Goal: Transaction & Acquisition: Purchase product/service

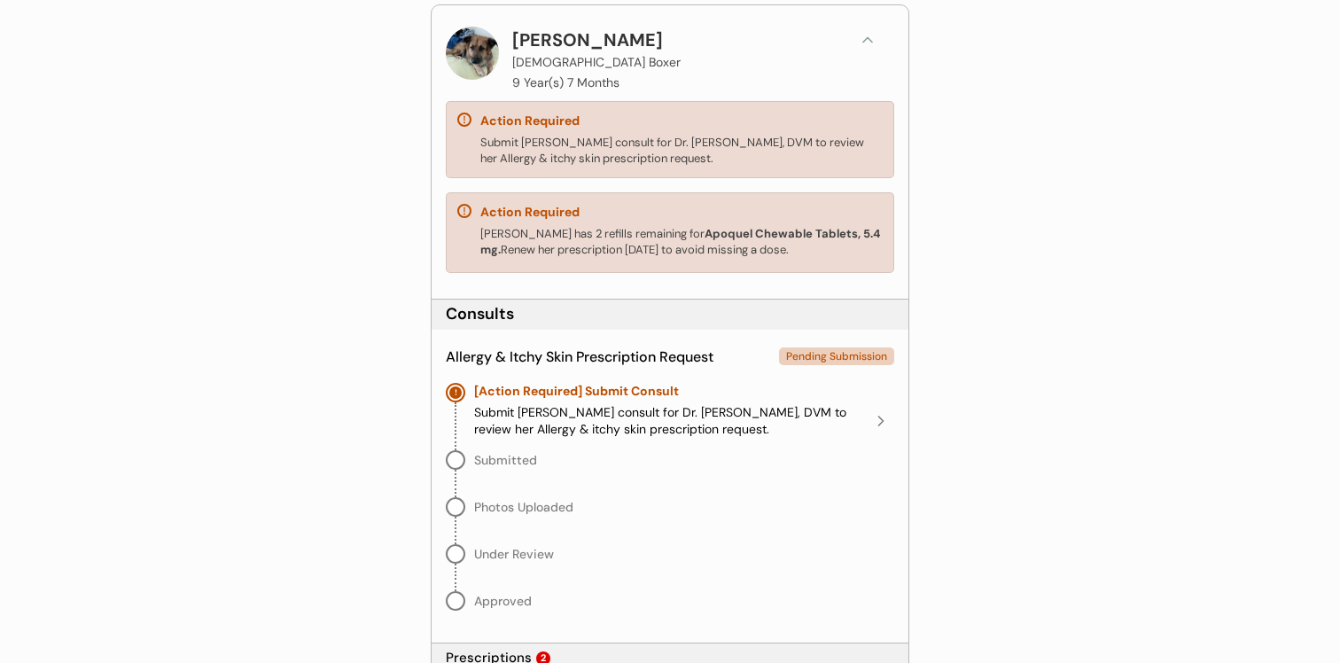
scroll to position [279, 0]
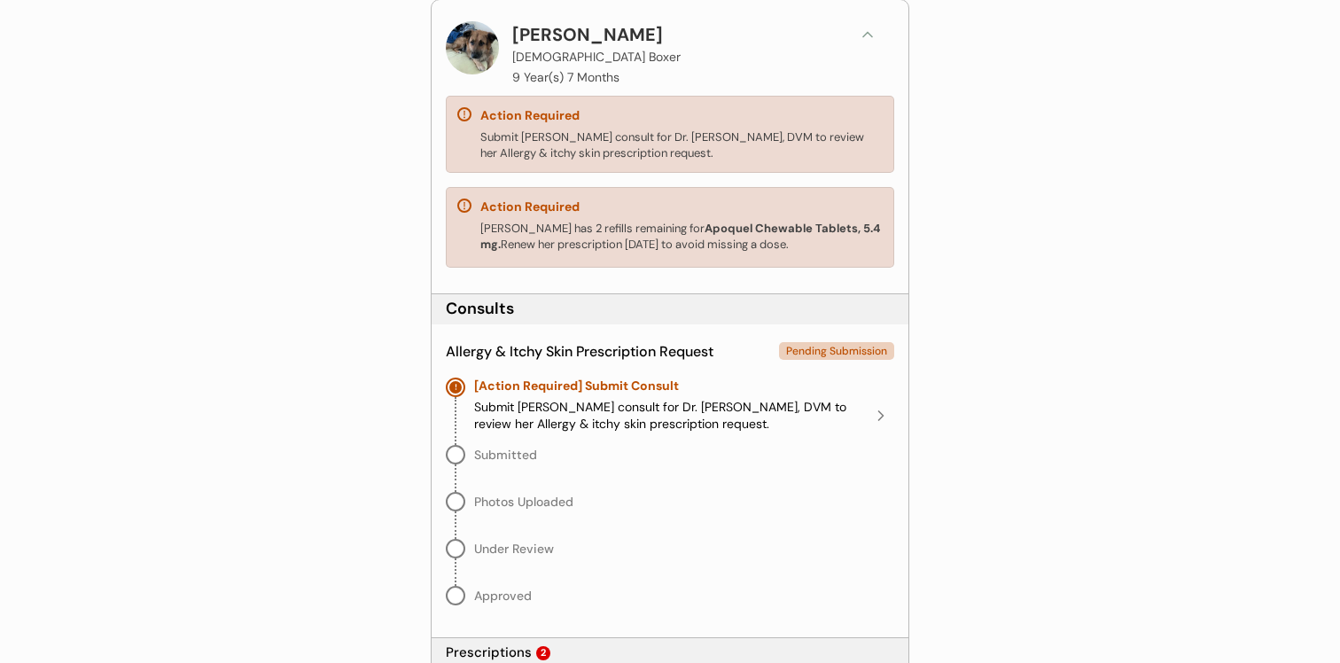
click at [866, 42] on icon at bounding box center [868, 35] width 18 height 18
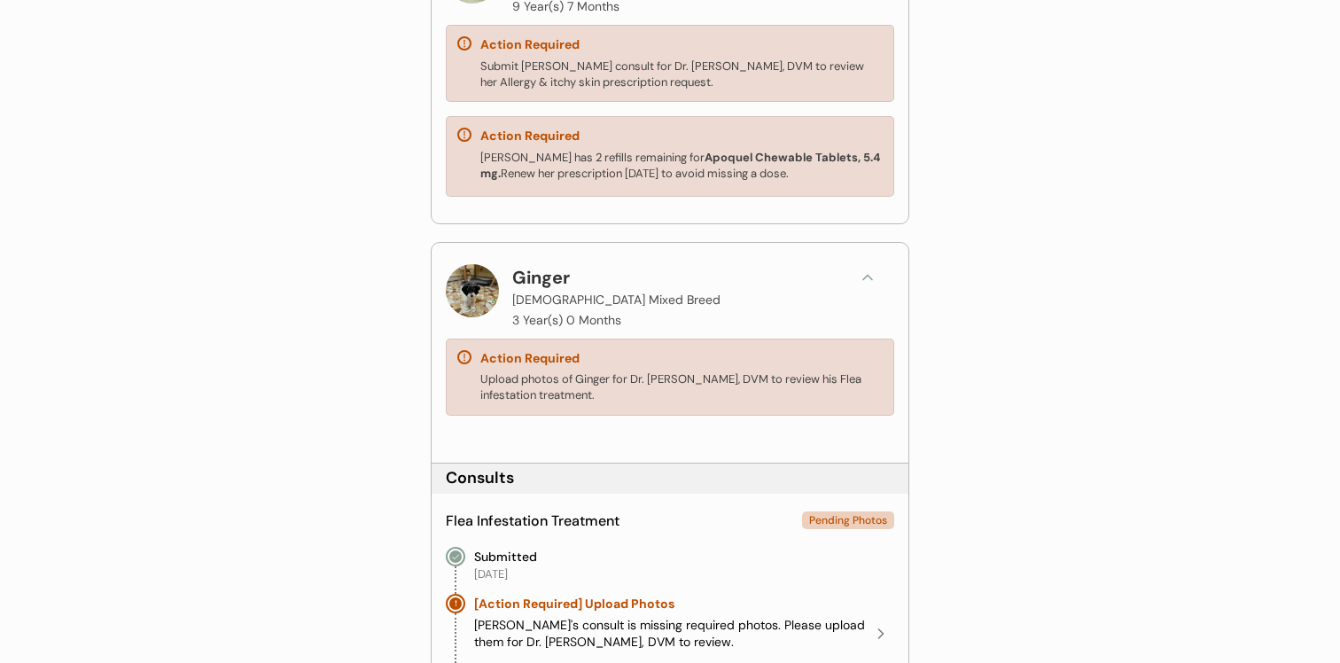
scroll to position [320, 0]
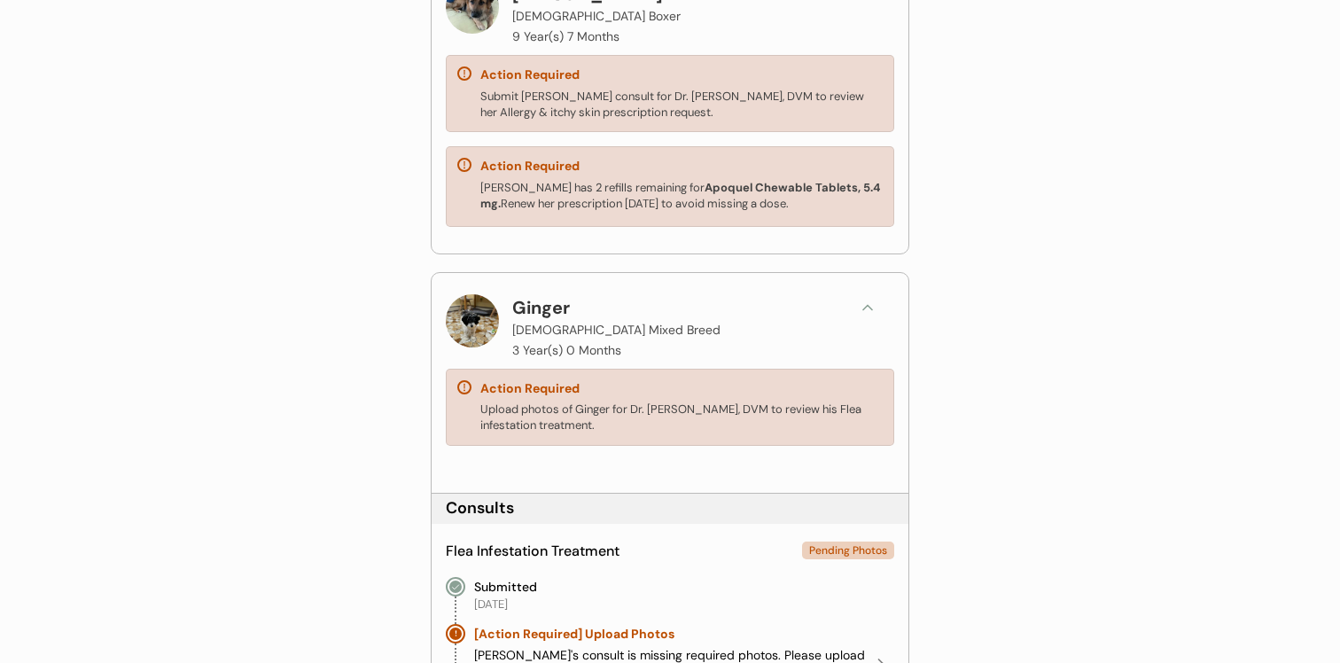
click at [864, 314] on icon at bounding box center [868, 308] width 18 height 18
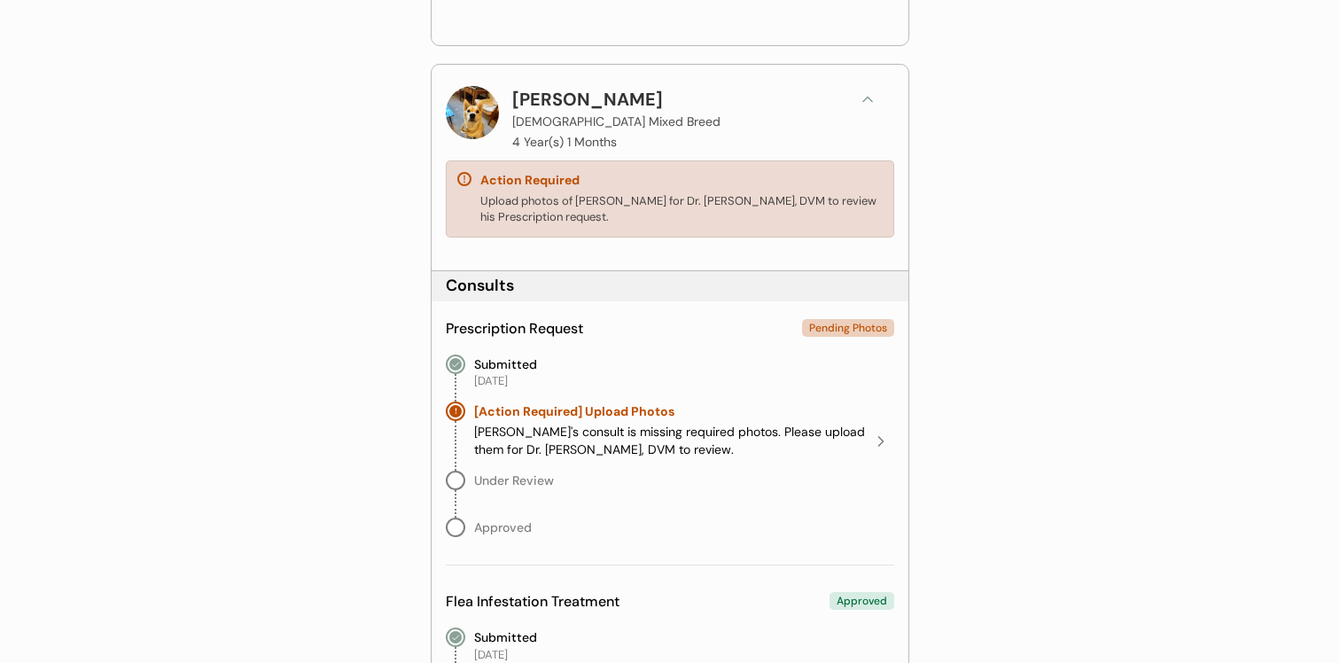
scroll to position [661, 0]
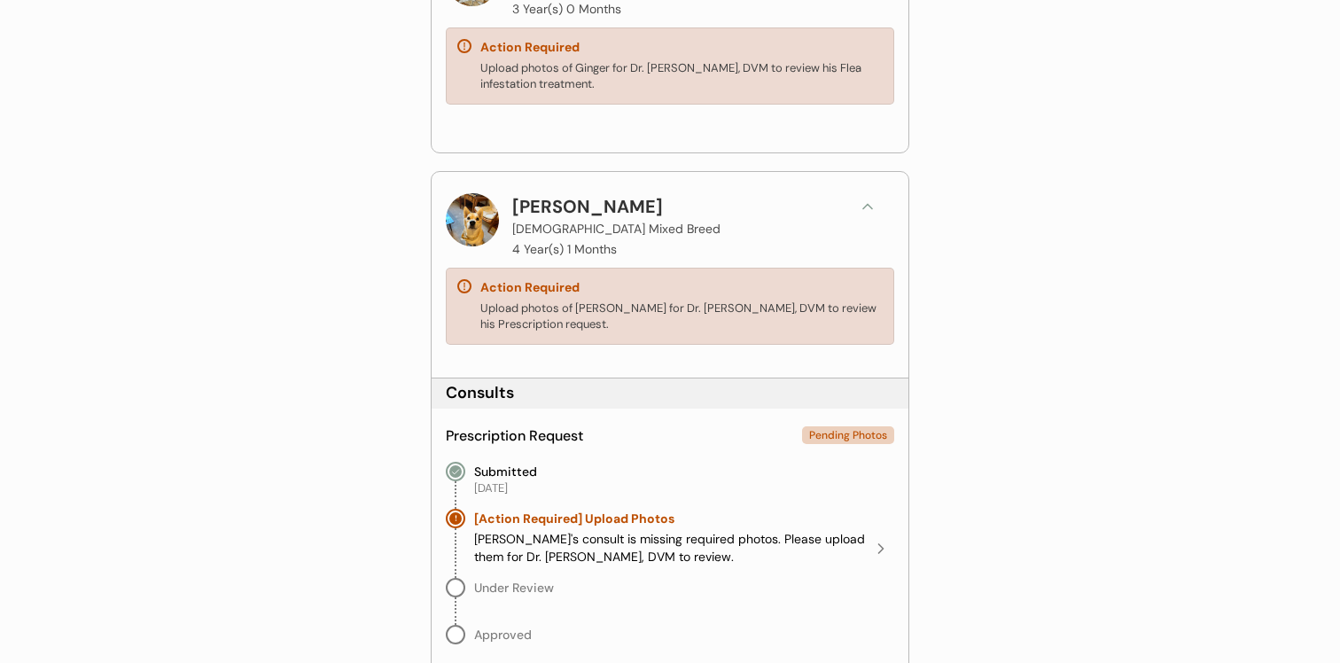
click at [861, 208] on icon at bounding box center [868, 207] width 18 height 18
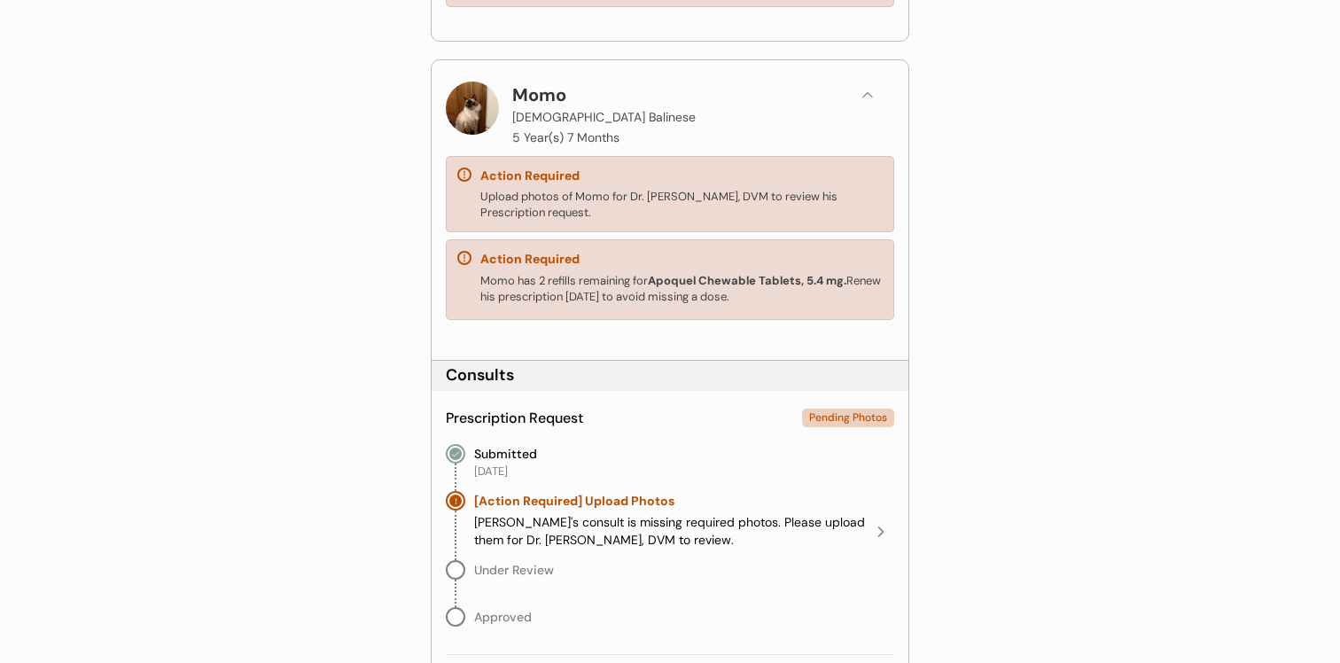
scroll to position [972, 0]
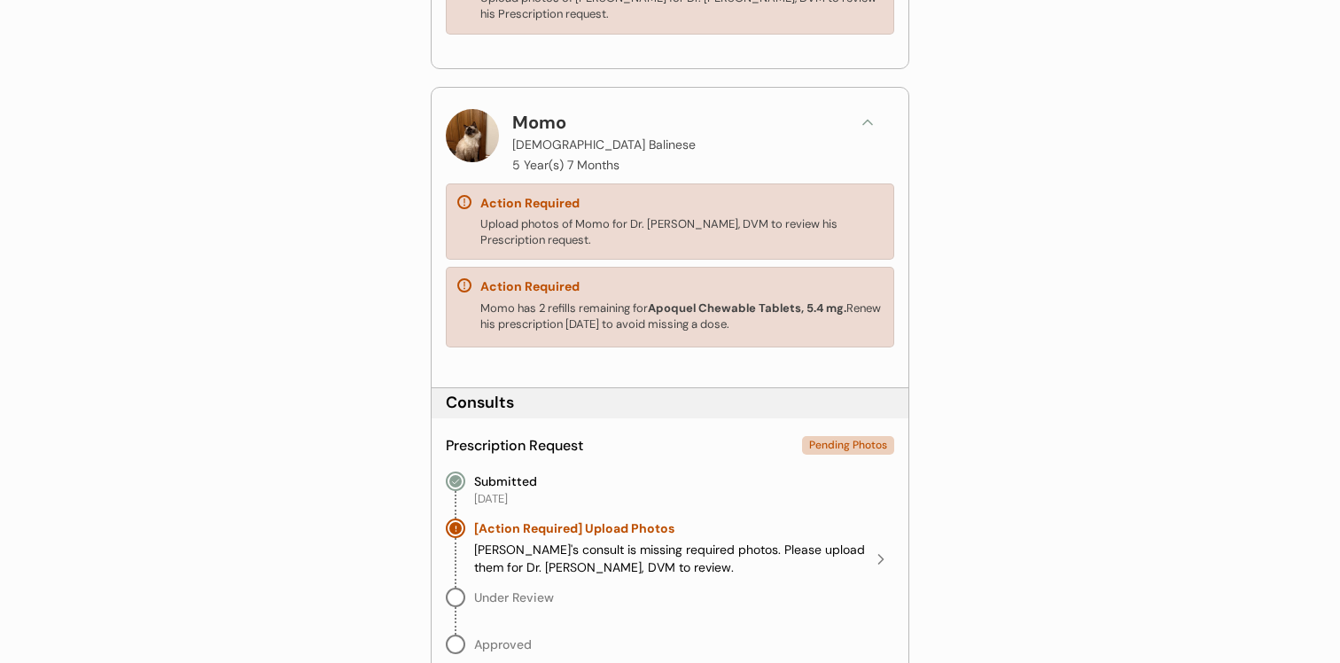
click at [860, 118] on icon at bounding box center [868, 122] width 18 height 18
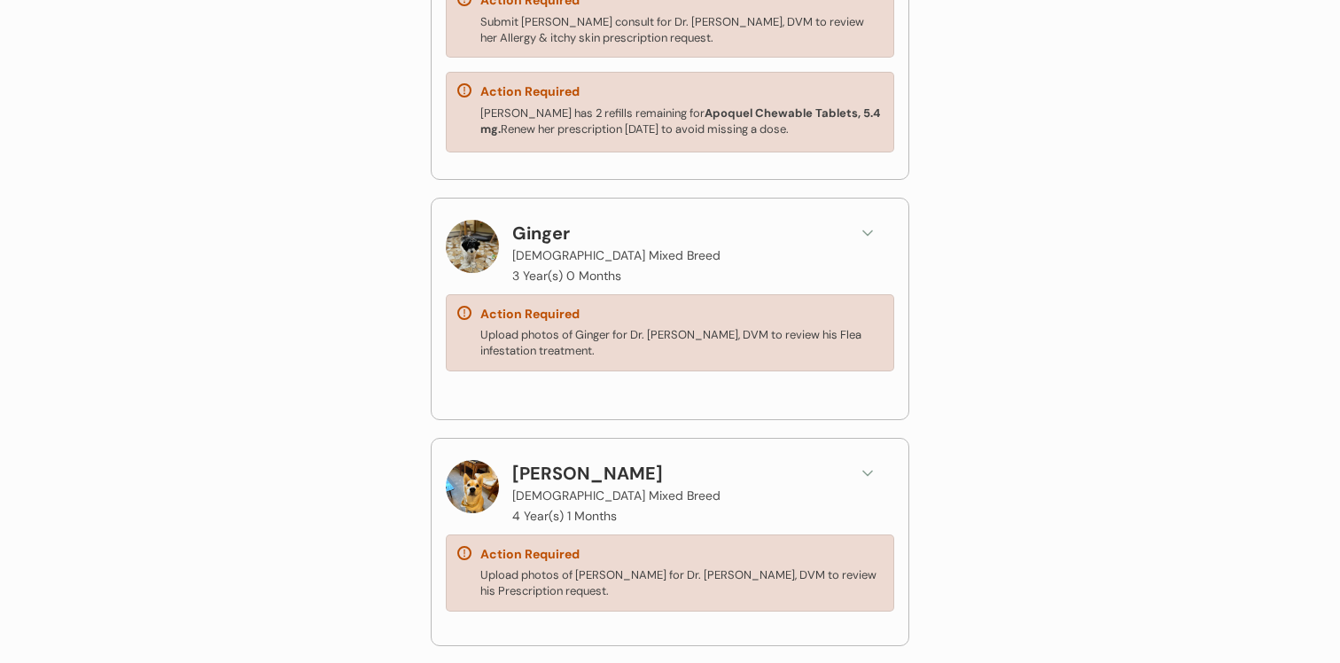
click at [863, 243] on button at bounding box center [868, 233] width 27 height 27
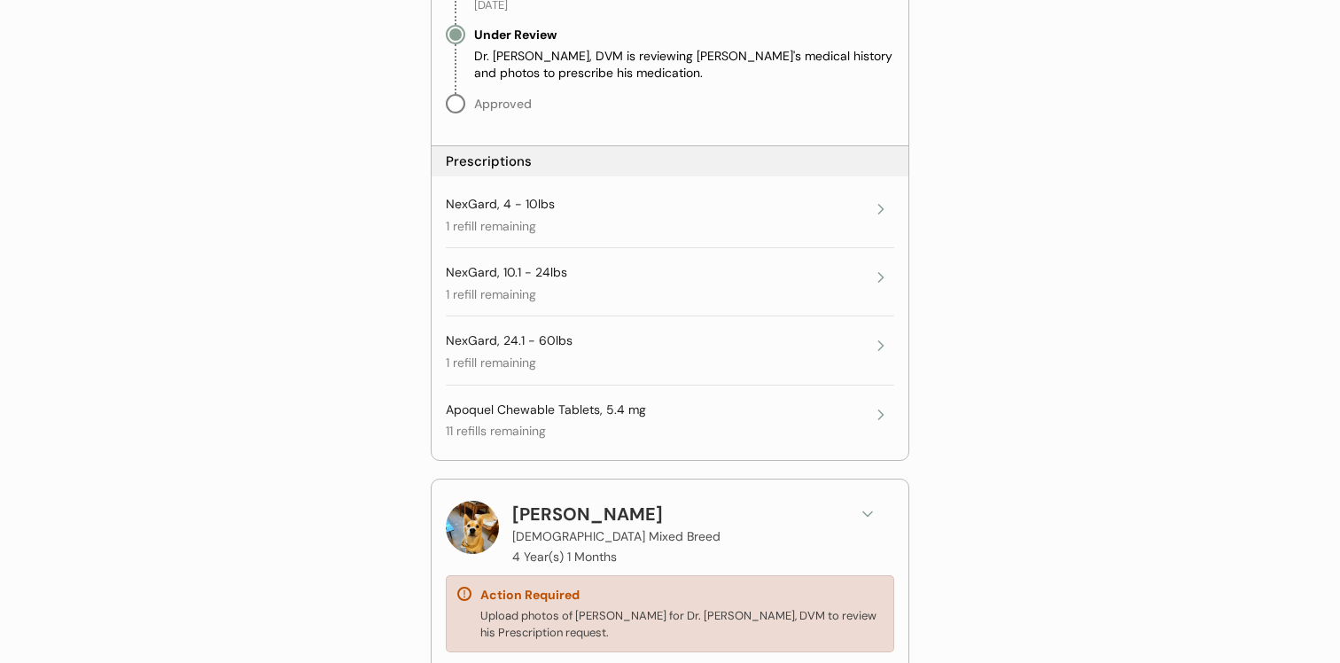
scroll to position [1826, 0]
click at [781, 223] on div "NexGard, 4 - 10lbs 1 refill remaining" at bounding box center [657, 217] width 422 height 39
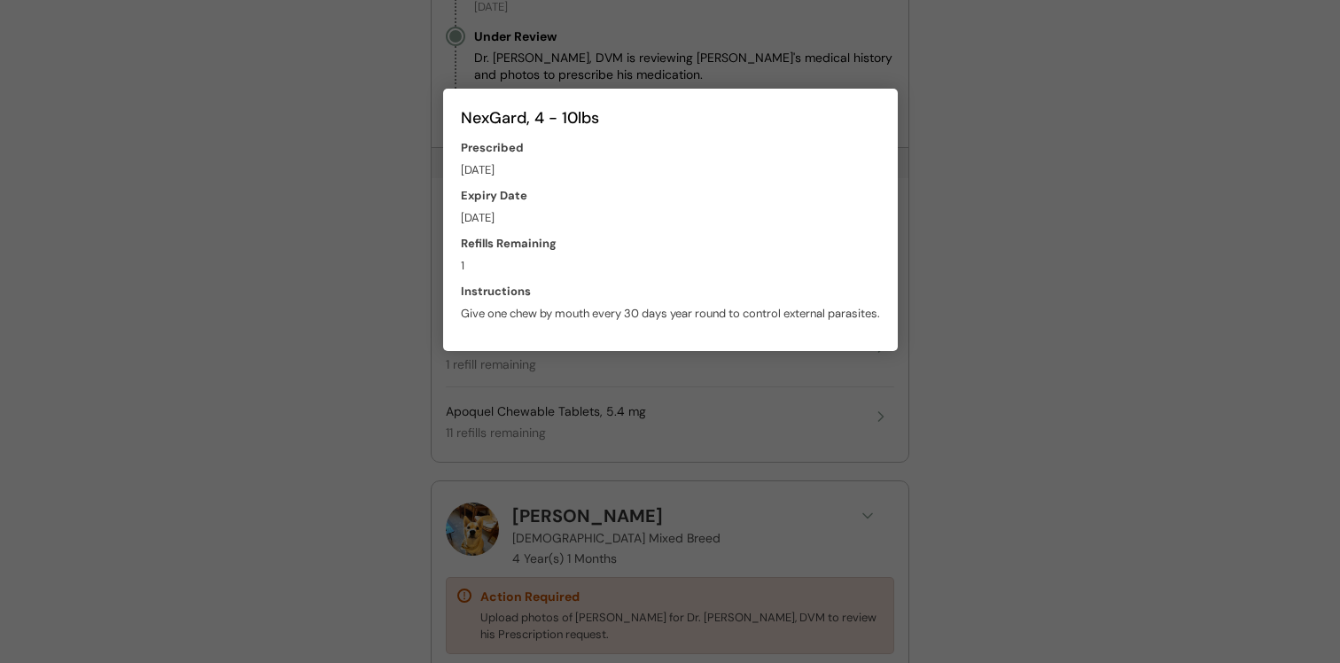
click at [1019, 228] on div at bounding box center [670, 331] width 1340 height 663
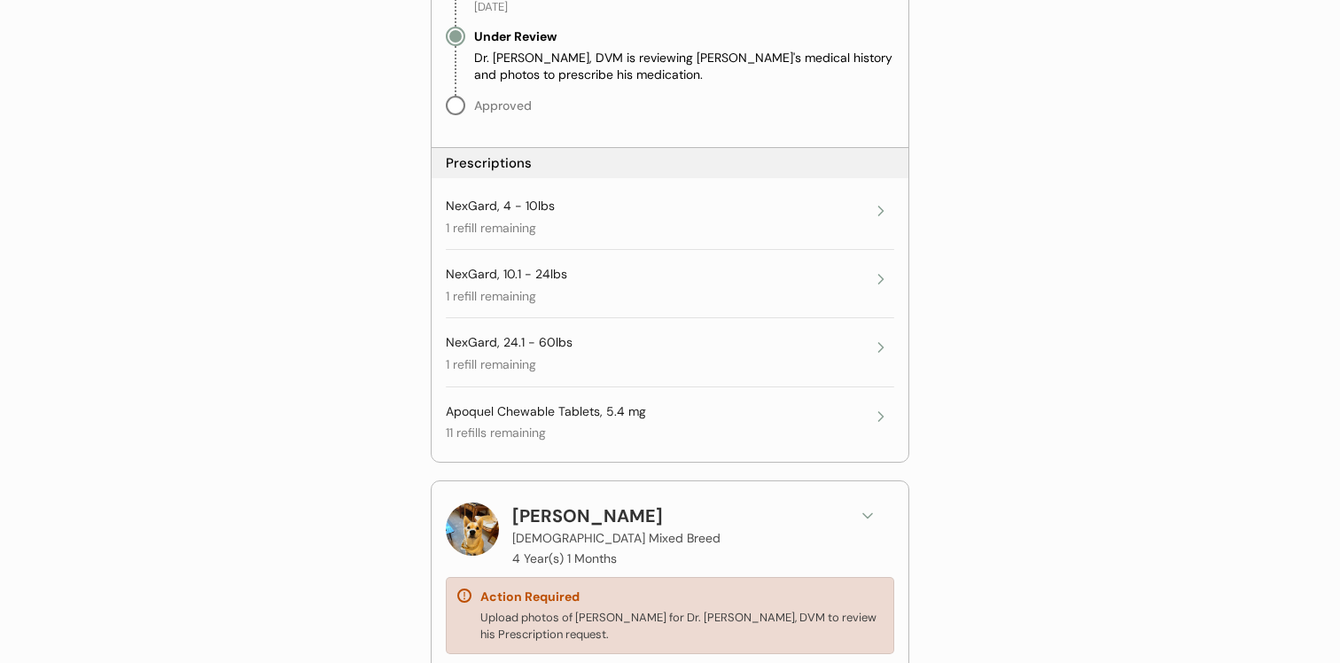
click at [860, 194] on div "NexGard, 4 - 10lbs 1 refill remaining" at bounding box center [670, 223] width 449 height 68
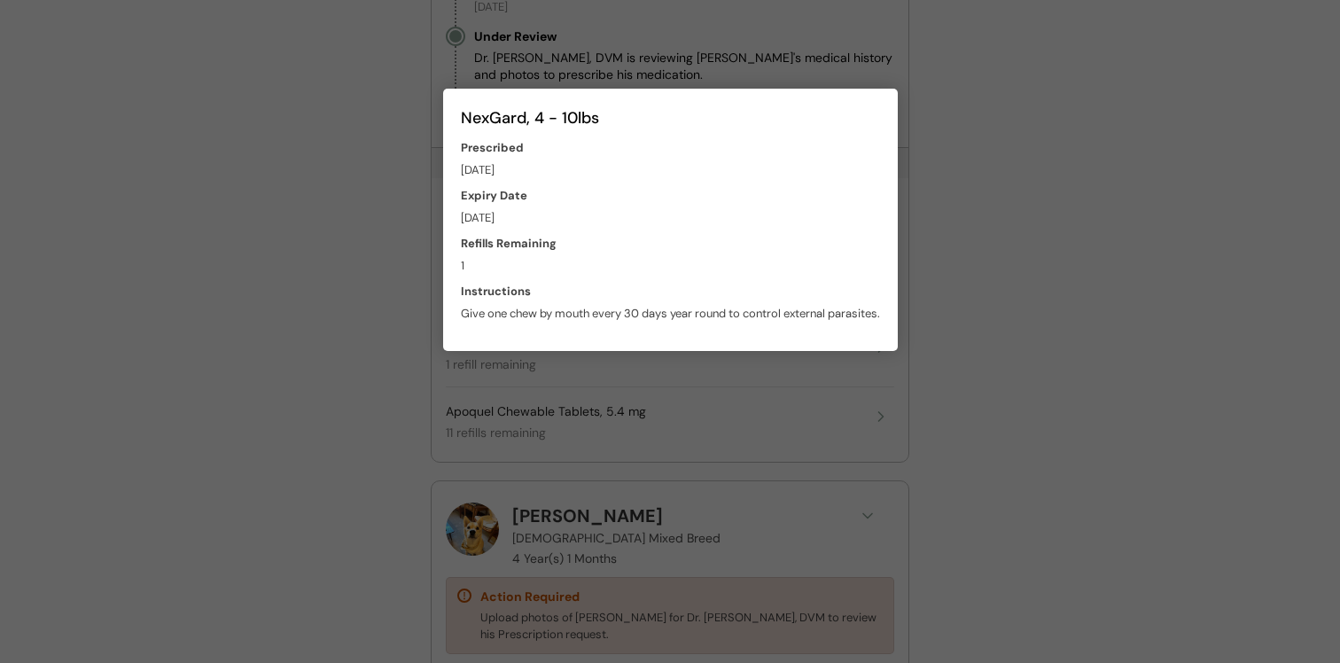
click at [928, 207] on div at bounding box center [670, 331] width 1340 height 663
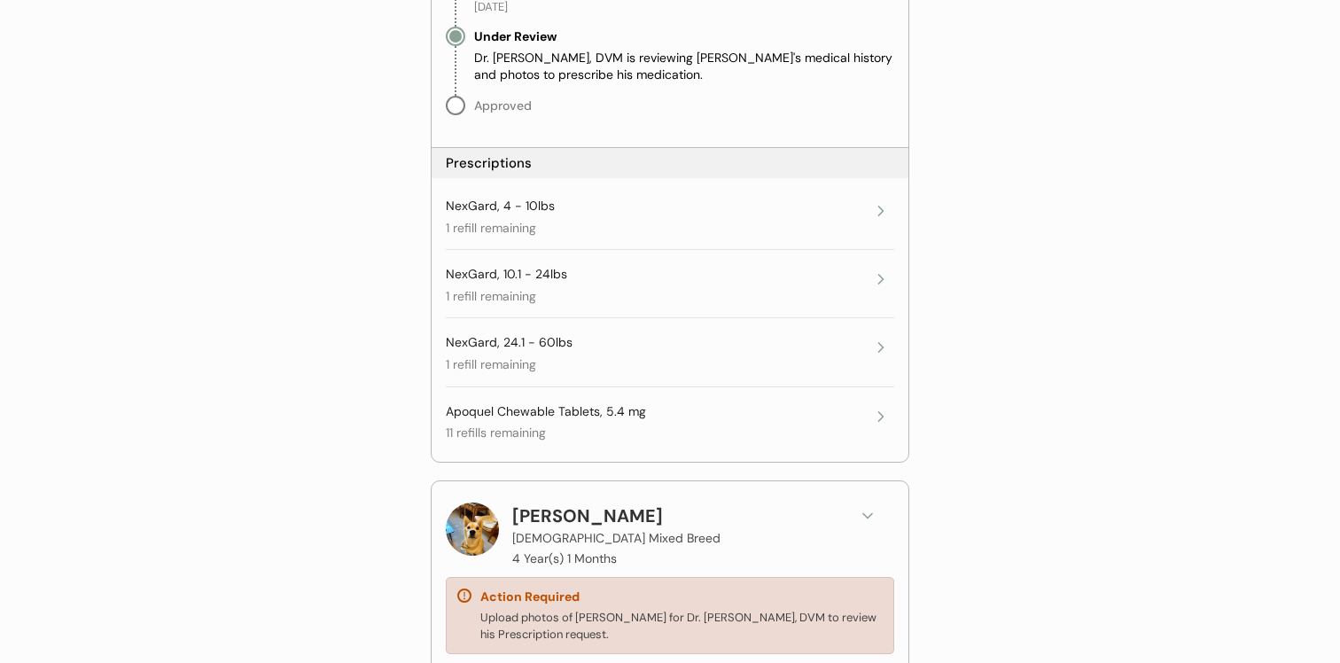
click at [810, 287] on div "NexGard, 10.1 - 24lbs 1 refill remaining Expires on February 4, 2026" at bounding box center [657, 285] width 422 height 39
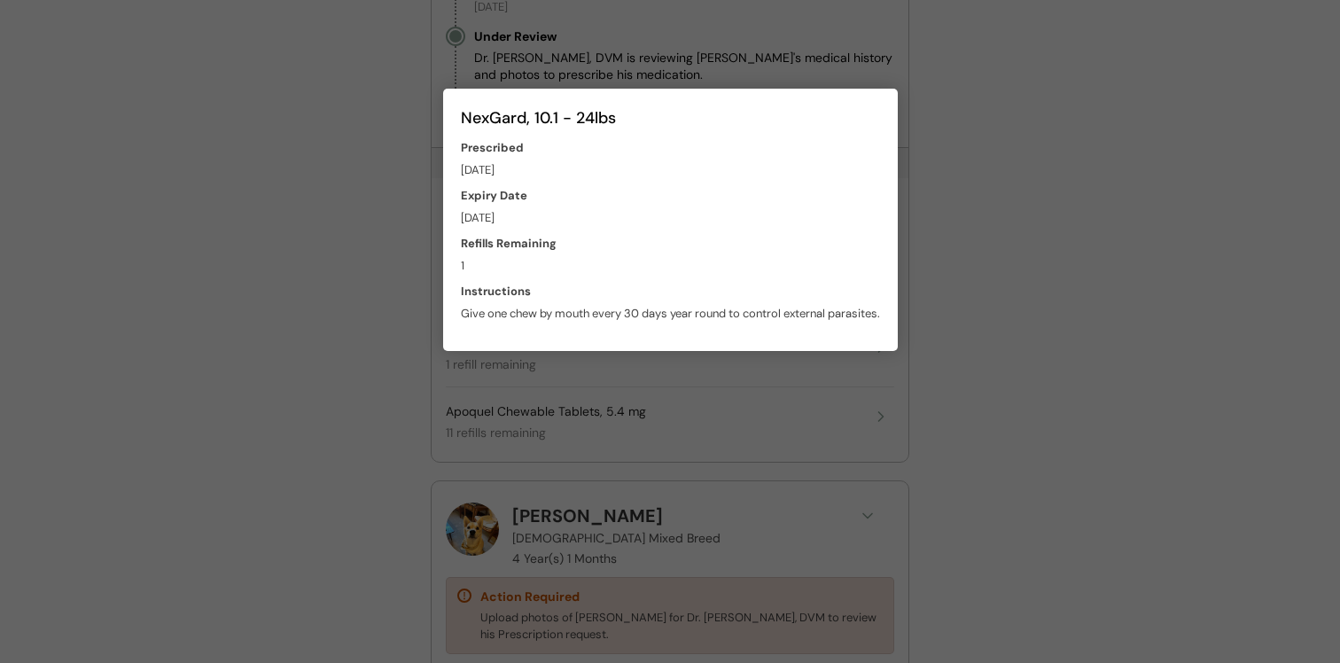
click at [958, 275] on div at bounding box center [670, 331] width 1340 height 663
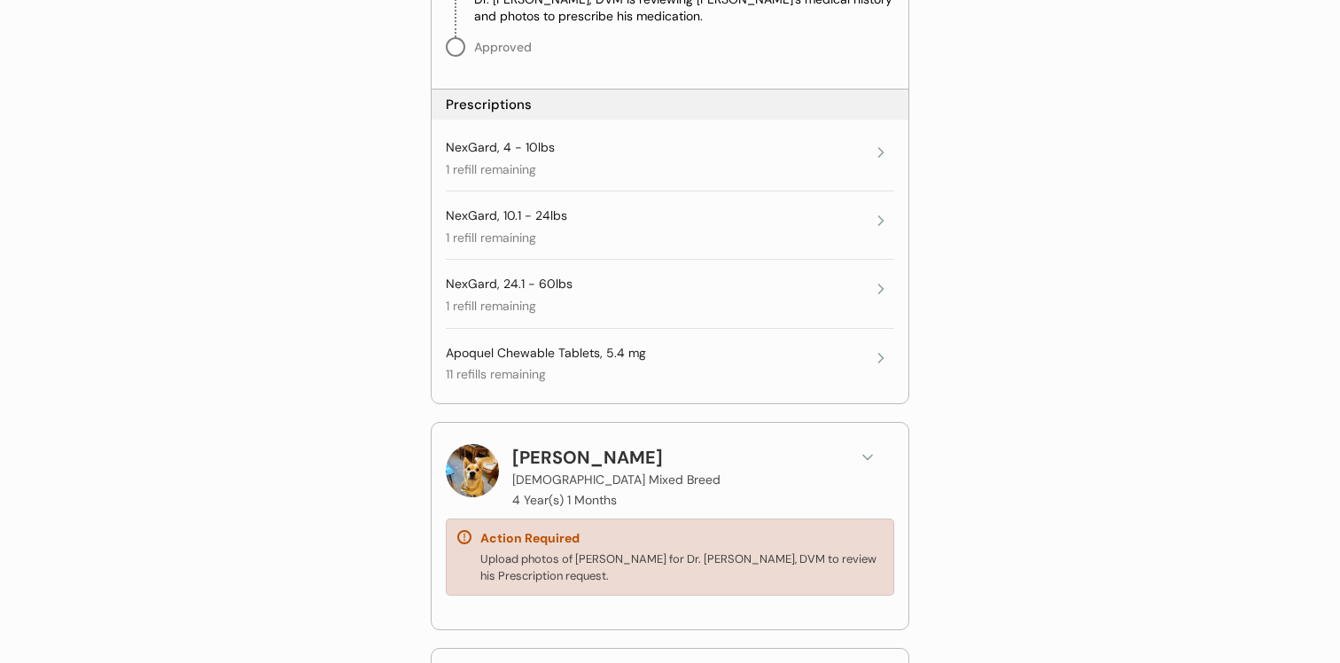
scroll to position [1870, 0]
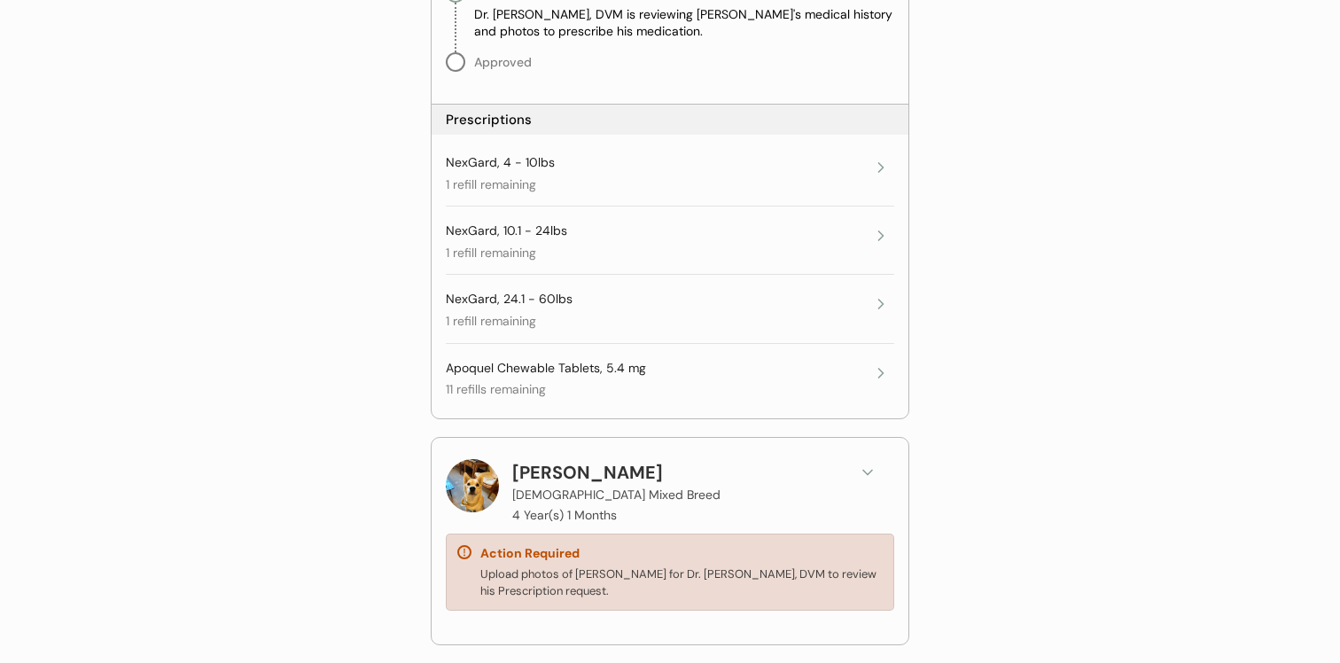
click at [819, 251] on div "NexGard, 10.1 - 24lbs 1 refill remaining Expires on February 4, 2026" at bounding box center [657, 242] width 422 height 39
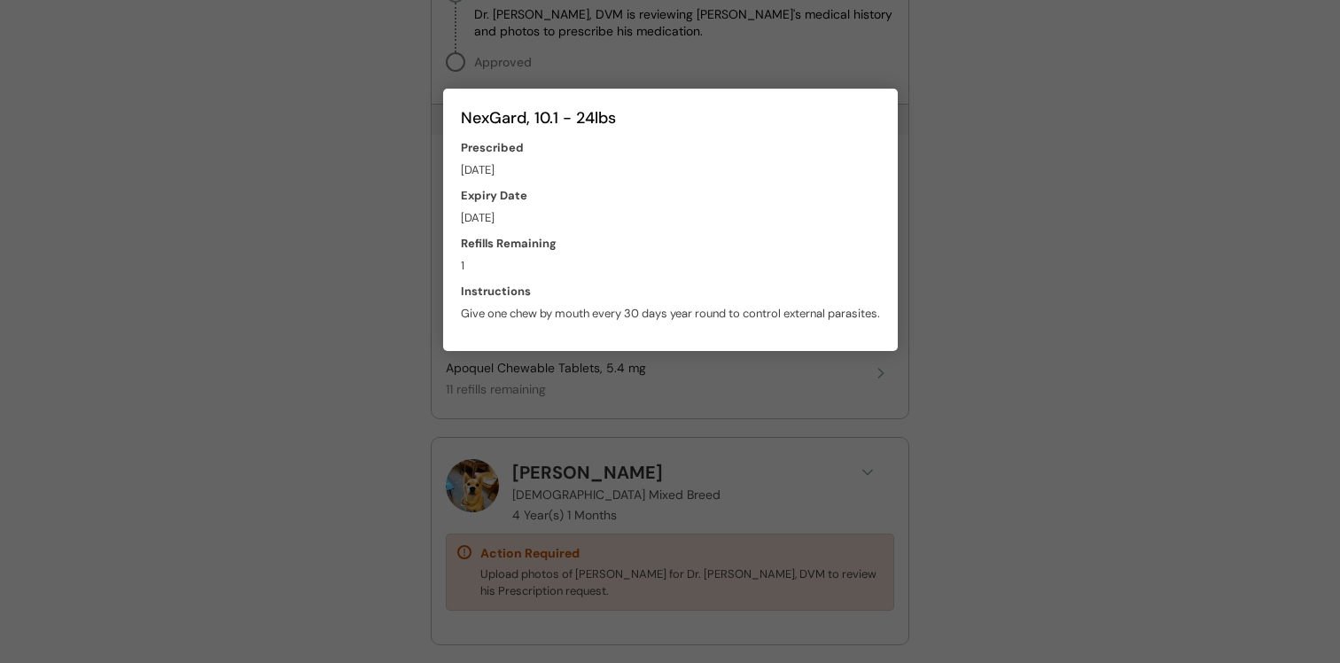
click at [996, 215] on div at bounding box center [670, 331] width 1340 height 663
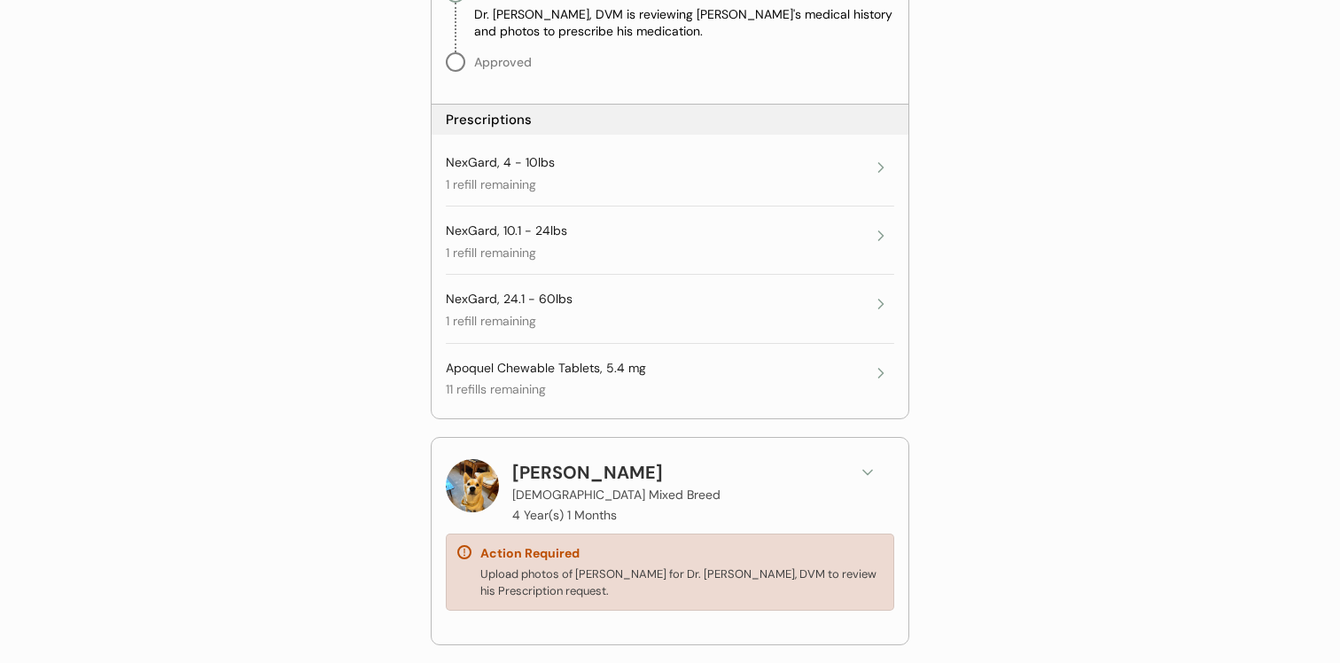
click at [816, 183] on div "NexGard, 4 - 10lbs 1 refill remaining" at bounding box center [657, 173] width 422 height 39
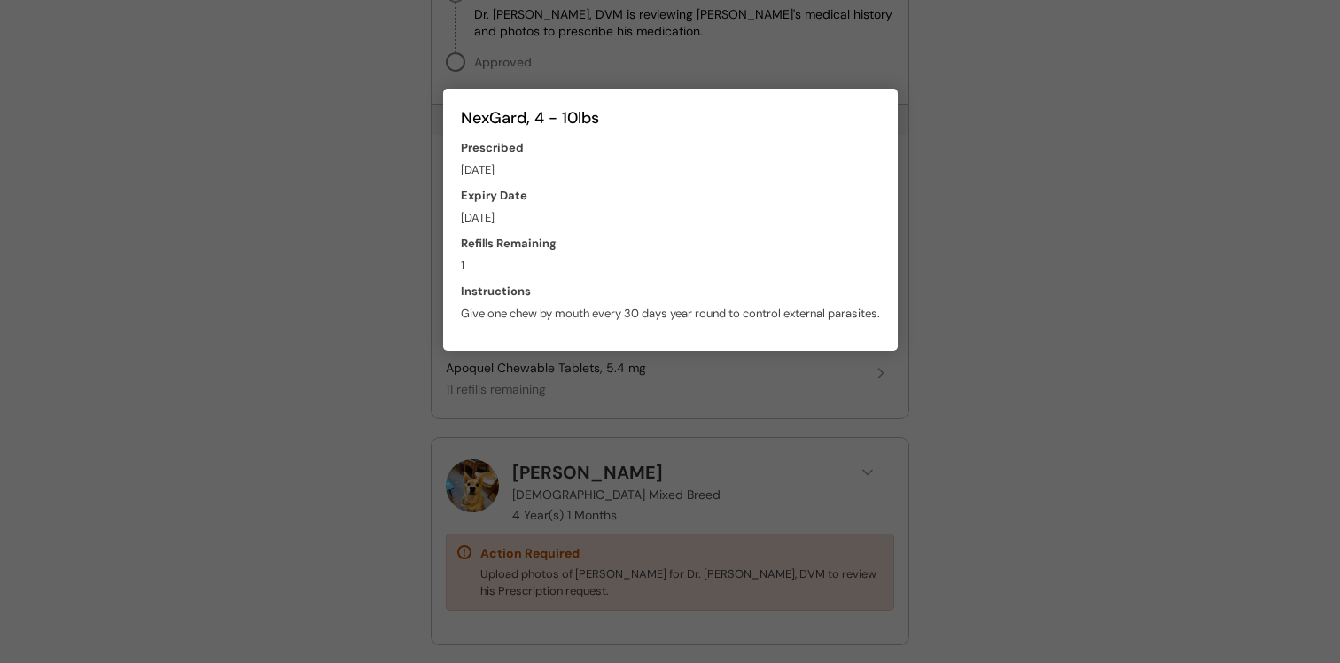
click at [1048, 238] on div at bounding box center [670, 331] width 1340 height 663
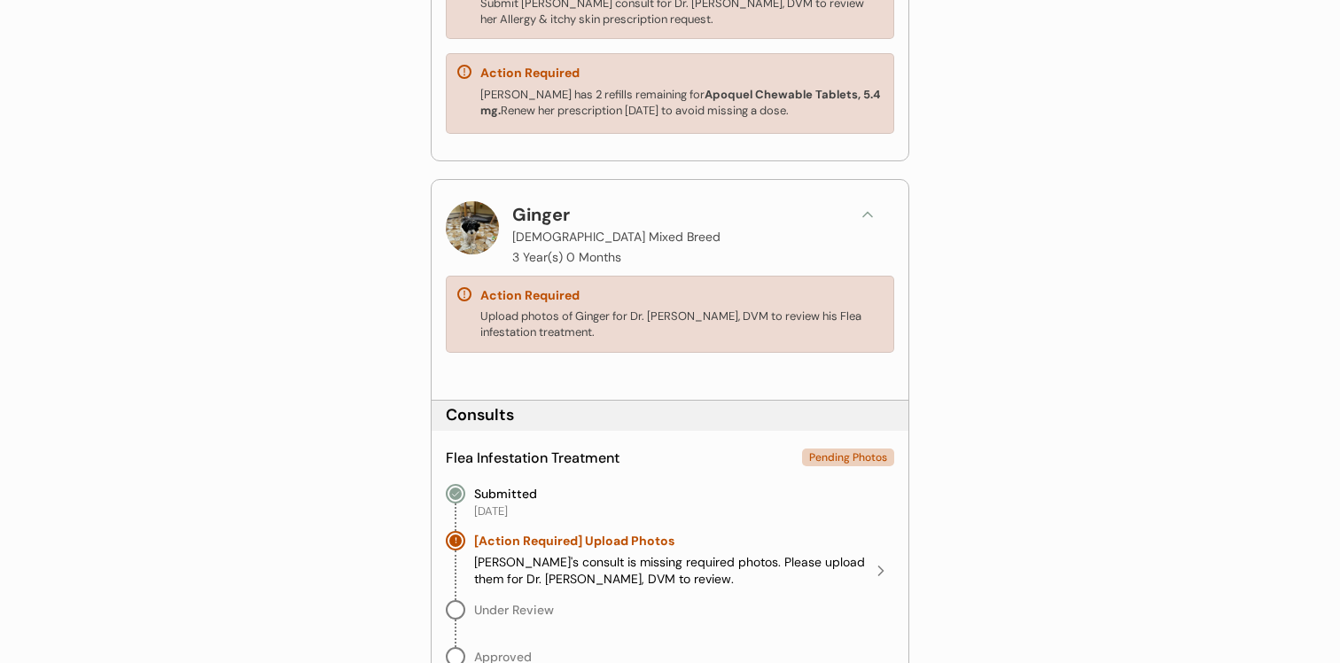
scroll to position [384, 0]
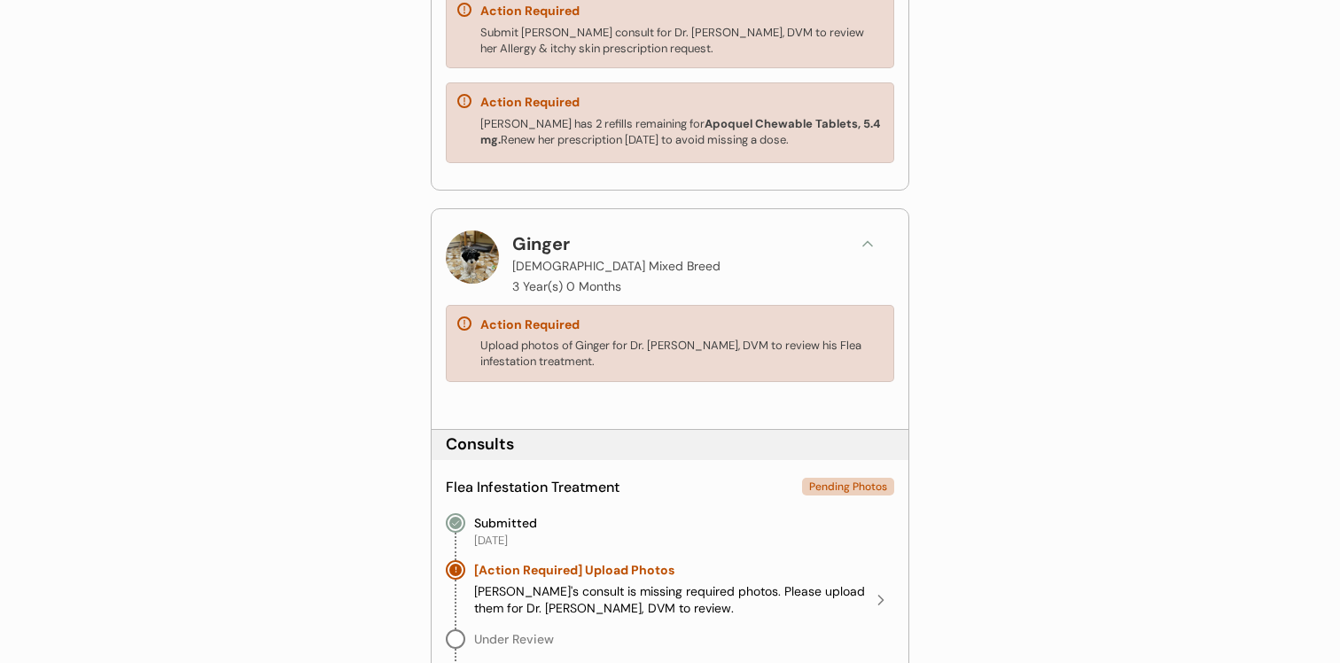
click at [869, 244] on icon at bounding box center [868, 244] width 18 height 18
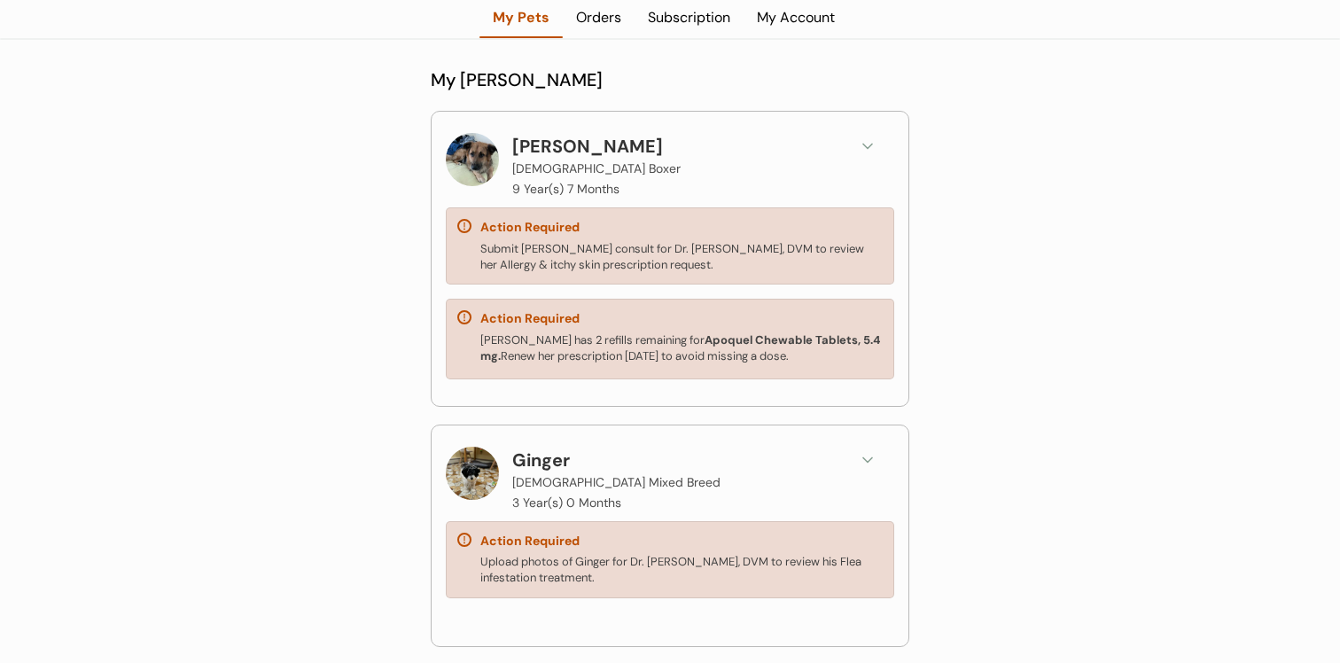
scroll to position [138, 0]
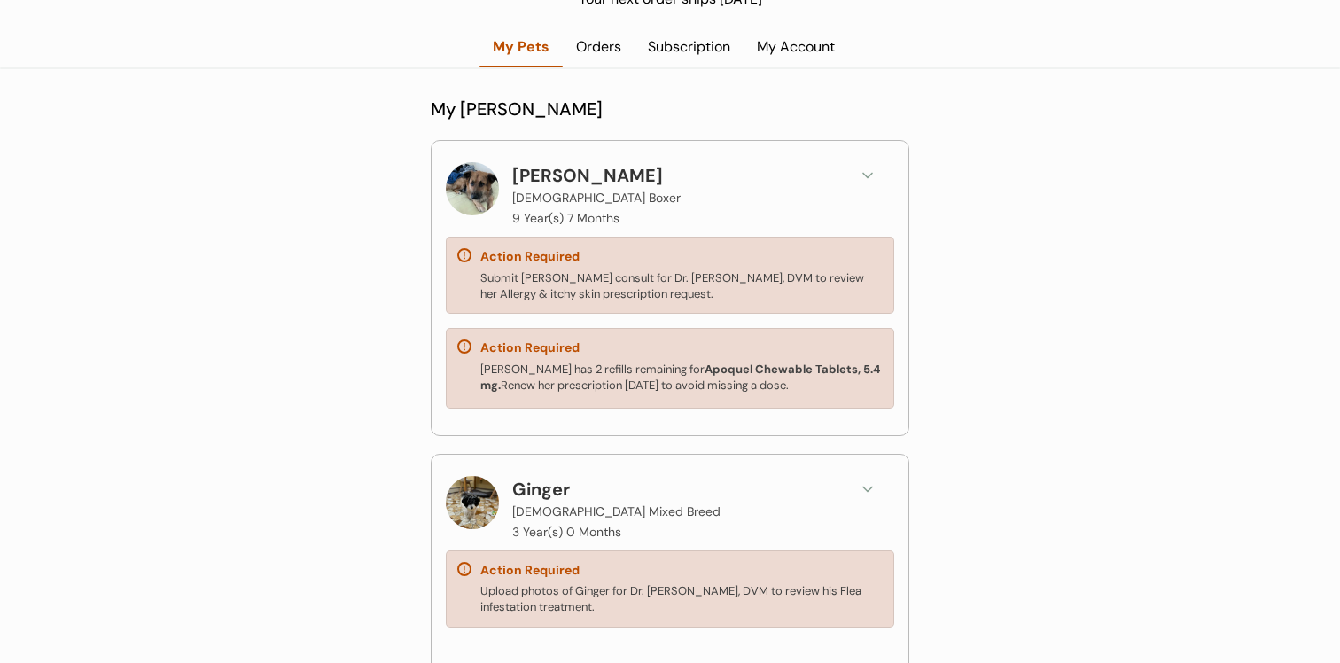
click at [863, 177] on icon at bounding box center [868, 176] width 18 height 18
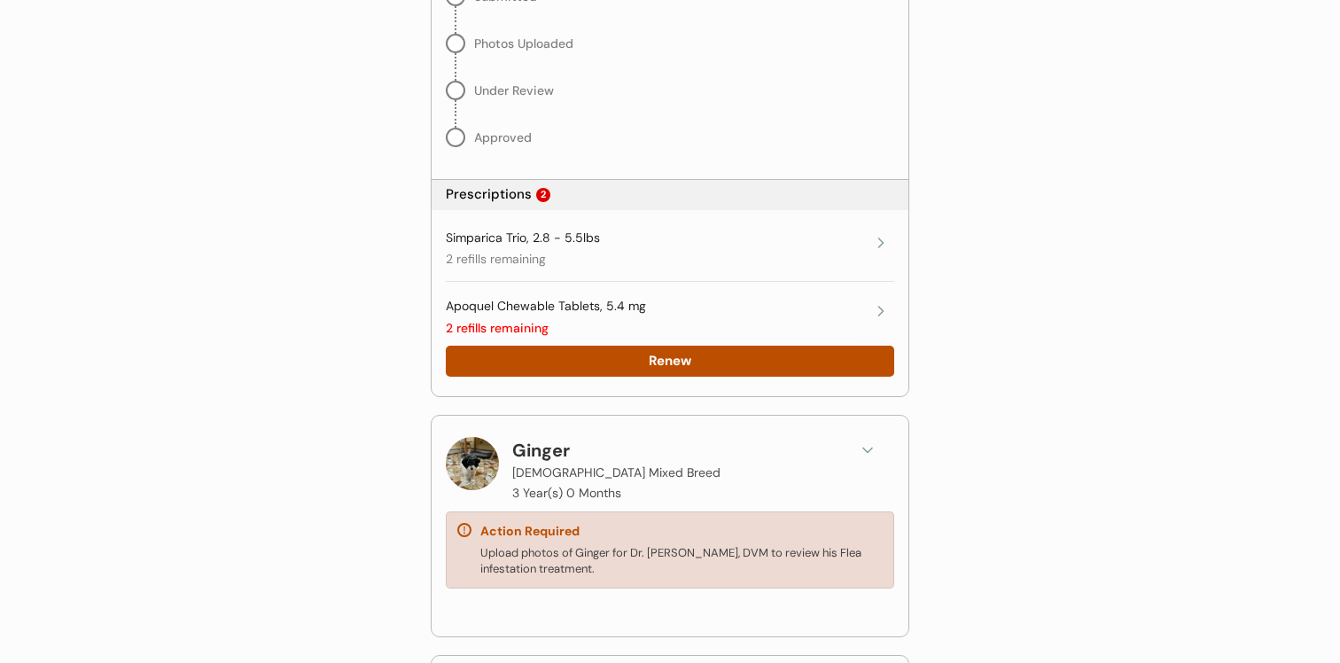
scroll to position [718, 0]
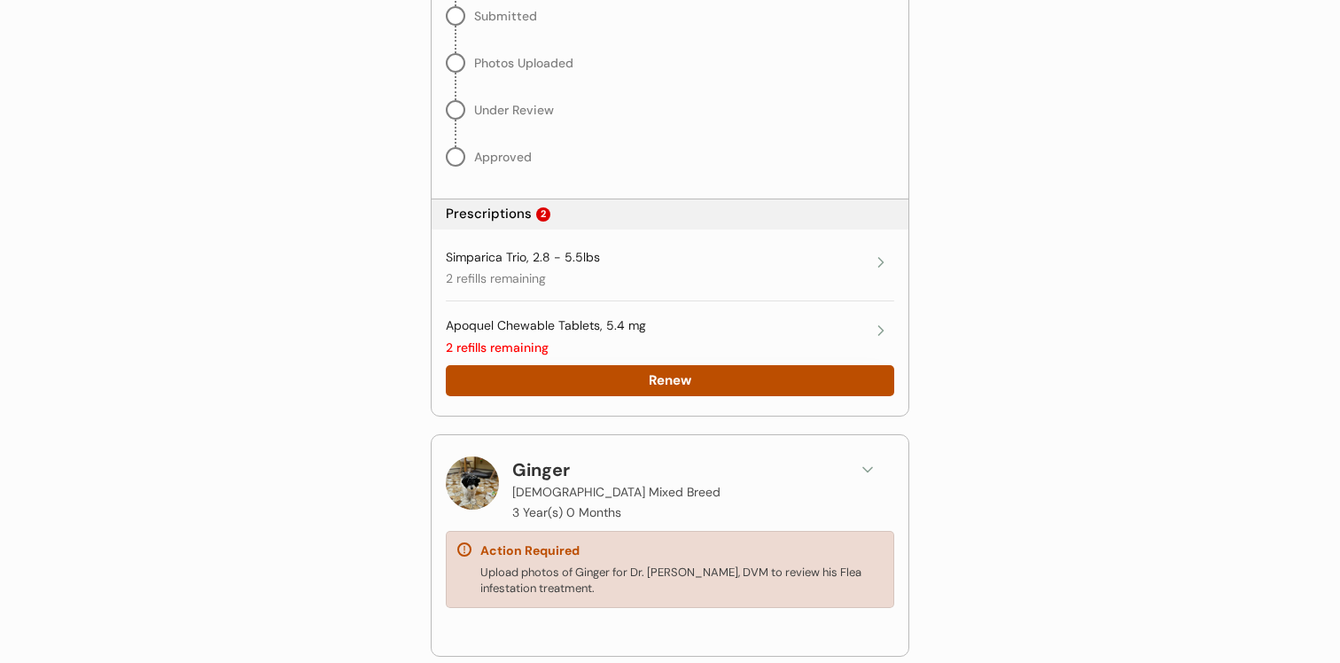
click at [824, 290] on div "Simparica Trio, 2.8 - 5.5lbs 2 refills remaining" at bounding box center [670, 274] width 449 height 68
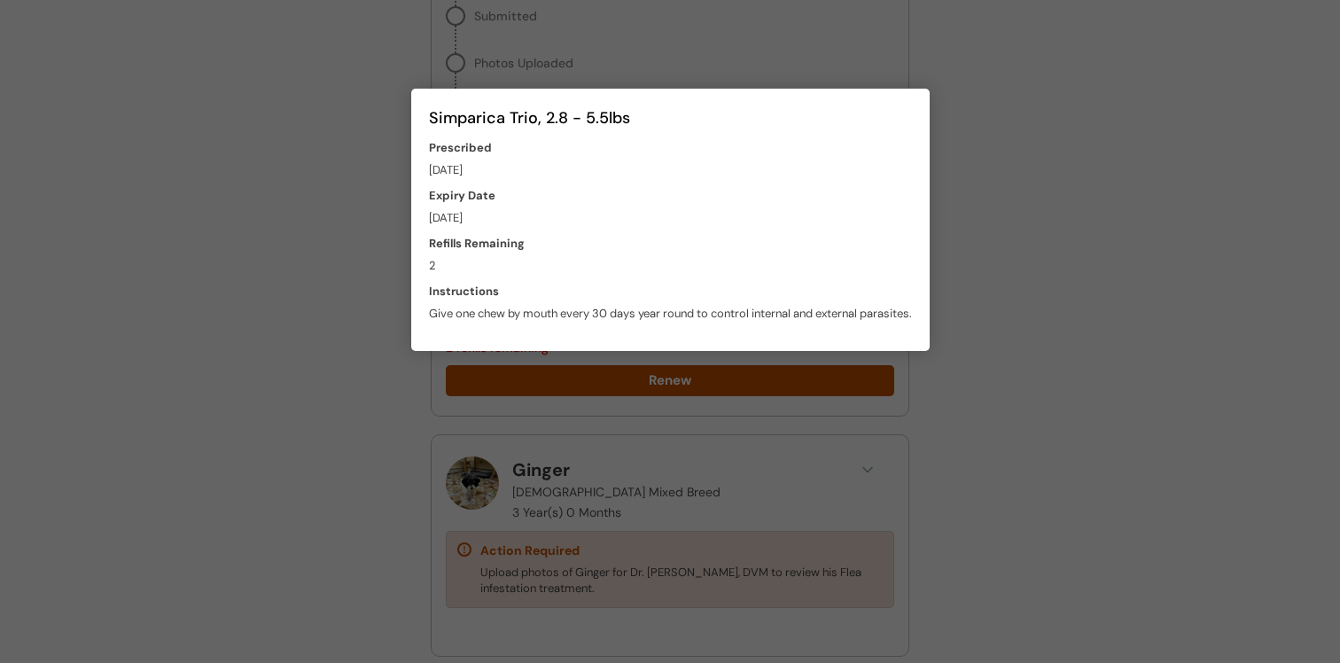
click at [1033, 291] on div at bounding box center [670, 331] width 1340 height 663
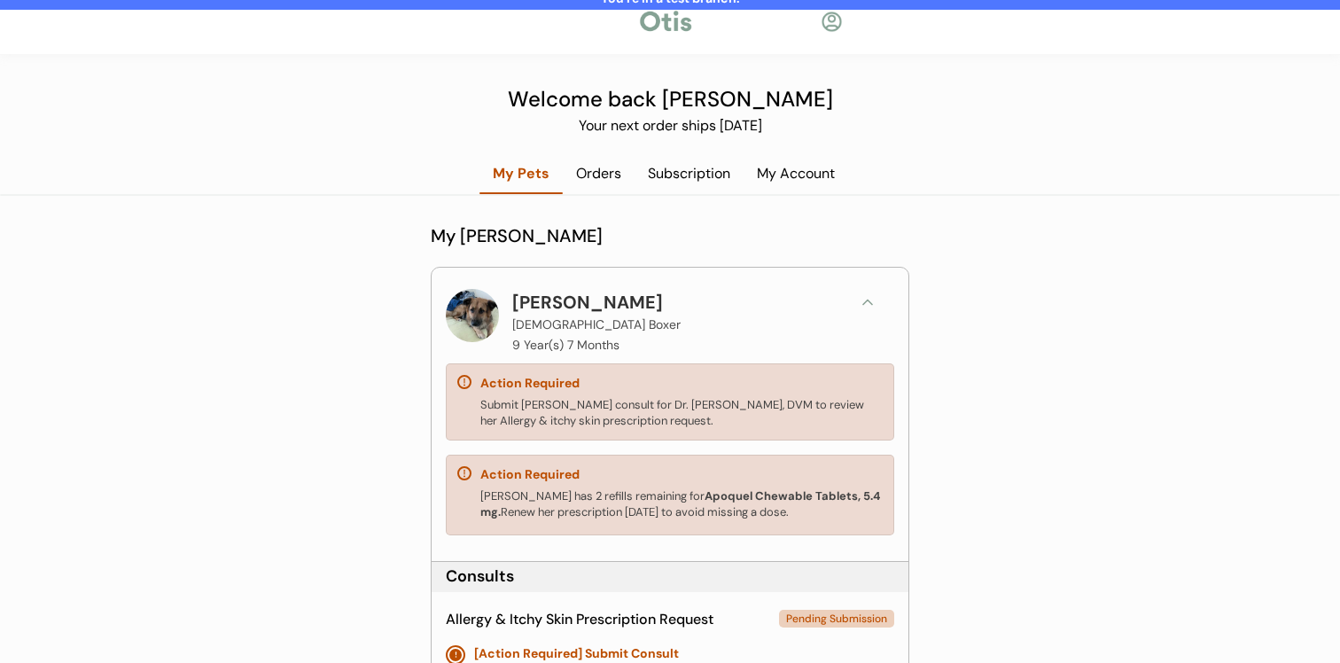
scroll to position [0, 0]
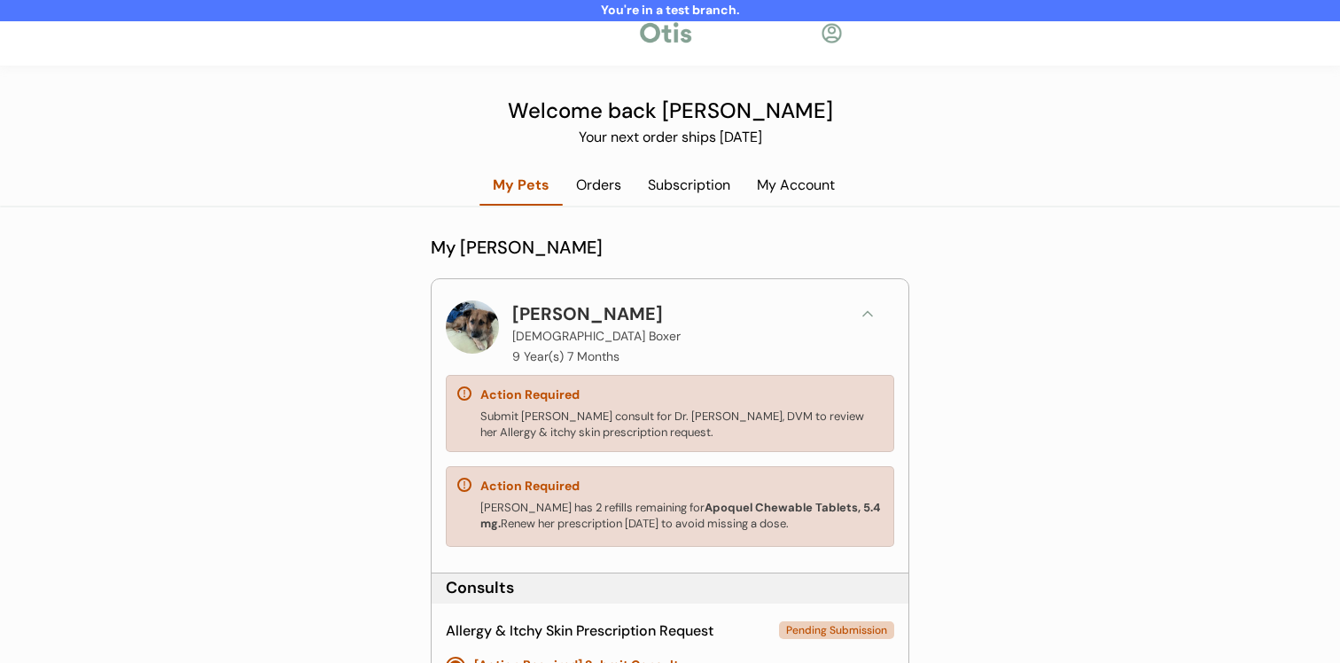
click at [804, 320] on div "Mingo Female Boxer 9 Year(s) 7 Months" at bounding box center [676, 334] width 329 height 67
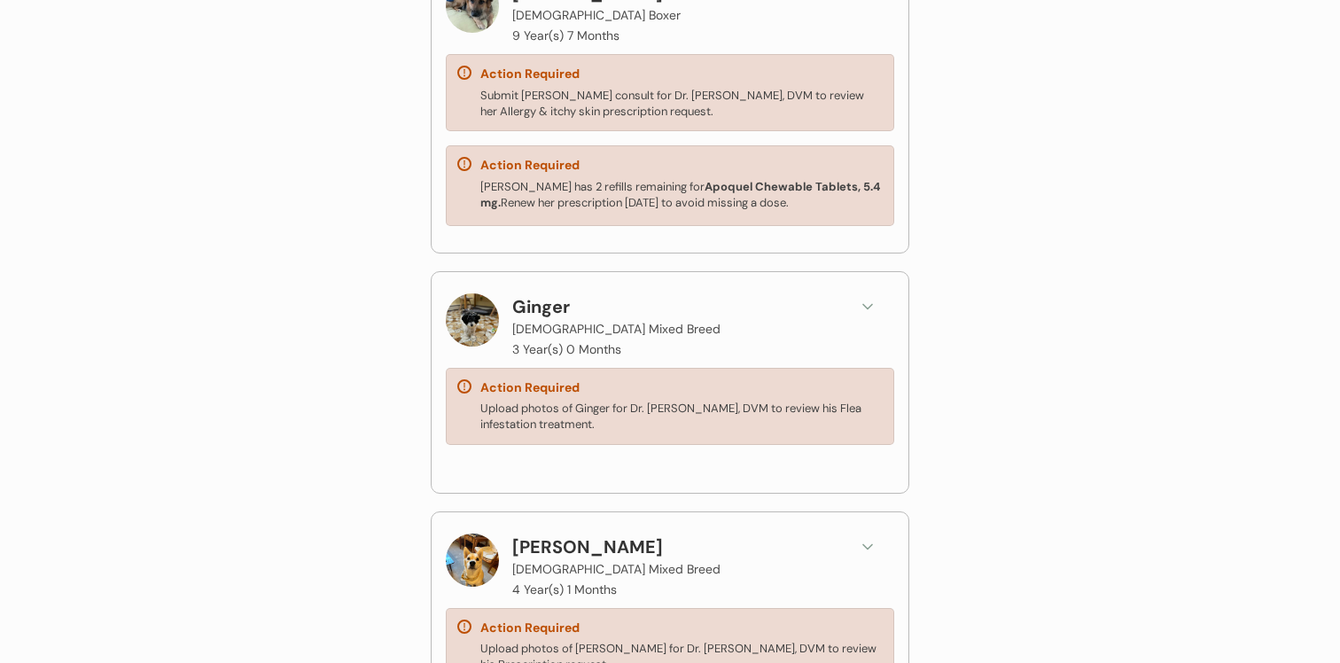
scroll to position [254, 0]
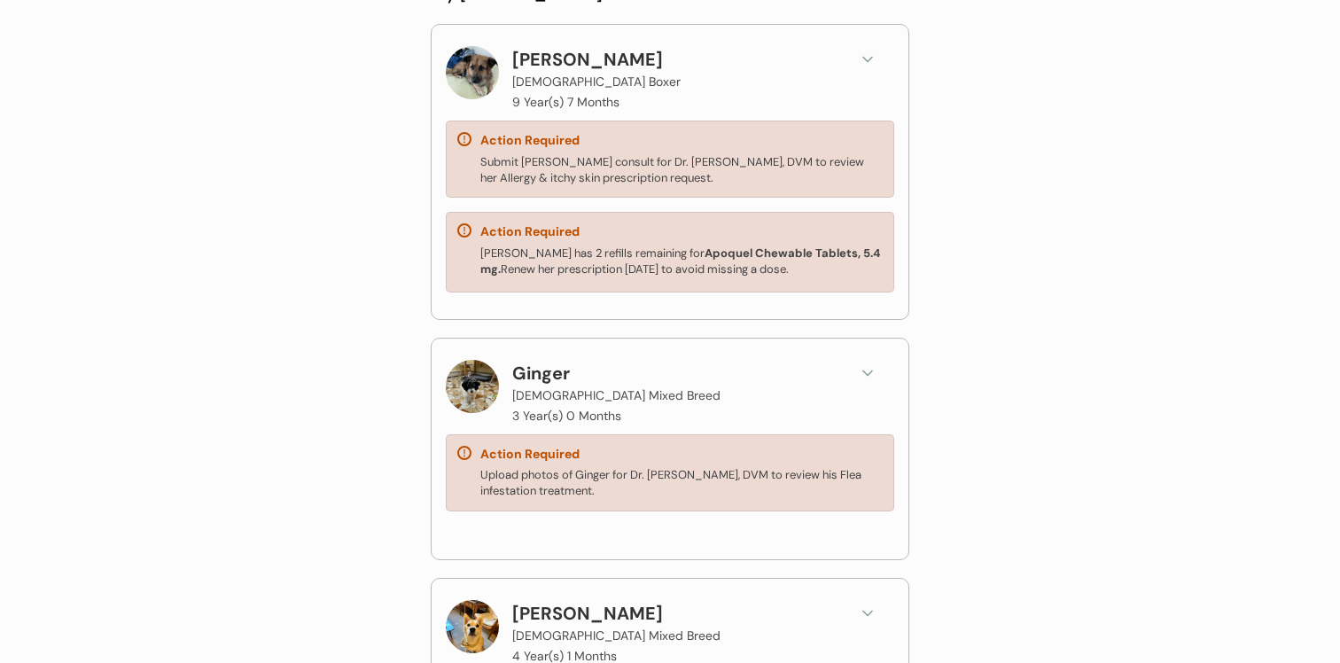
click at [805, 90] on div "Mingo Female Boxer 9 Year(s) 7 Months" at bounding box center [676, 79] width 329 height 67
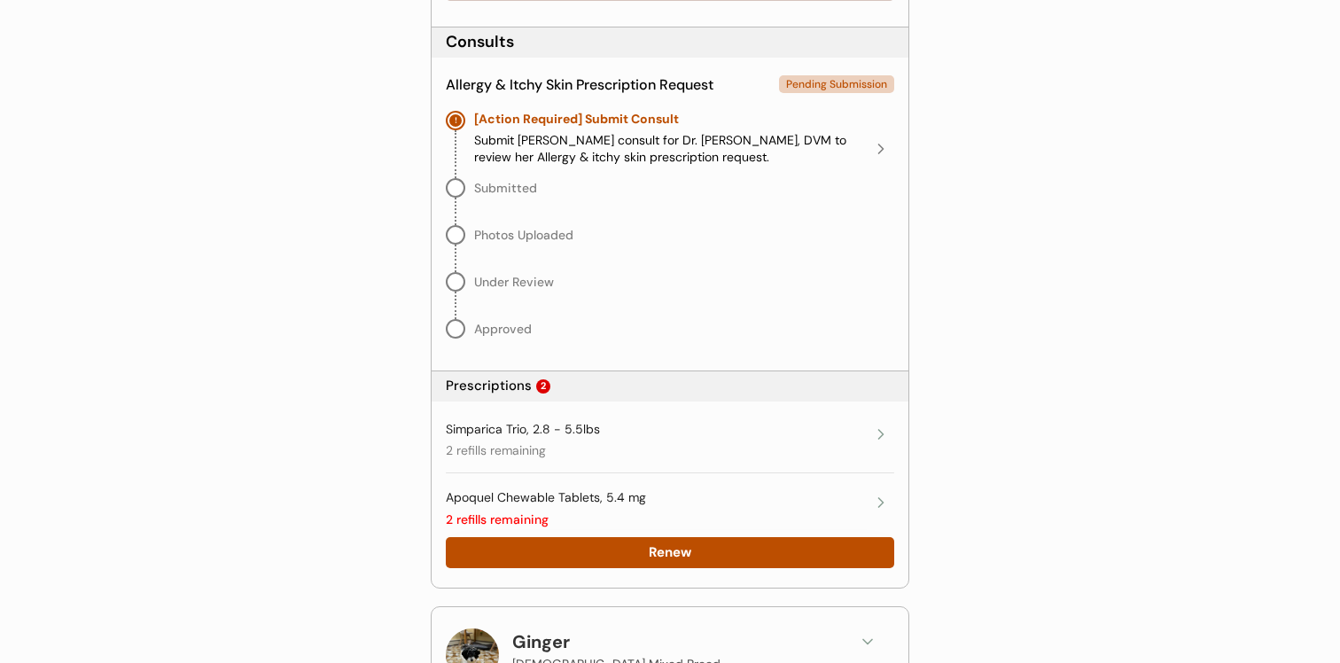
scroll to position [518, 0]
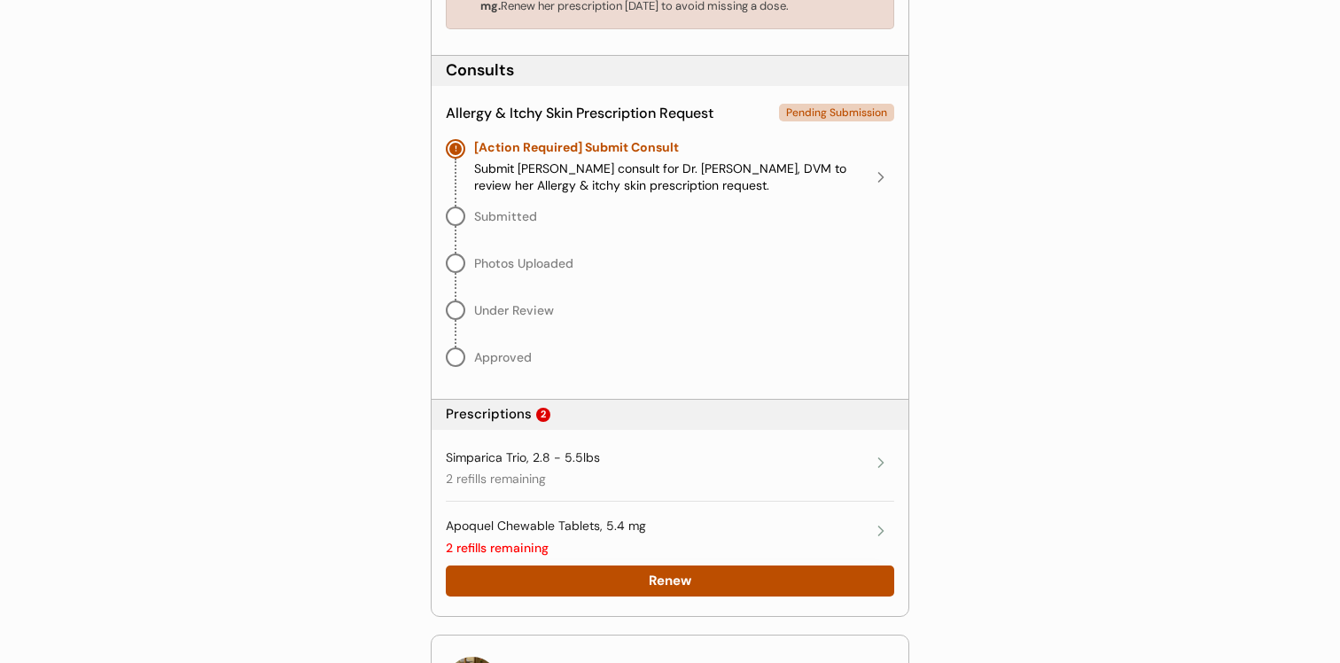
click at [793, 460] on div "Simparica Trio, 2.8 - 5.5lbs 2 refills remaining" at bounding box center [657, 468] width 422 height 39
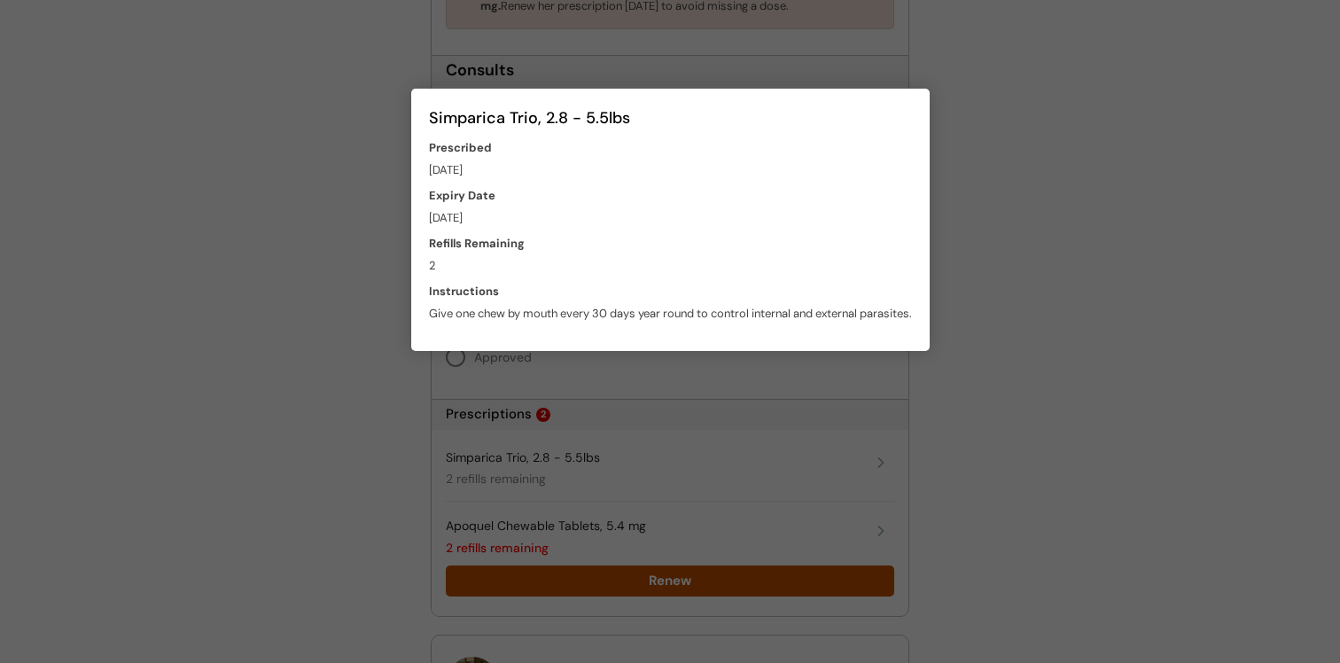
click at [1009, 396] on div at bounding box center [670, 331] width 1340 height 663
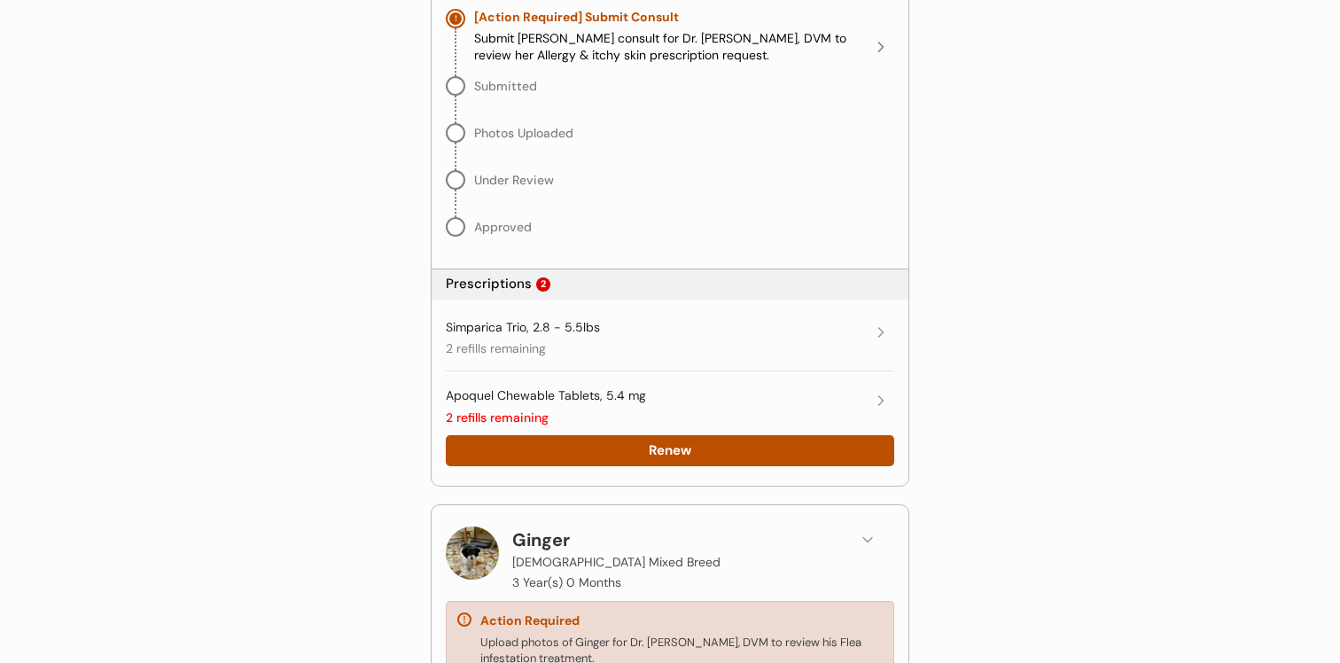
scroll to position [658, 0]
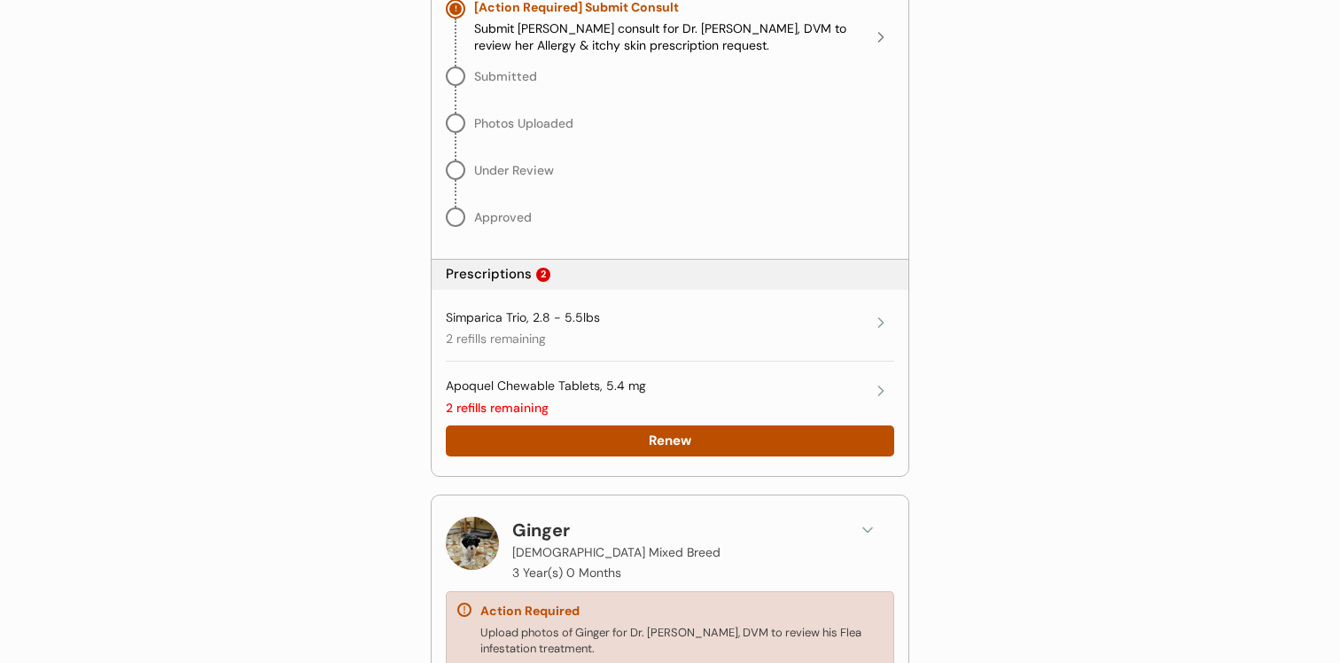
click at [658, 316] on div "Simparica Trio, 2.8 - 5.5lbs 2 refills remaining" at bounding box center [657, 328] width 422 height 39
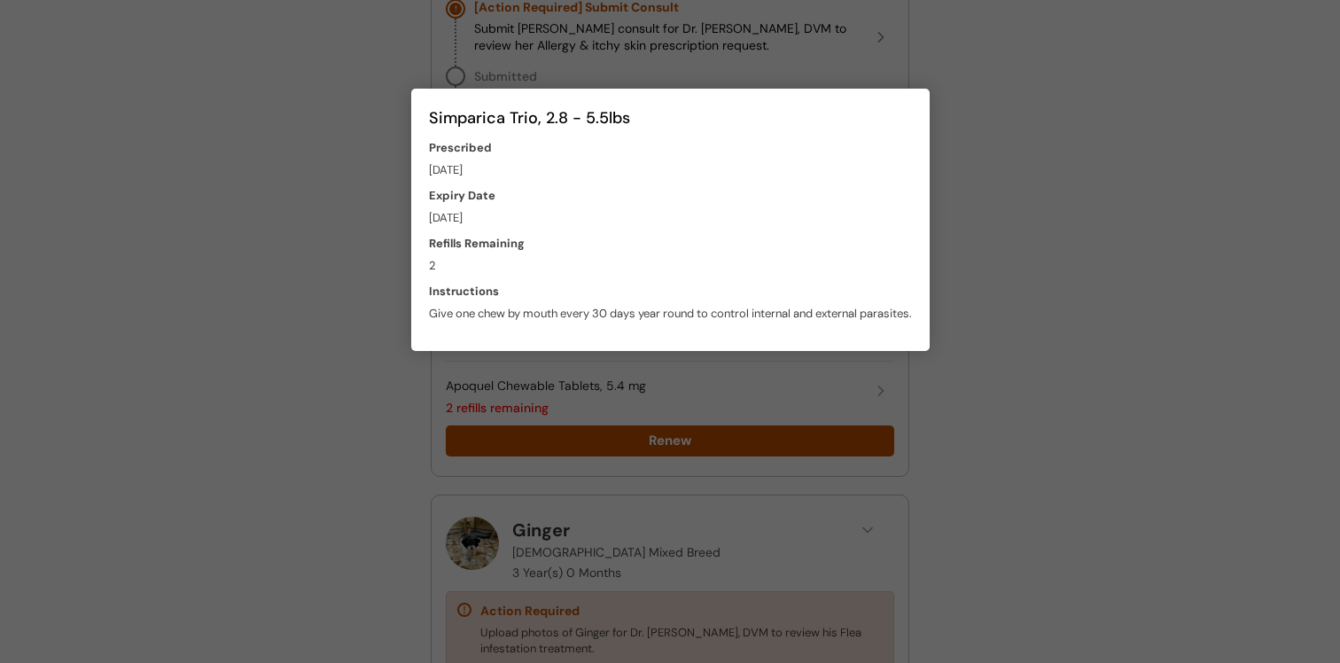
click at [656, 425] on div at bounding box center [670, 331] width 1340 height 663
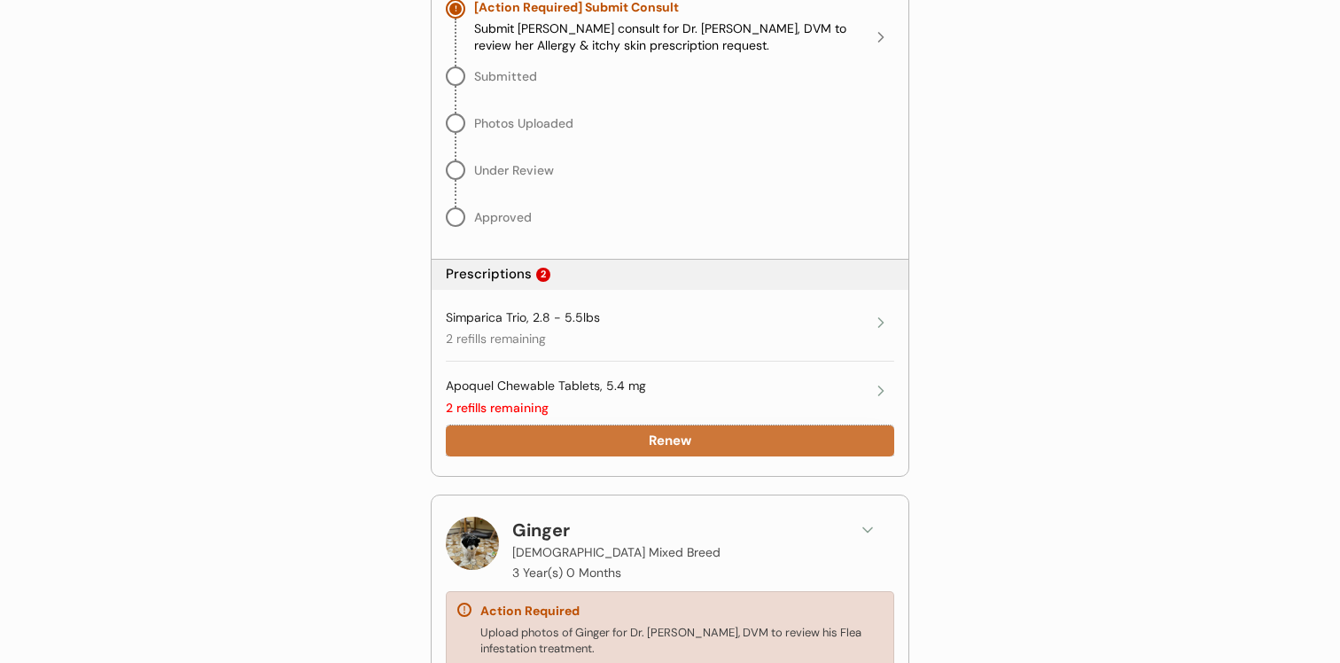
click at [654, 441] on button "Renew" at bounding box center [670, 441] width 449 height 31
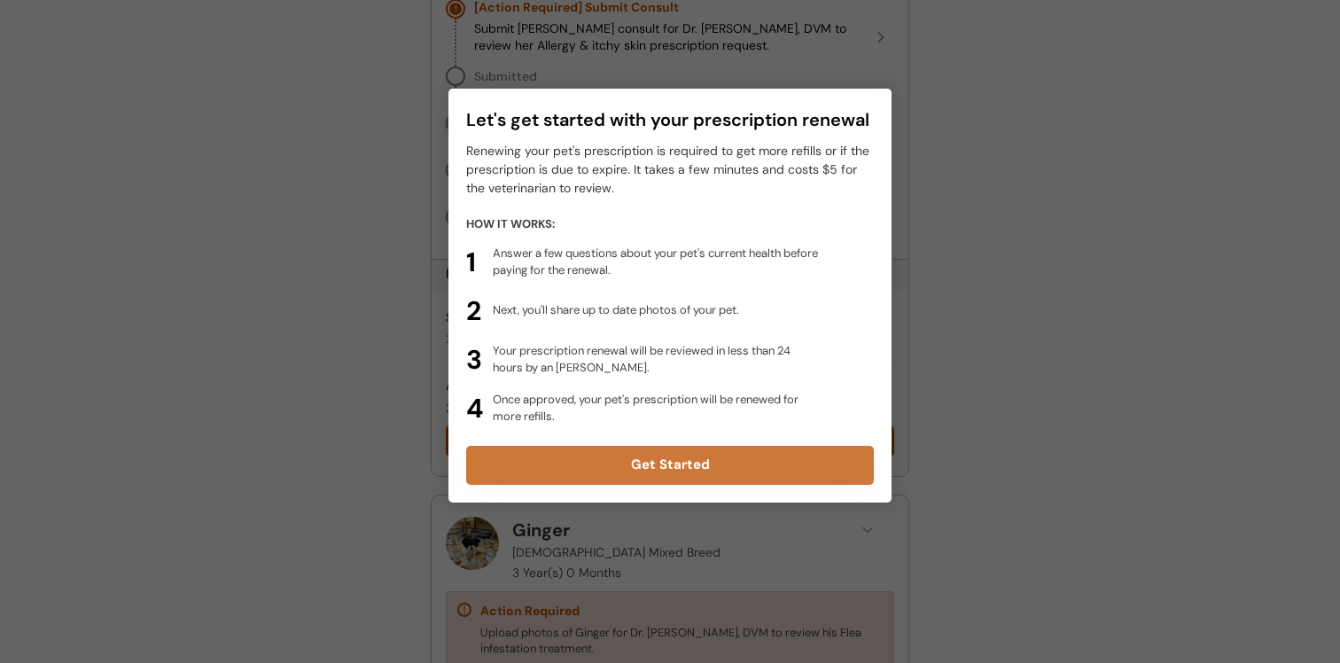
click at [660, 465] on button "Get Started" at bounding box center [670, 465] width 408 height 39
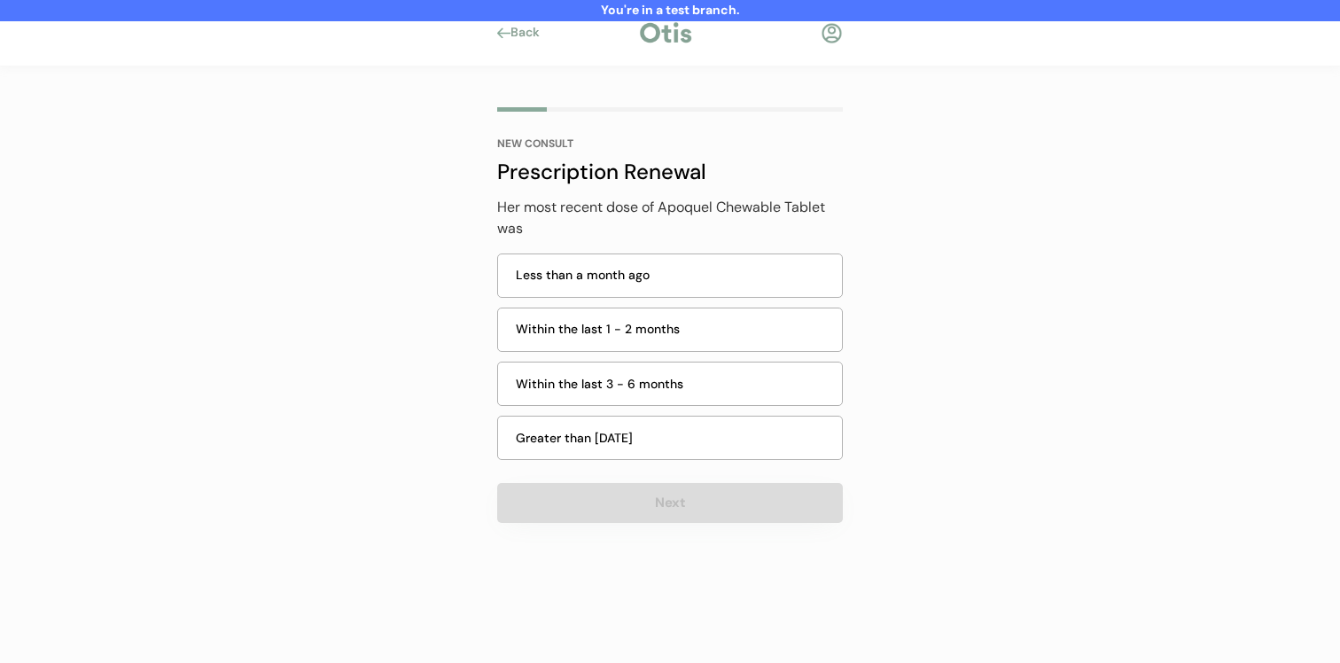
click at [363, 191] on div "You're in a test branch. Back NEW CONSULT Prescription Renewal Her most recent …" at bounding box center [670, 331] width 1340 height 663
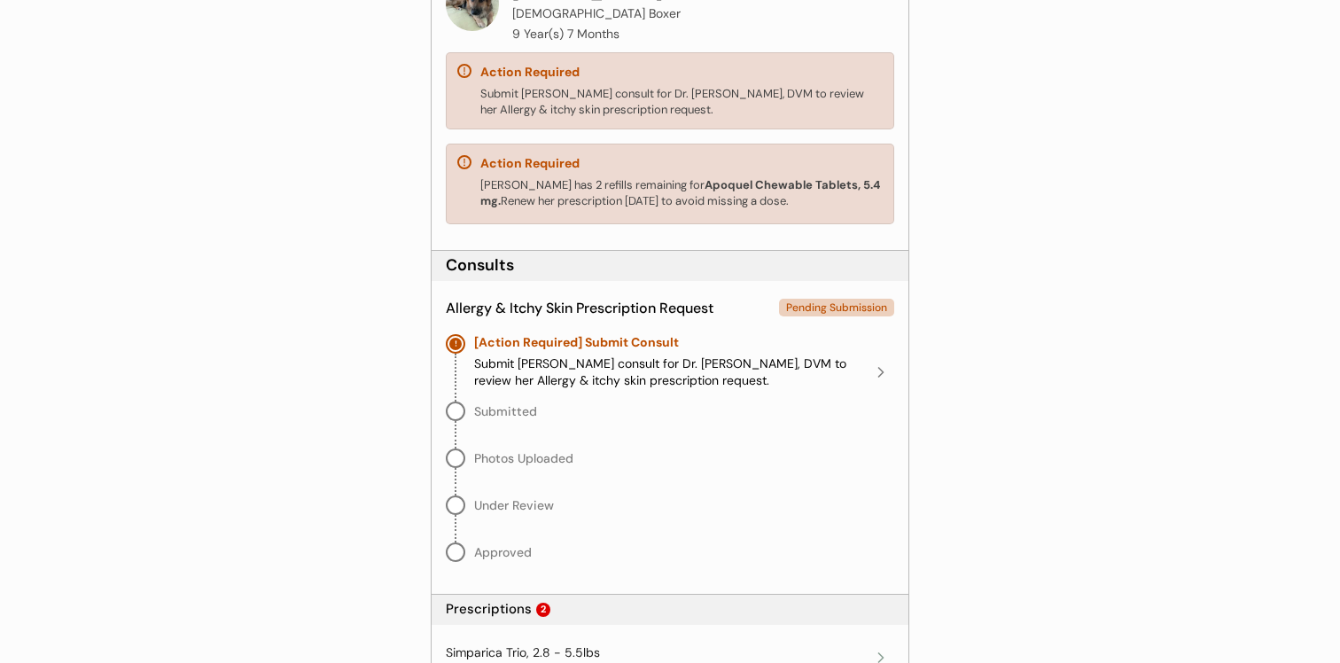
scroll to position [304, 0]
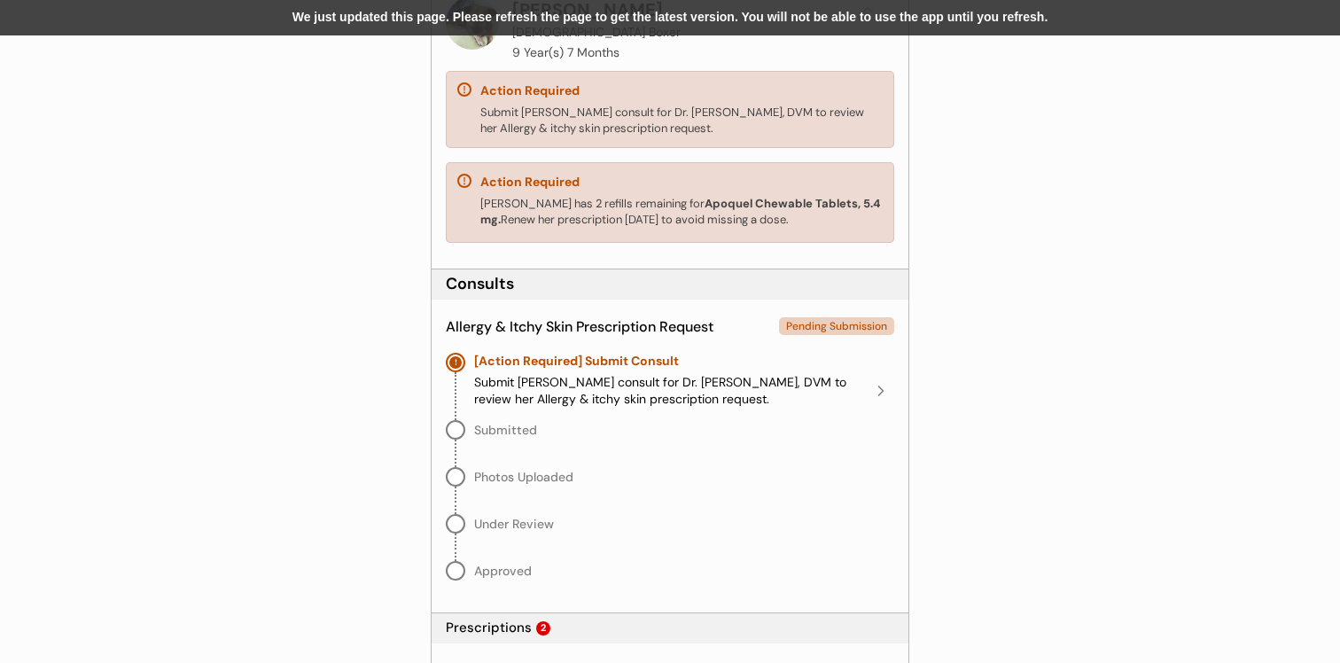
click at [512, 27] on div "We just updated this page. Please refresh the page to get the latest version. Y…" at bounding box center [670, 17] width 1340 height 35
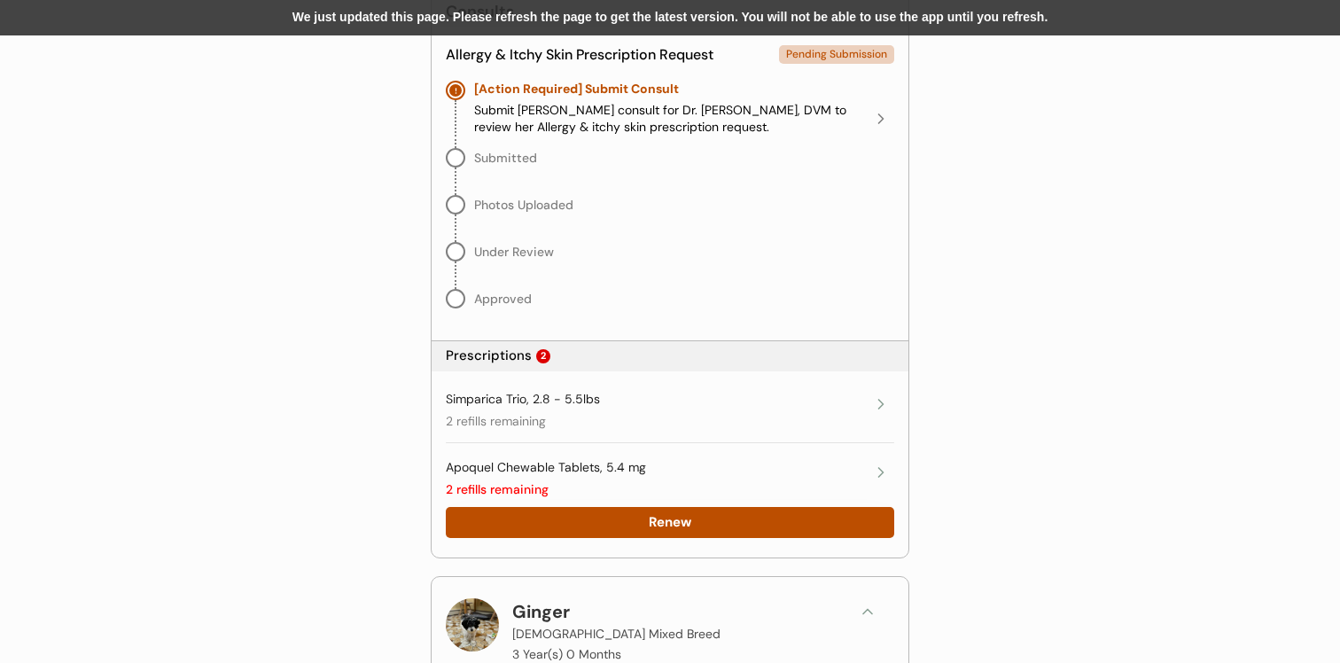
scroll to position [619, 0]
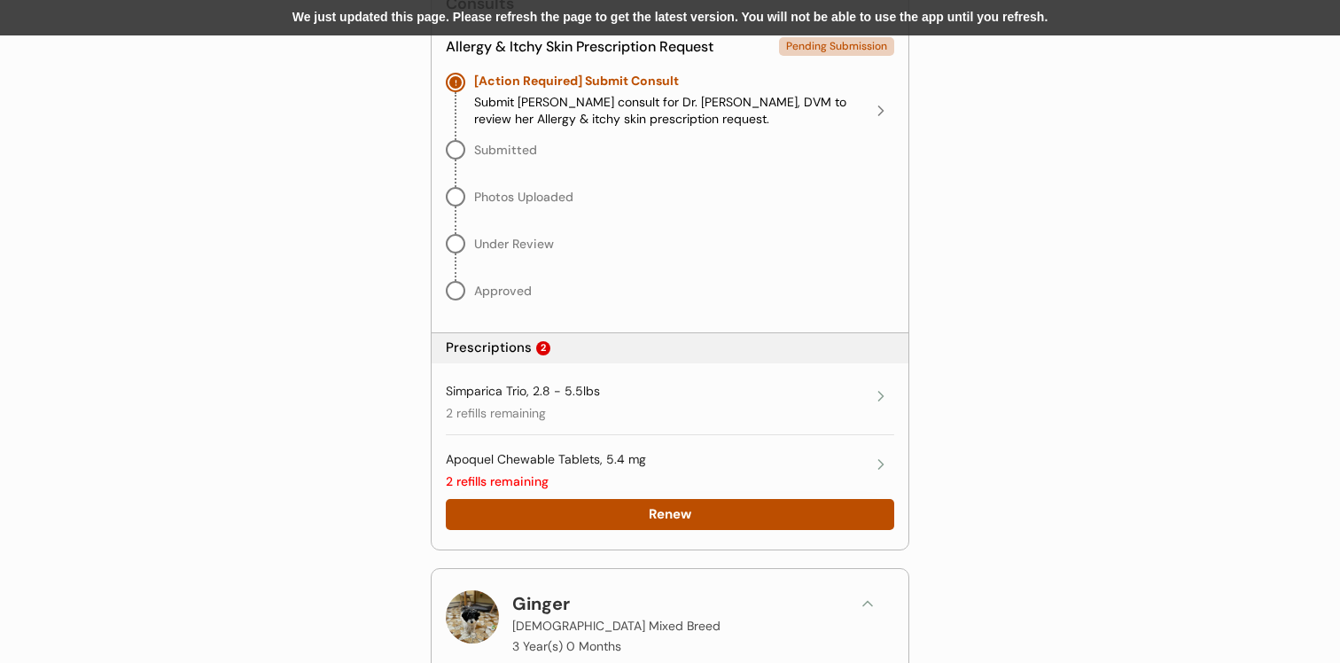
click at [708, 7] on div "We just updated this page. Please refresh the page to get the latest version. Y…" at bounding box center [670, 17] width 1340 height 35
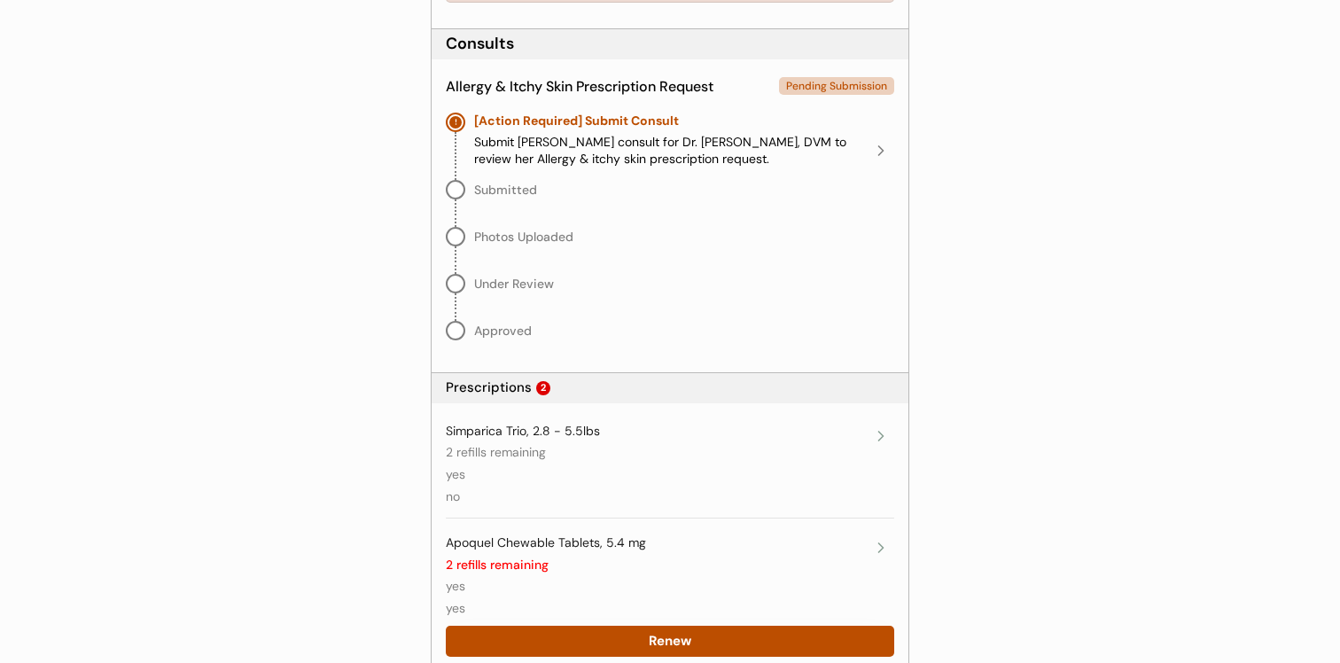
scroll to position [752, 0]
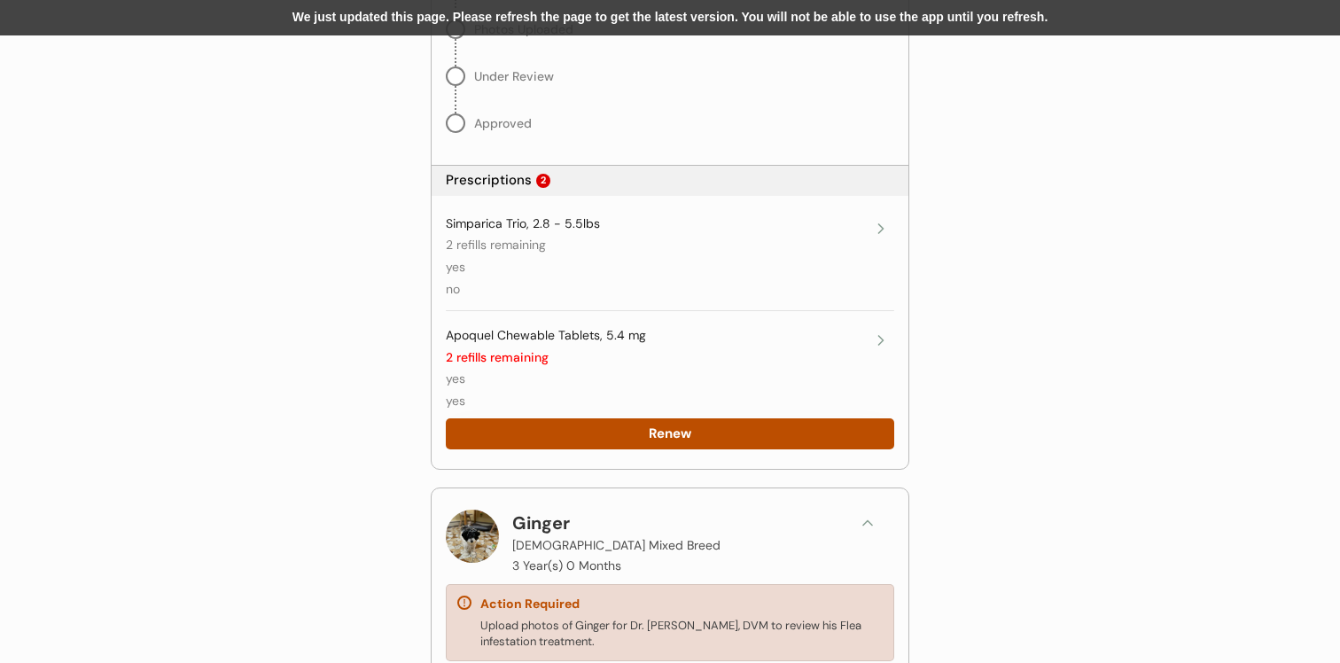
click at [691, 15] on div "We just updated this page. Please refresh the page to get the latest version. Y…" at bounding box center [670, 17] width 1340 height 35
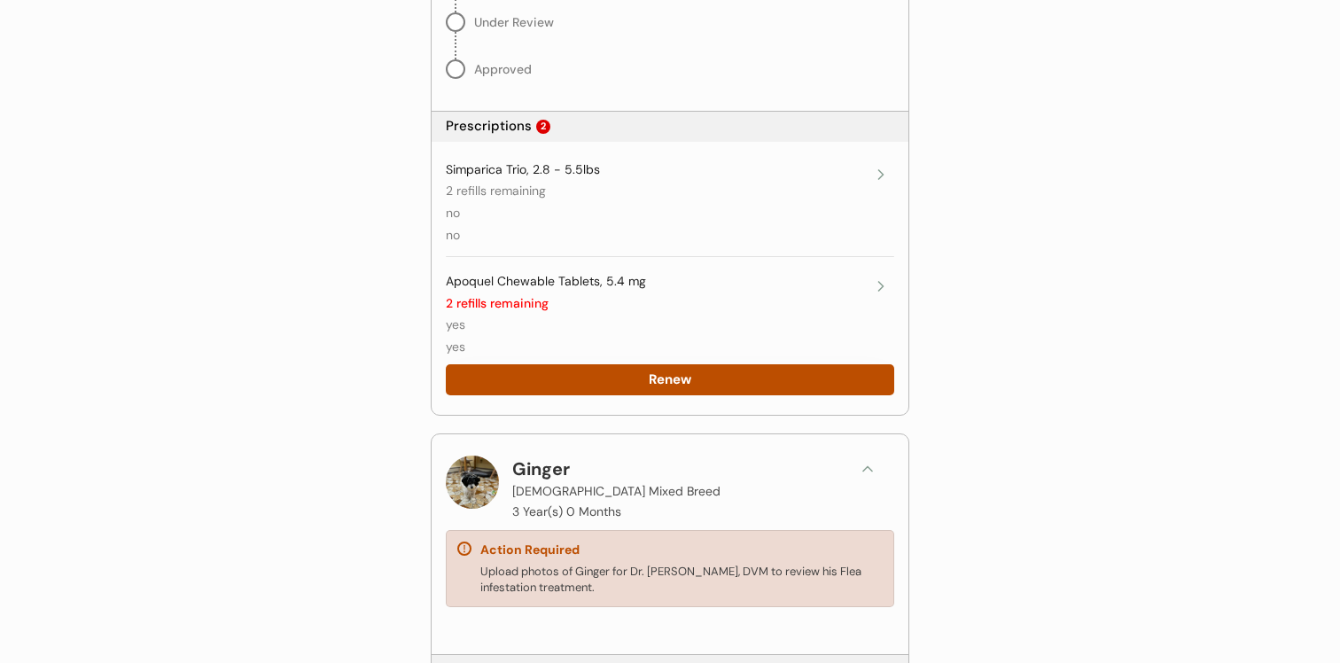
scroll to position [801, 0]
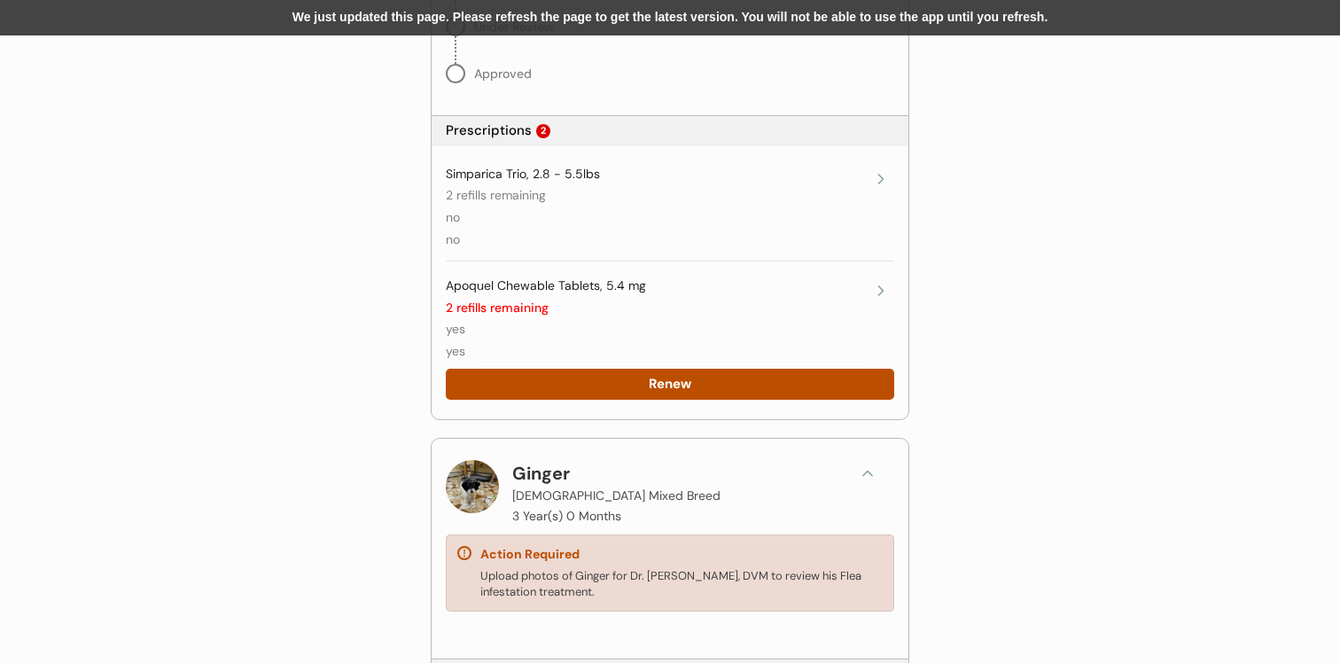
click at [580, 20] on div "We just updated this page. Please refresh the page to get the latest version. Y…" at bounding box center [670, 17] width 1340 height 35
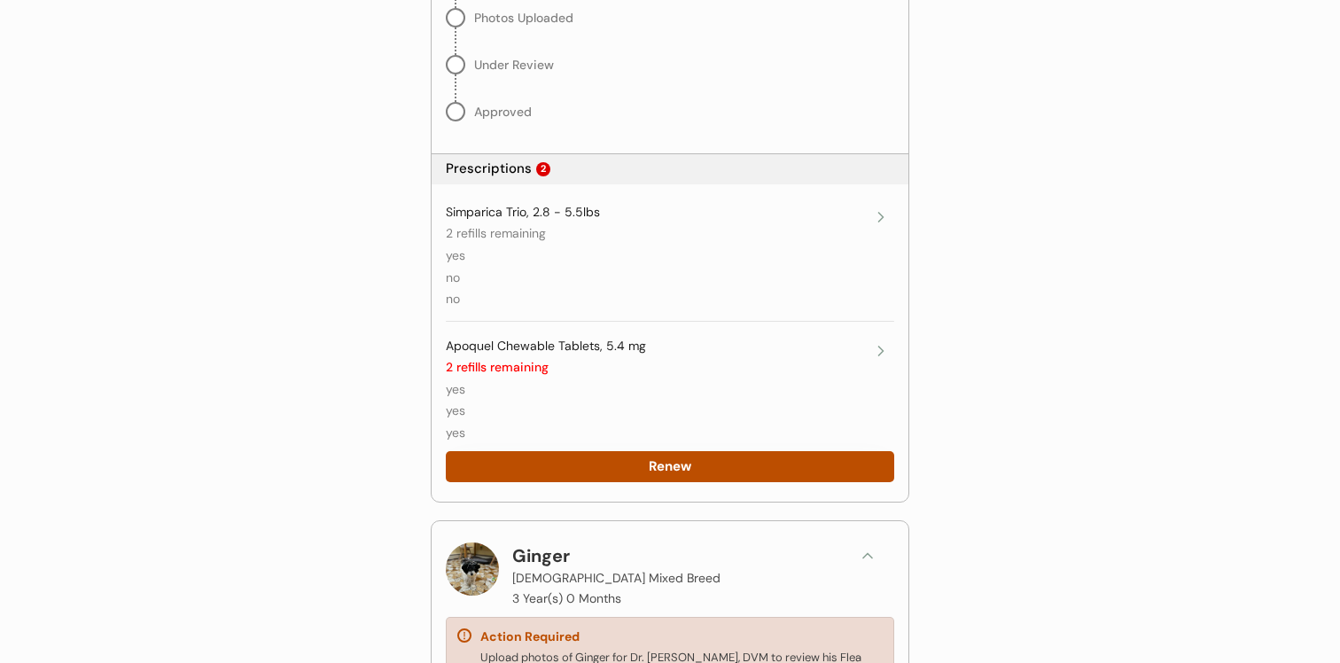
scroll to position [847, 0]
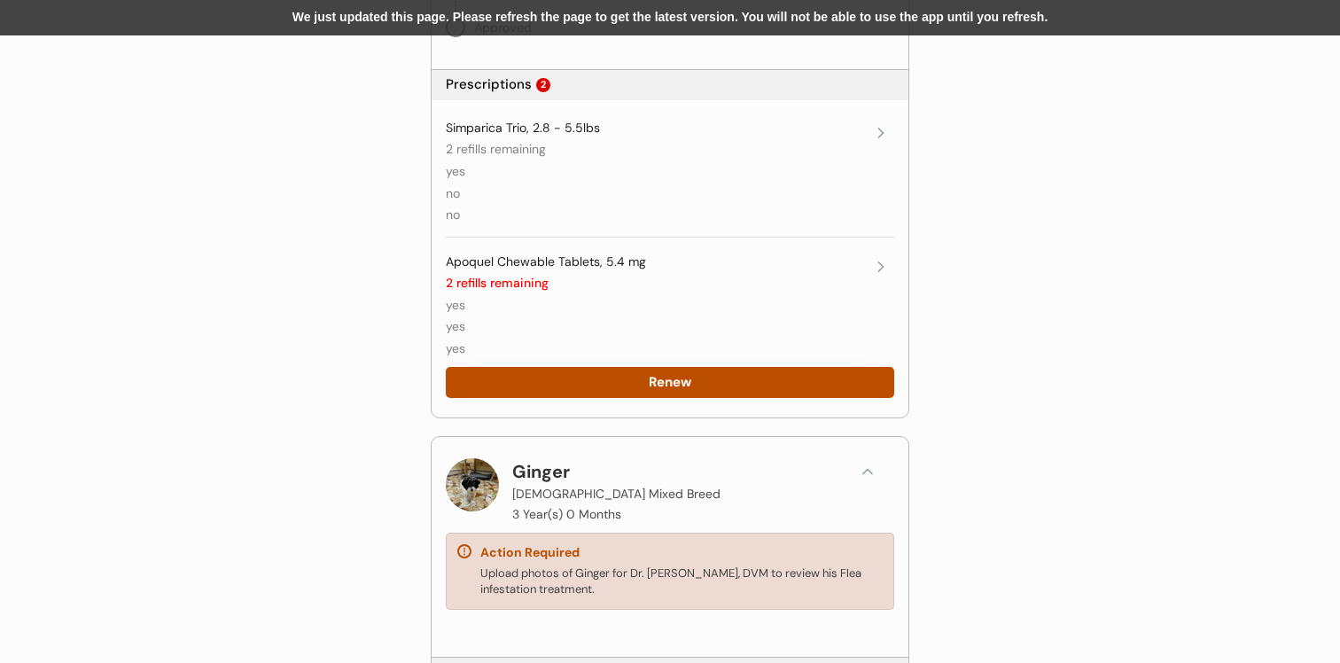
click at [531, 20] on div "We just updated this page. Please refresh the page to get the latest version. Y…" at bounding box center [670, 17] width 1340 height 35
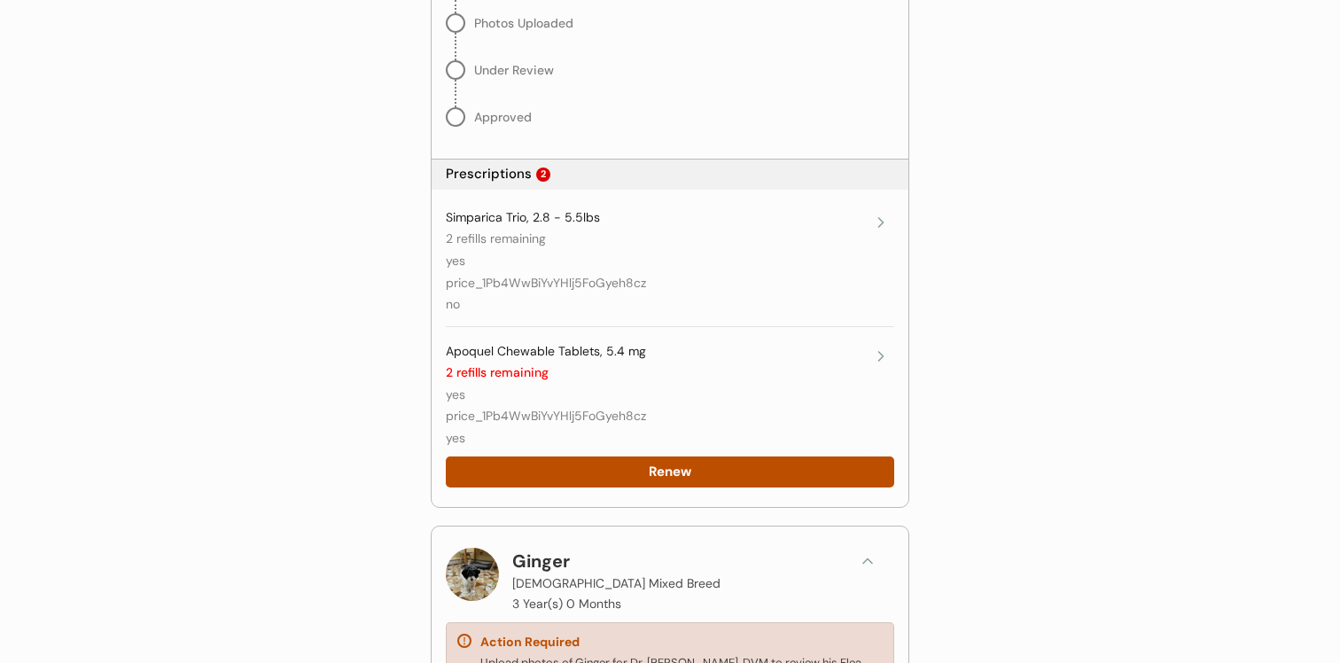
scroll to position [771, 0]
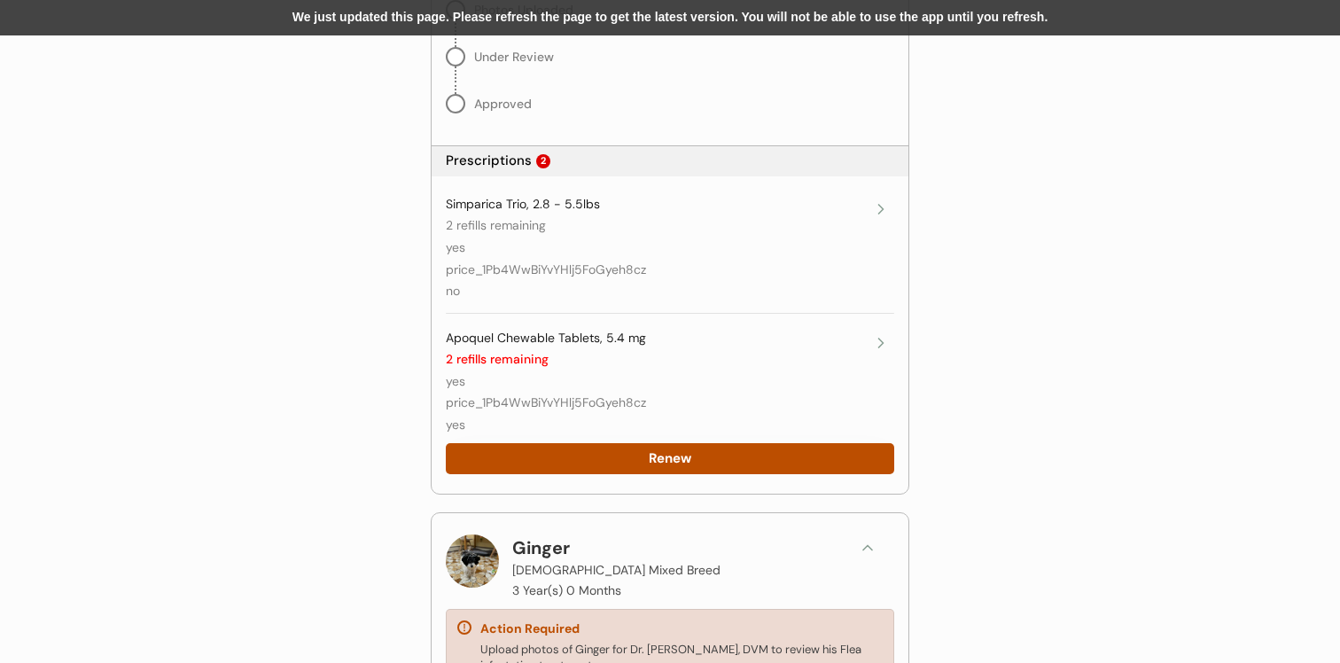
click at [515, 6] on div "We just updated this page. Please refresh the page to get the latest version. Y…" at bounding box center [670, 17] width 1340 height 35
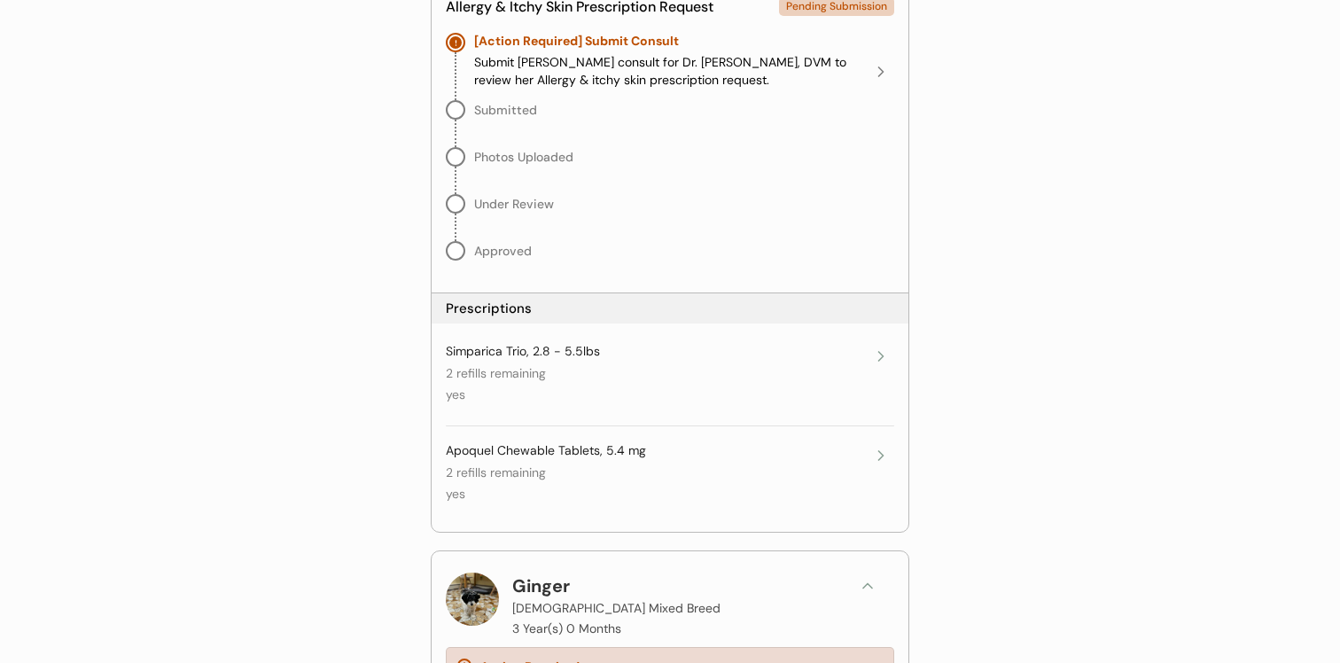
scroll to position [858, 0]
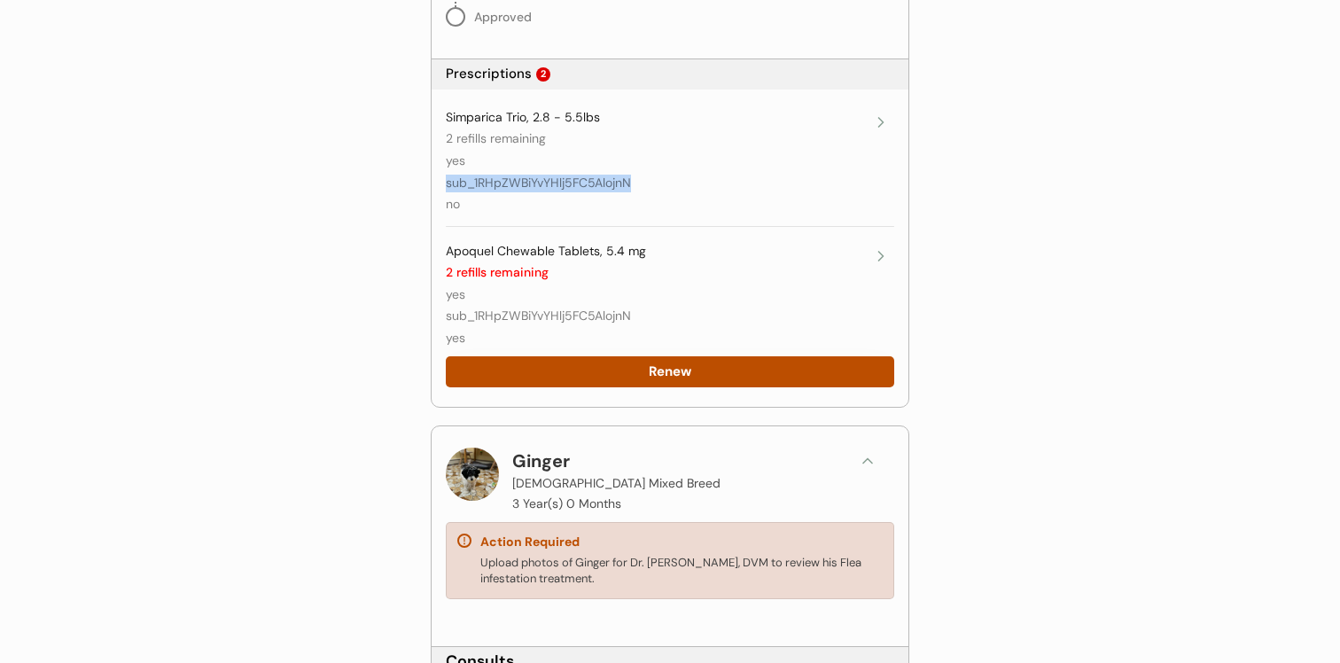
drag, startPoint x: 636, startPoint y: 189, endPoint x: 447, endPoint y: 188, distance: 188.8
click at [447, 188] on div "Simparica Trio, 2.8 - 5.5lbs 2 refills remaining yes sub_1RHpZWBiYvYHlj5FC5Aloj…" at bounding box center [657, 161] width 422 height 105
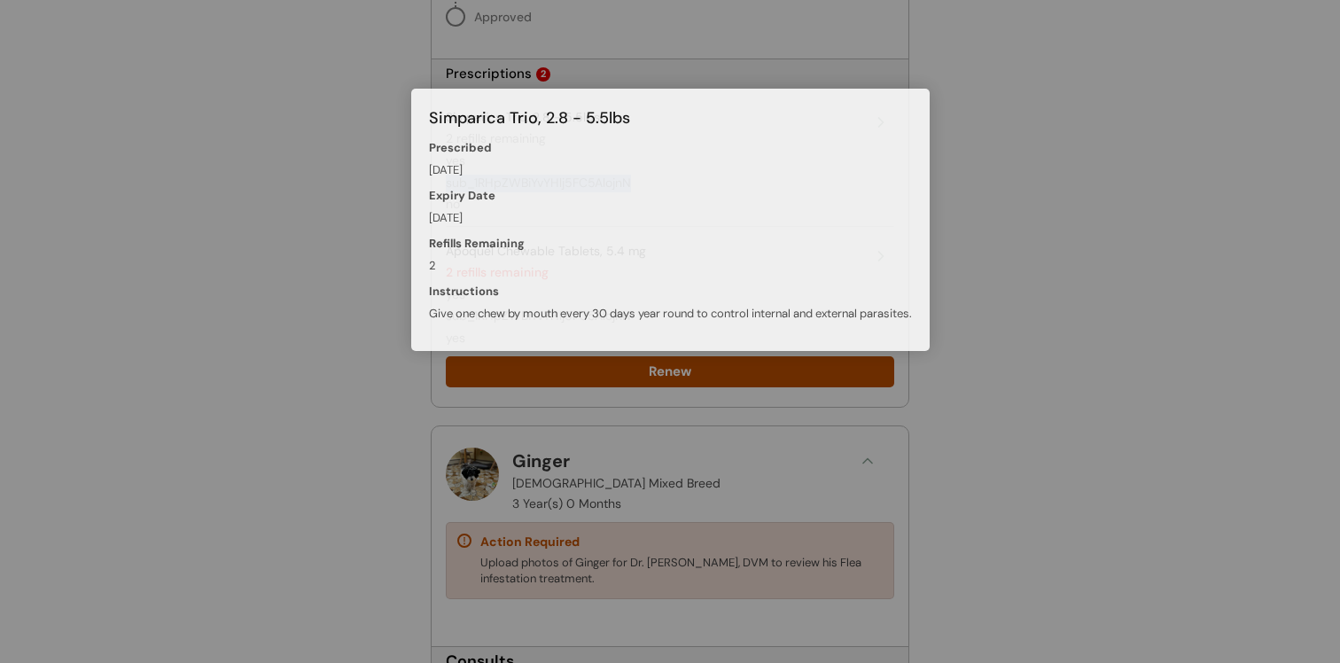
copy div "sub_1RHpZWBiYvYHlj5FC5AlojnN"
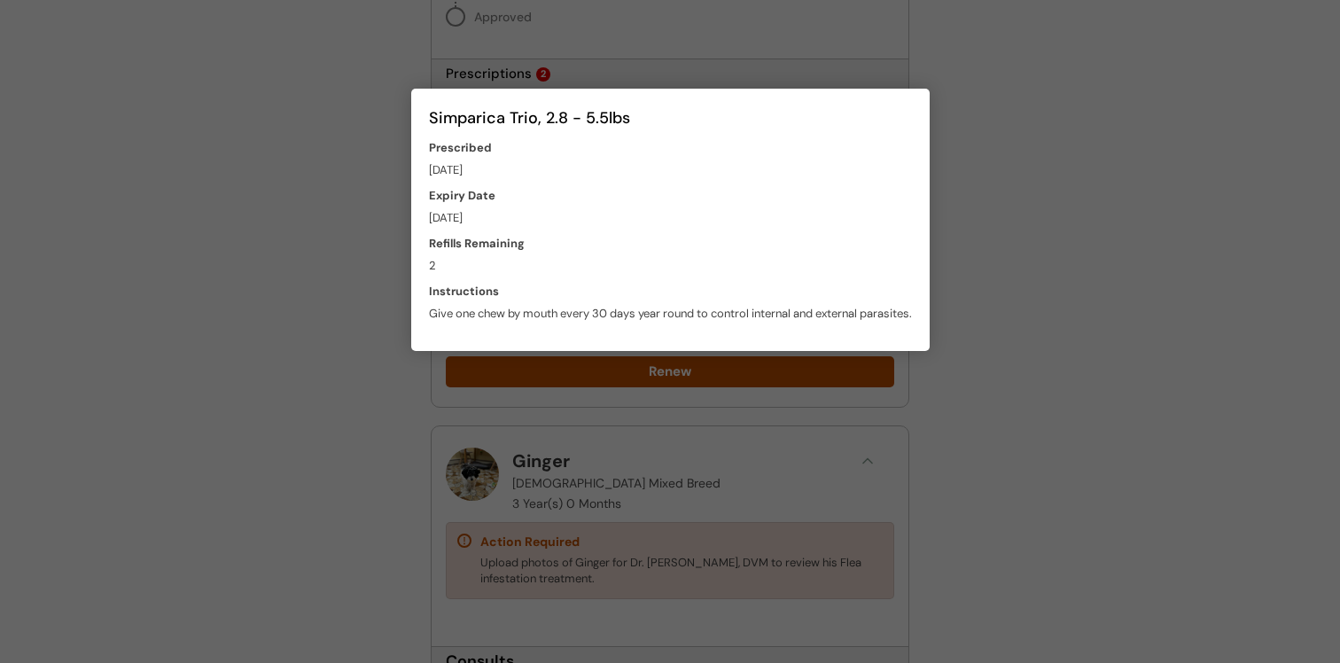
click at [390, 228] on div at bounding box center [670, 331] width 1340 height 663
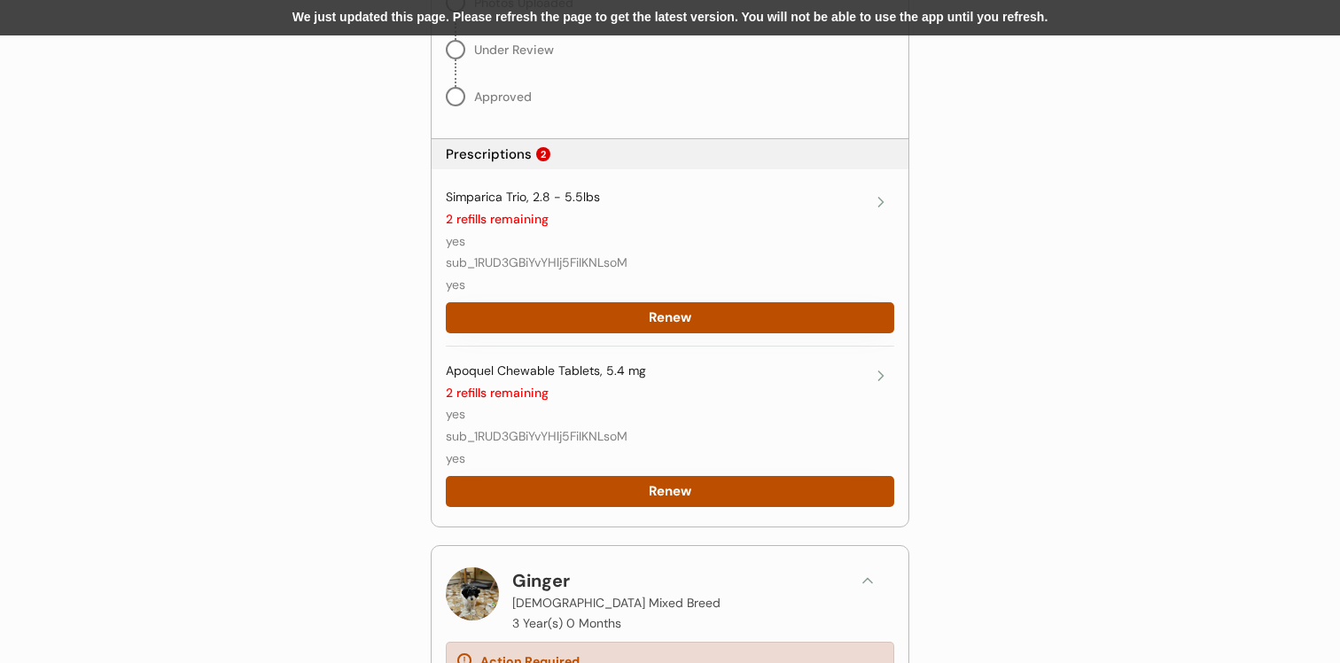
scroll to position [938, 0]
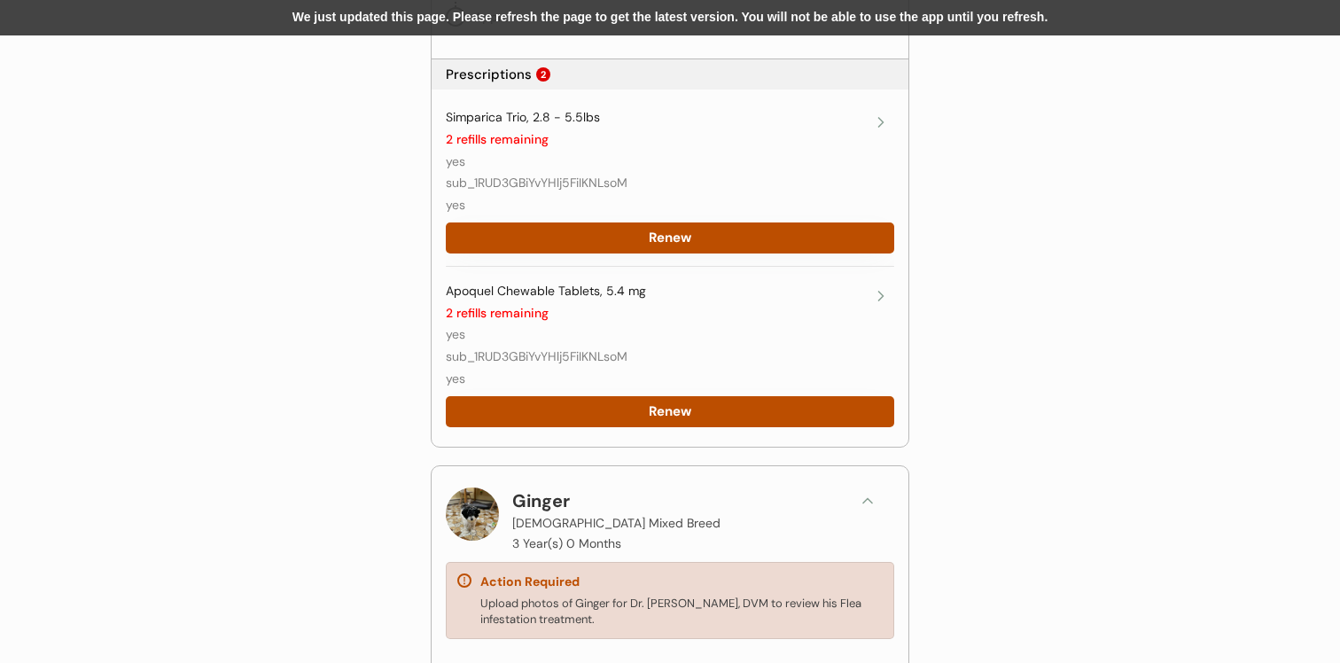
click at [773, 20] on div "We just updated this page. Please refresh the page to get the latest version. Y…" at bounding box center [670, 17] width 1340 height 35
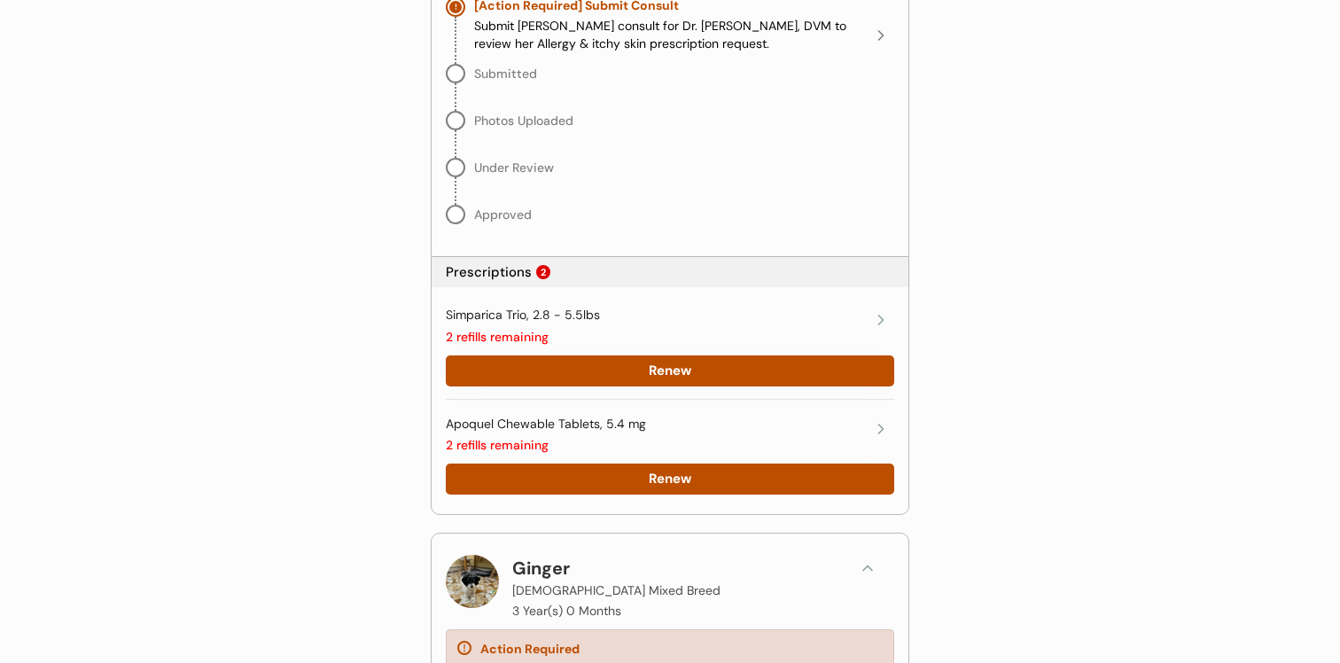
scroll to position [743, 0]
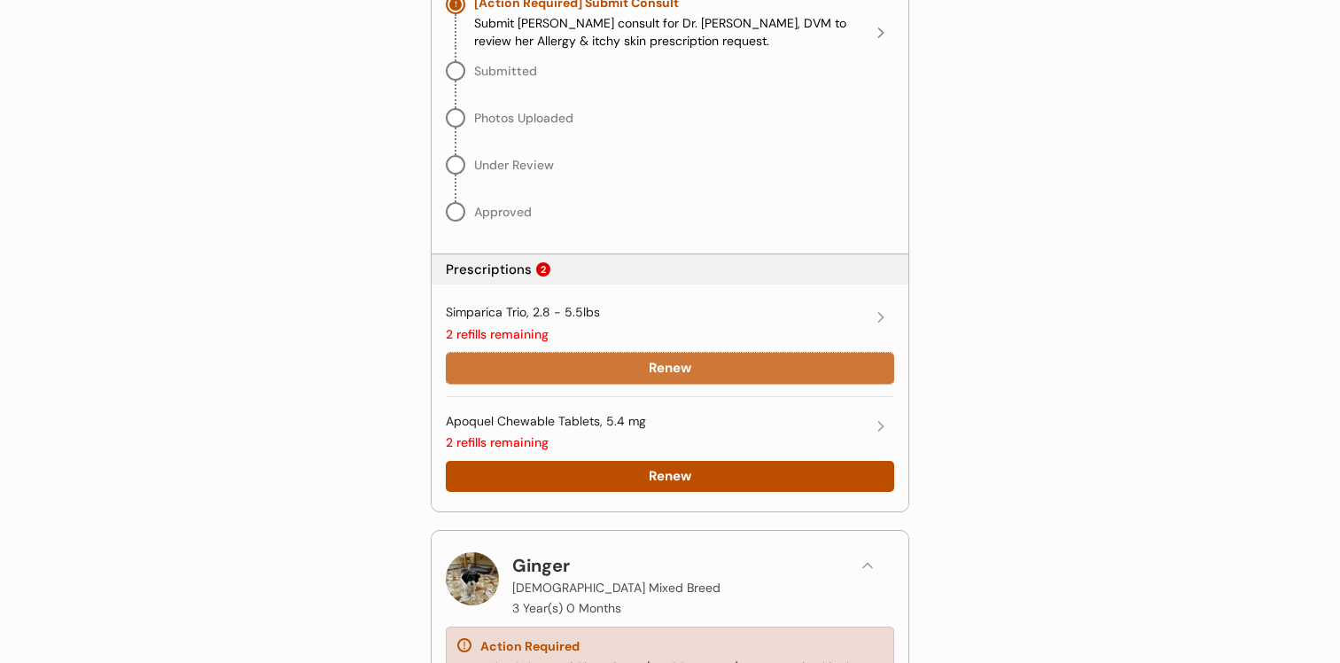
click at [692, 375] on button "Renew" at bounding box center [670, 368] width 449 height 31
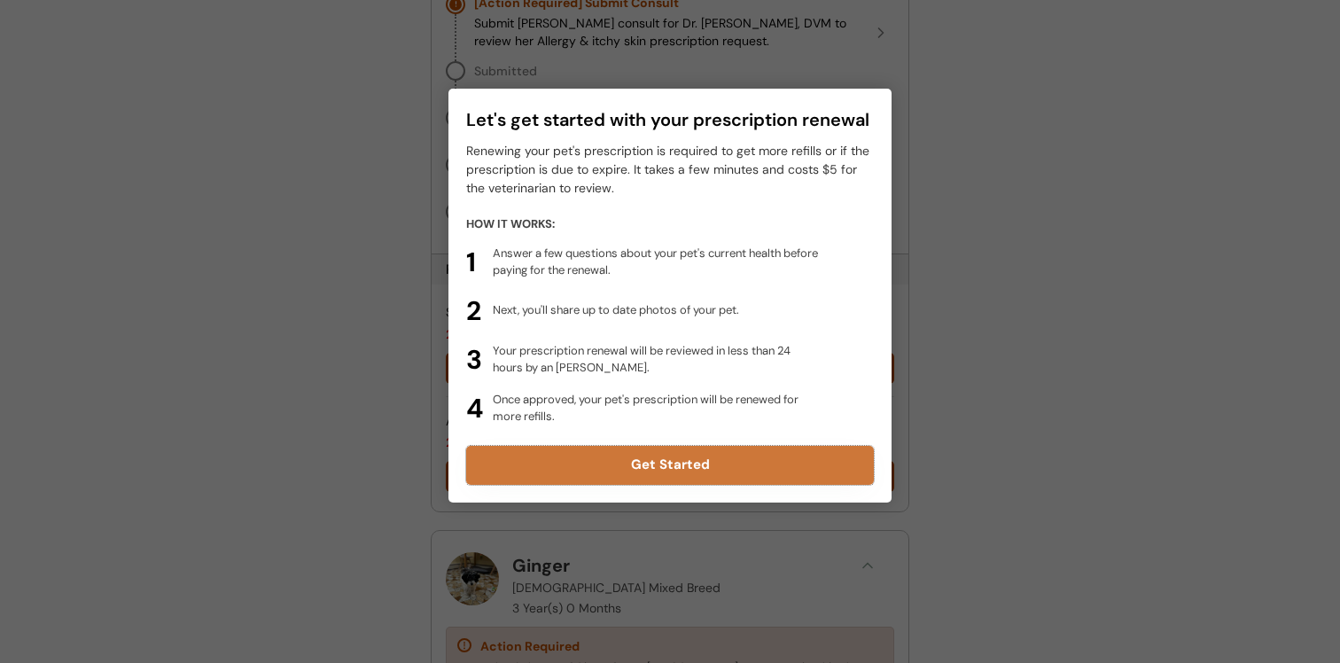
click at [680, 464] on button "Get Started" at bounding box center [670, 465] width 408 height 39
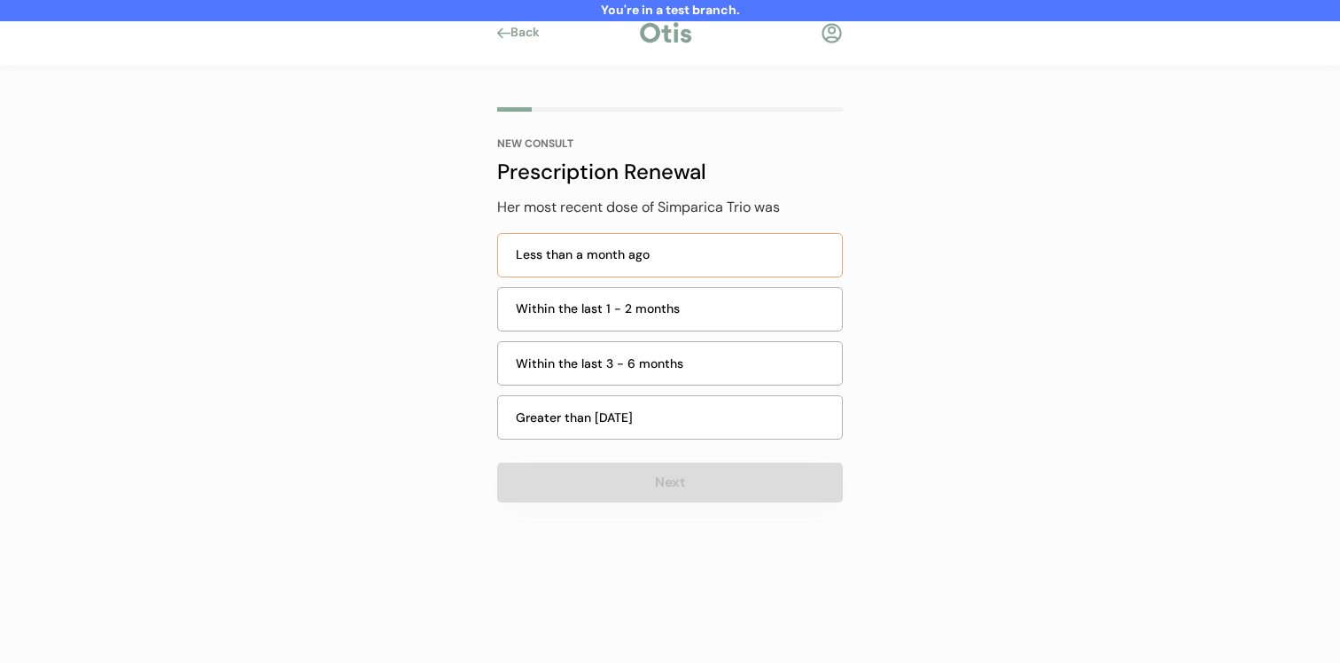
click at [699, 258] on div "Less than a month ago" at bounding box center [674, 255] width 316 height 19
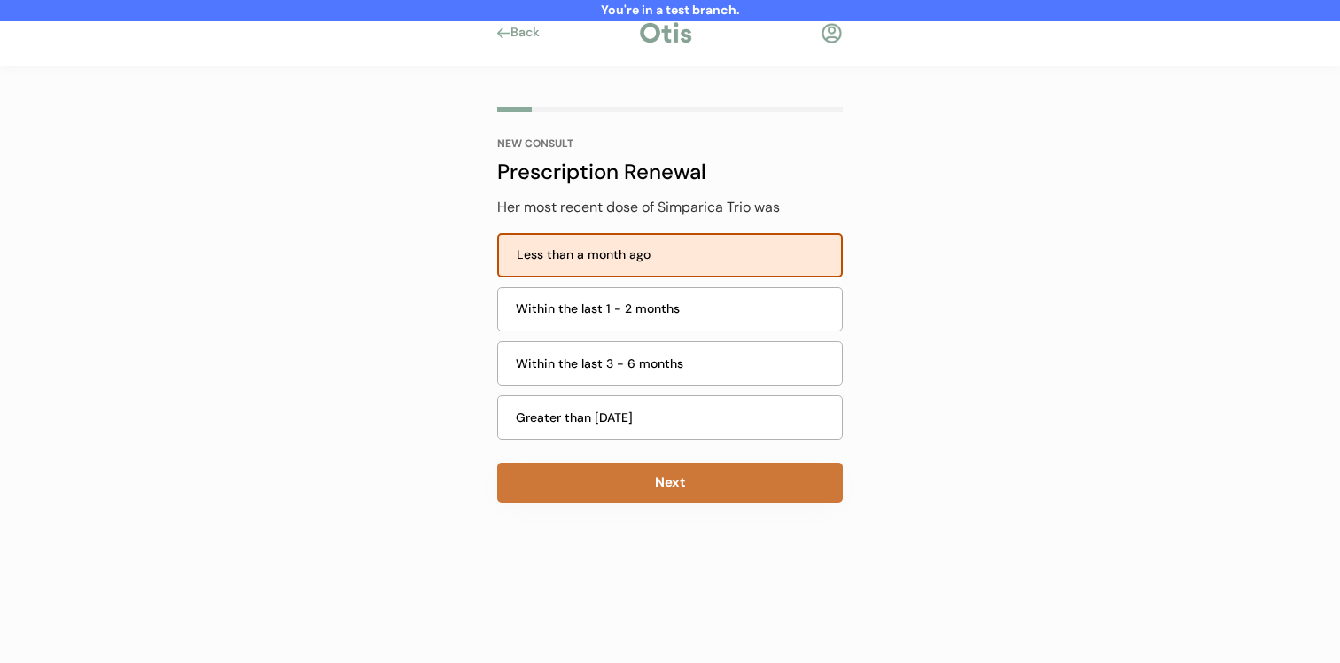
click at [661, 492] on button "Next" at bounding box center [670, 483] width 346 height 40
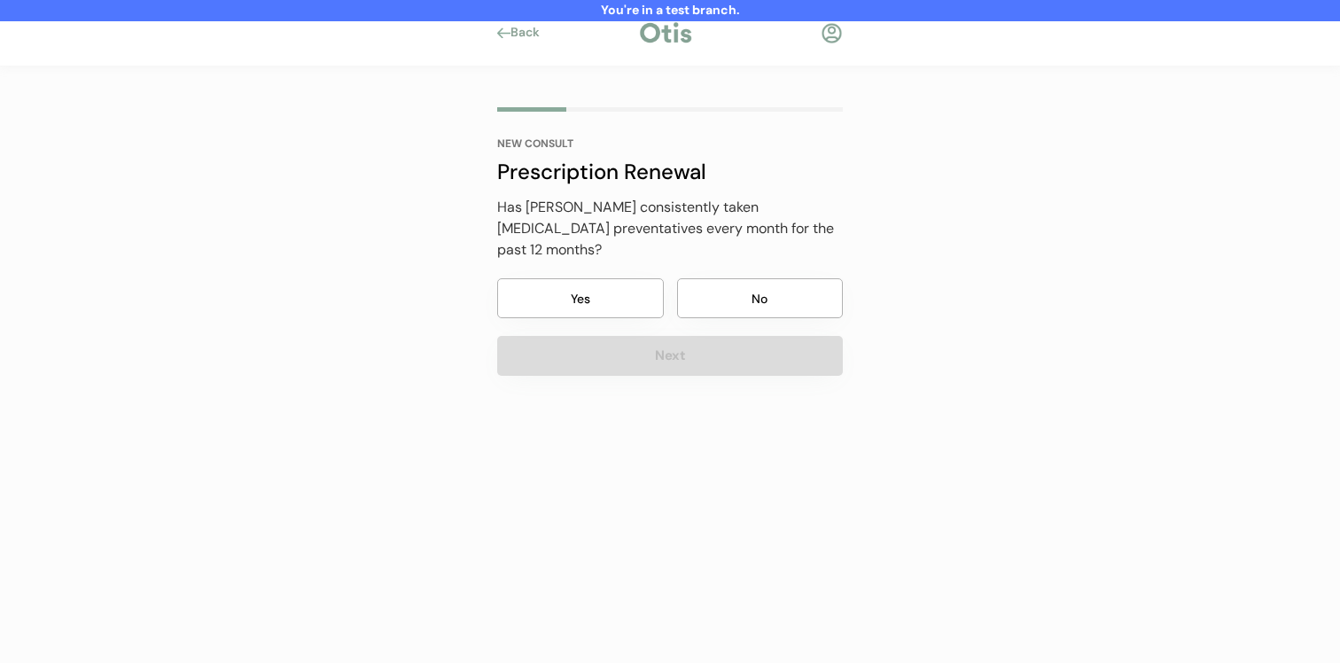
click at [717, 278] on button "No" at bounding box center [760, 298] width 167 height 40
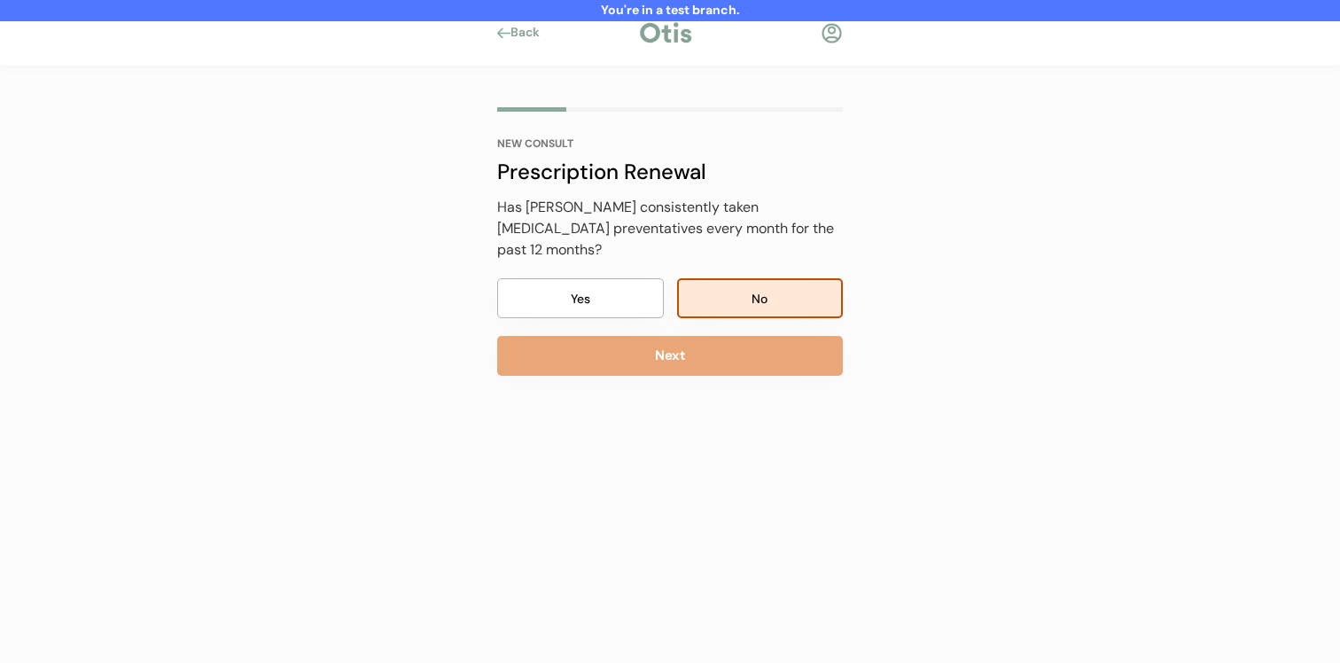
click at [699, 355] on div "NEW CONSULT Prescription Renewal Her most recent dose of Simparica Trio was Les…" at bounding box center [670, 287] width 399 height 443
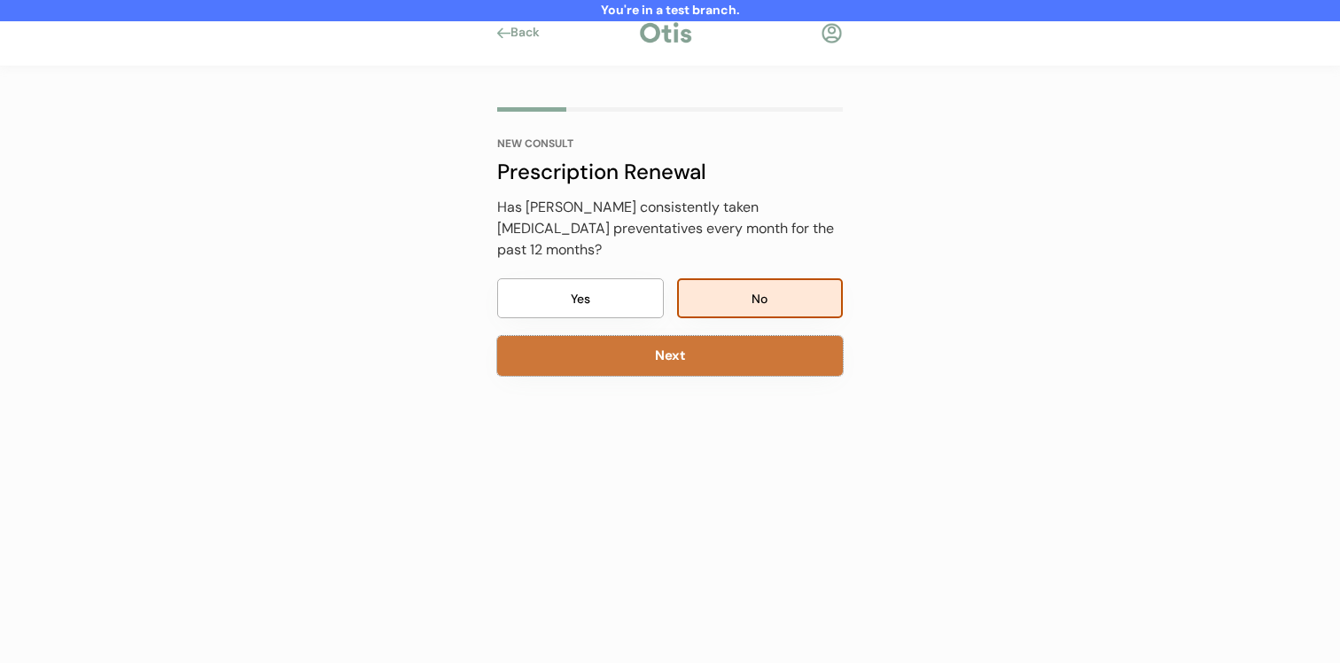
click at [720, 336] on button "Next" at bounding box center [670, 356] width 346 height 40
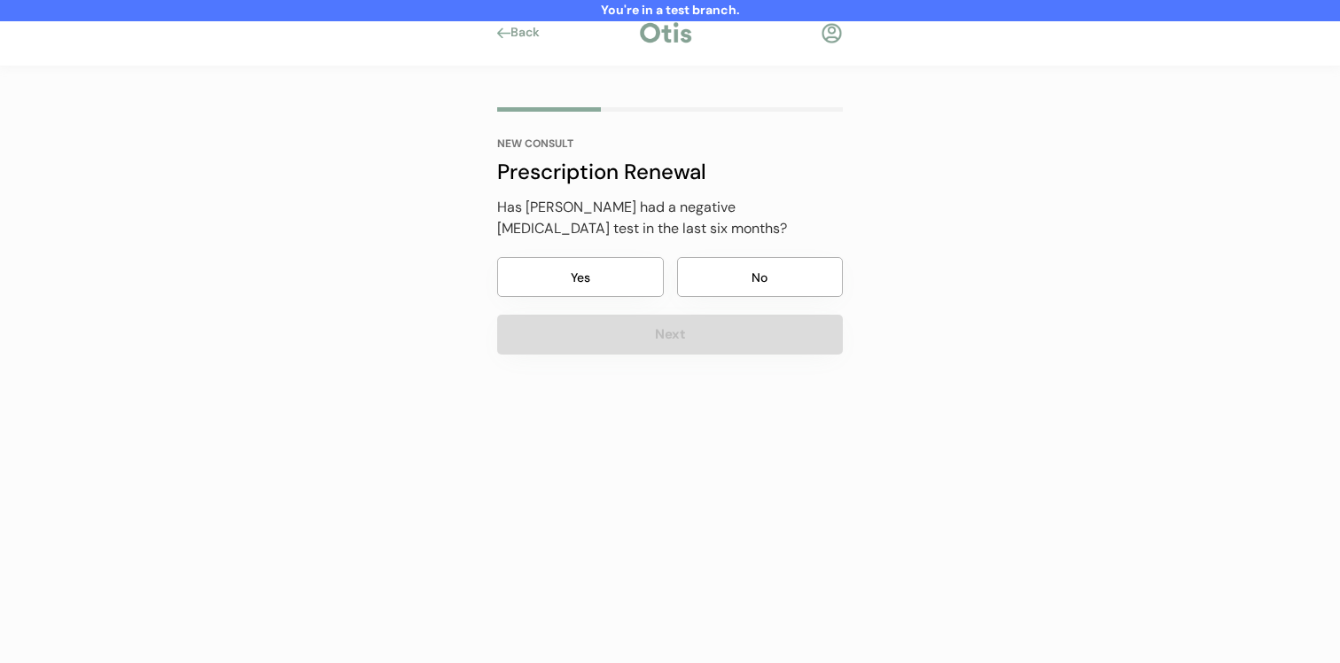
click at [739, 278] on button "No" at bounding box center [760, 277] width 167 height 40
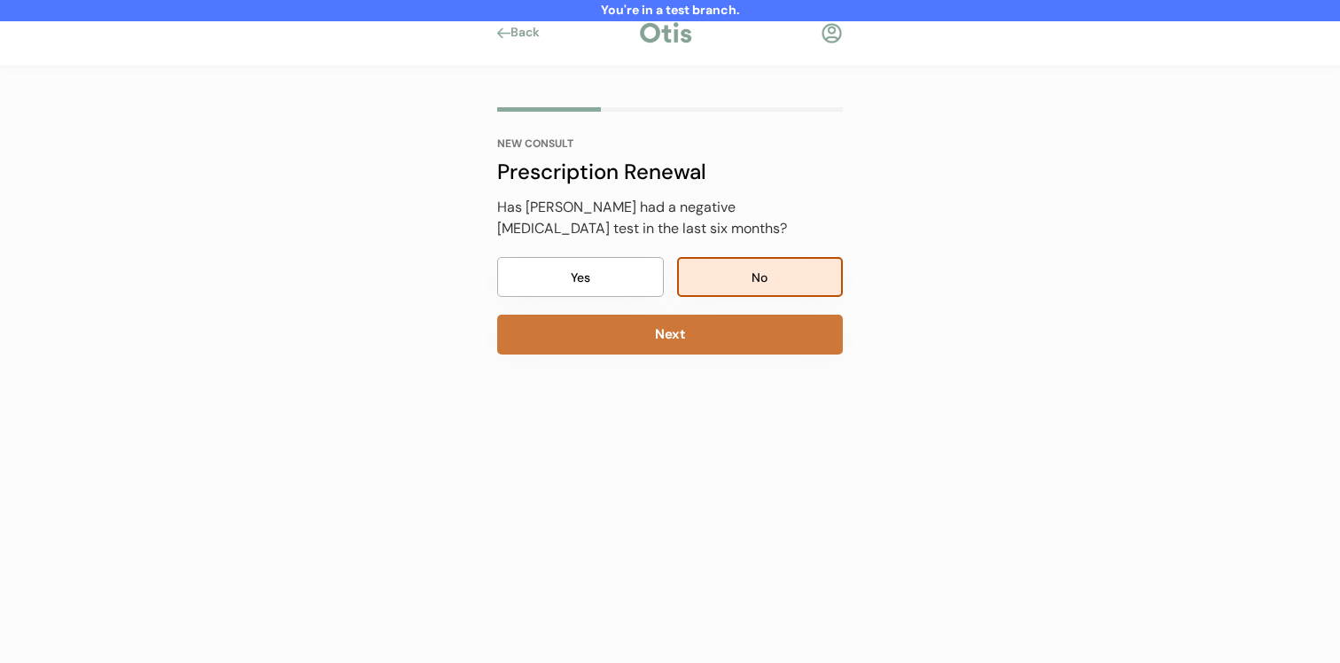
click at [716, 341] on button "Next" at bounding box center [670, 335] width 346 height 40
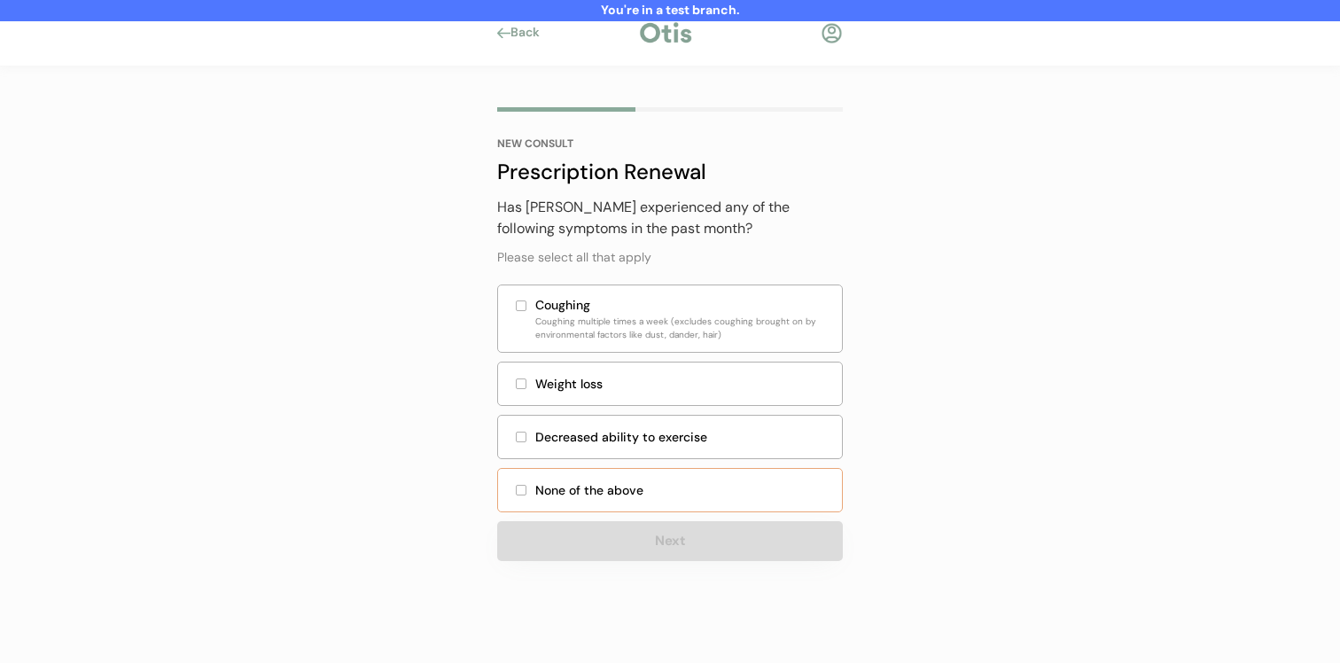
click at [672, 493] on div "None of the above" at bounding box center [683, 490] width 296 height 19
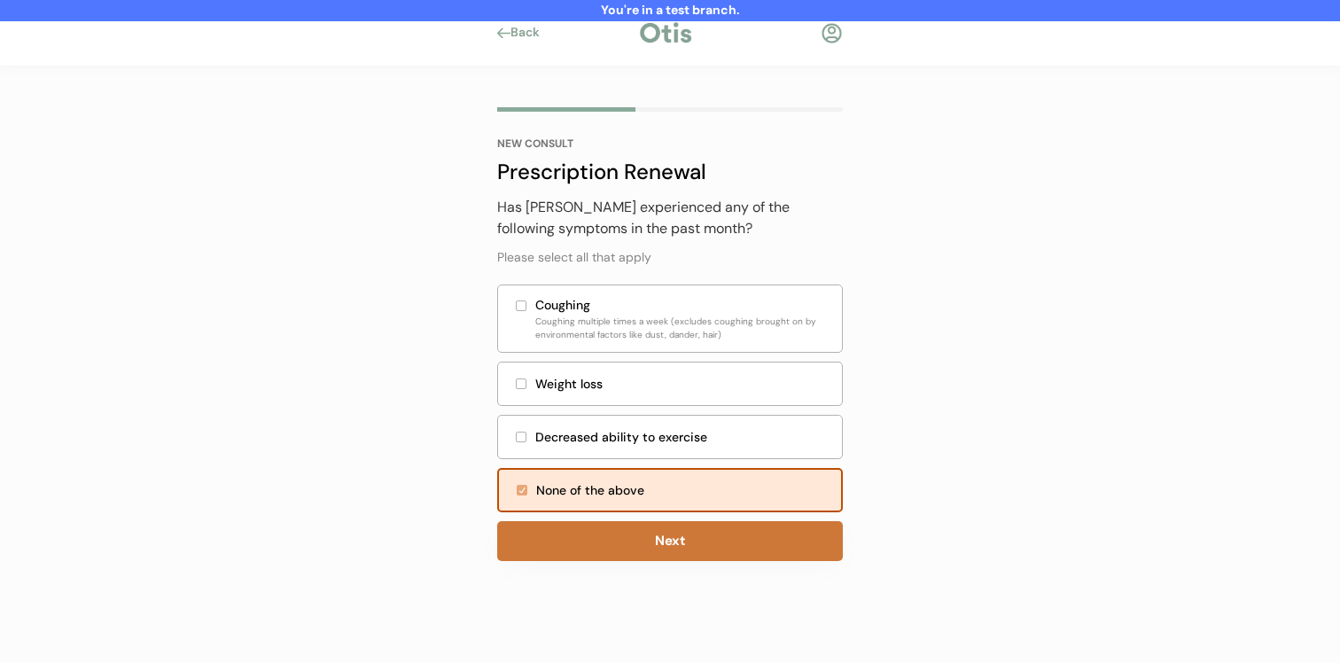
click at [672, 528] on button "Next" at bounding box center [670, 541] width 346 height 40
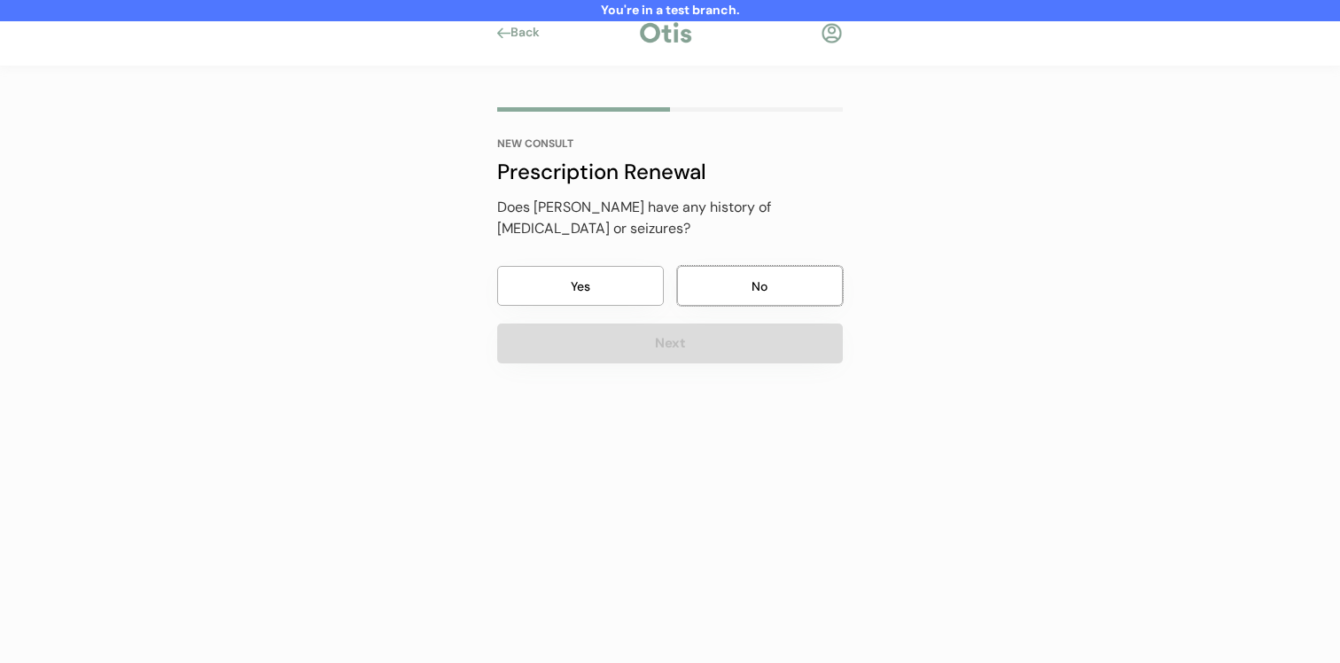
click at [773, 266] on button "No" at bounding box center [760, 286] width 167 height 40
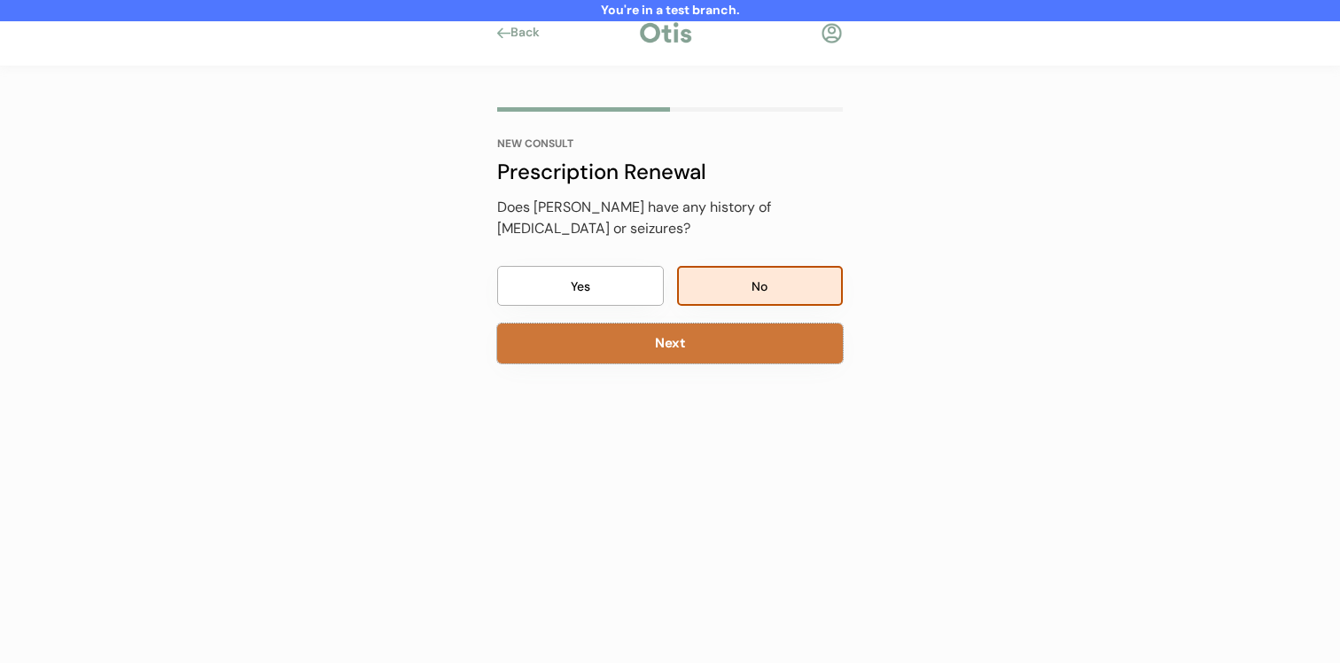
click at [759, 324] on button "Next" at bounding box center [670, 344] width 346 height 40
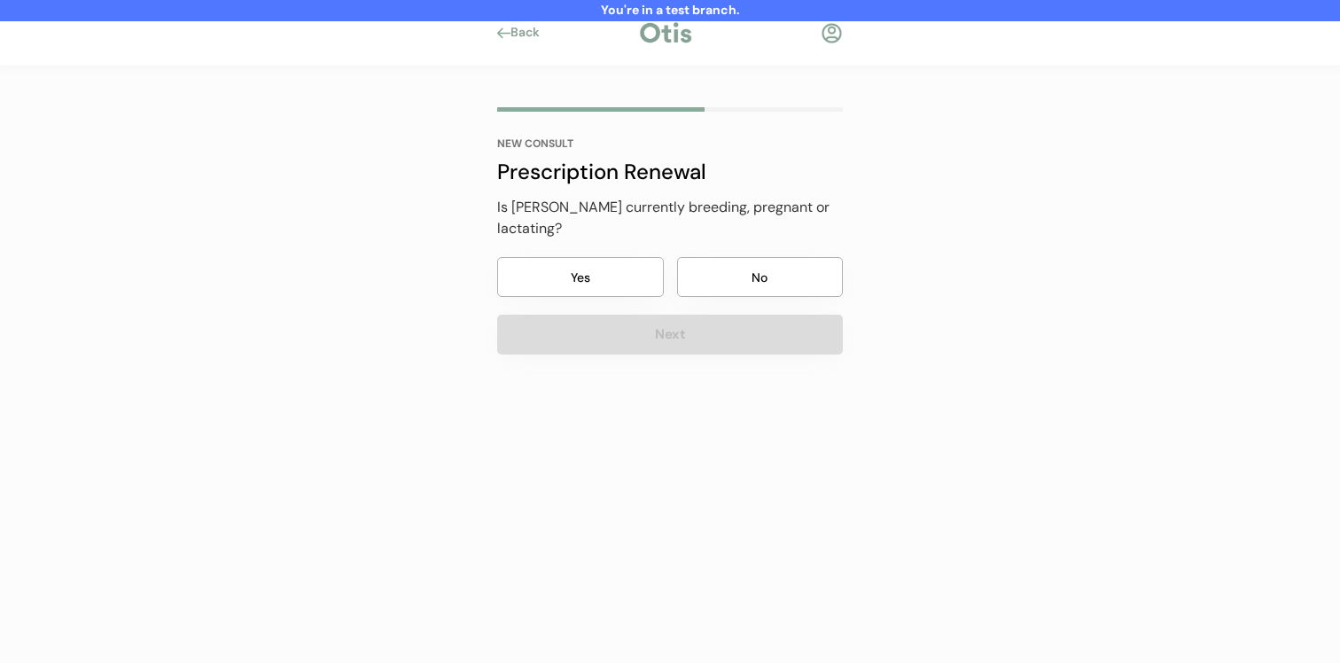
click at [765, 275] on button "No" at bounding box center [760, 277] width 167 height 40
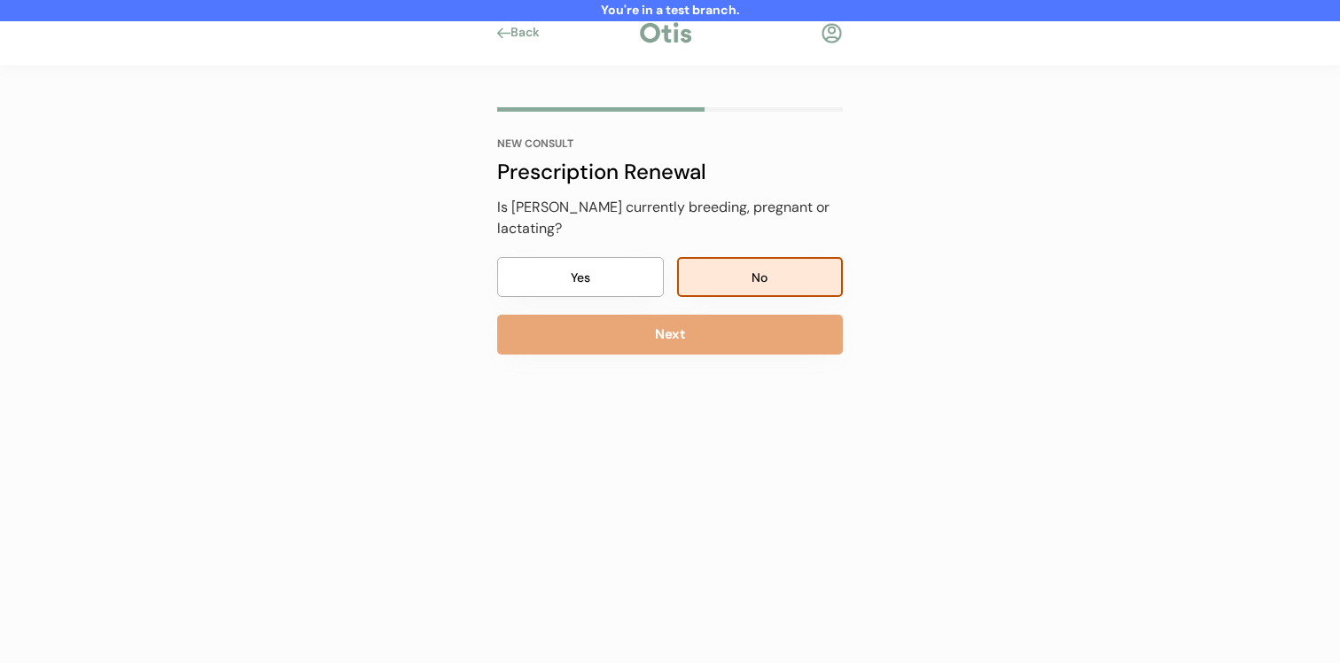
click at [730, 357] on div "NEW CONSULT Prescription Renewal Her most recent dose of Simparica Trio was Les…" at bounding box center [670, 287] width 399 height 443
click at [732, 336] on div "NEW CONSULT Prescription Renewal Her most recent dose of Simparica Trio was Les…" at bounding box center [670, 287] width 399 height 443
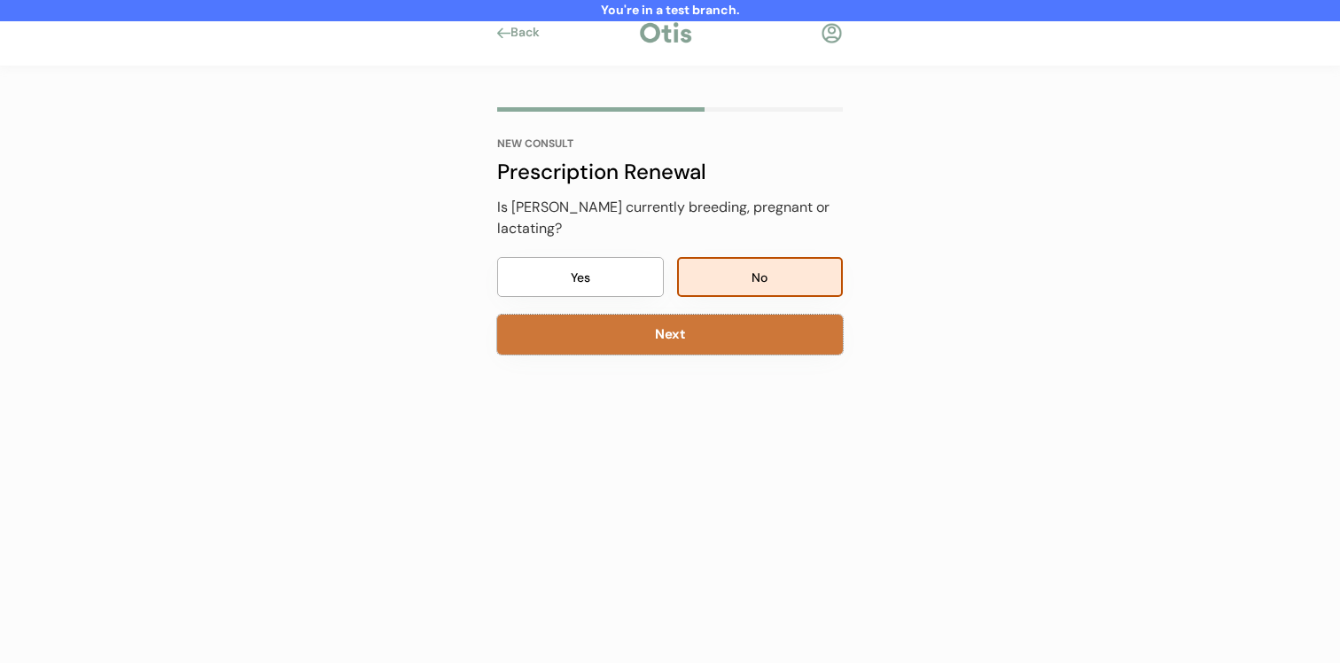
click at [743, 315] on button "Next" at bounding box center [670, 335] width 346 height 40
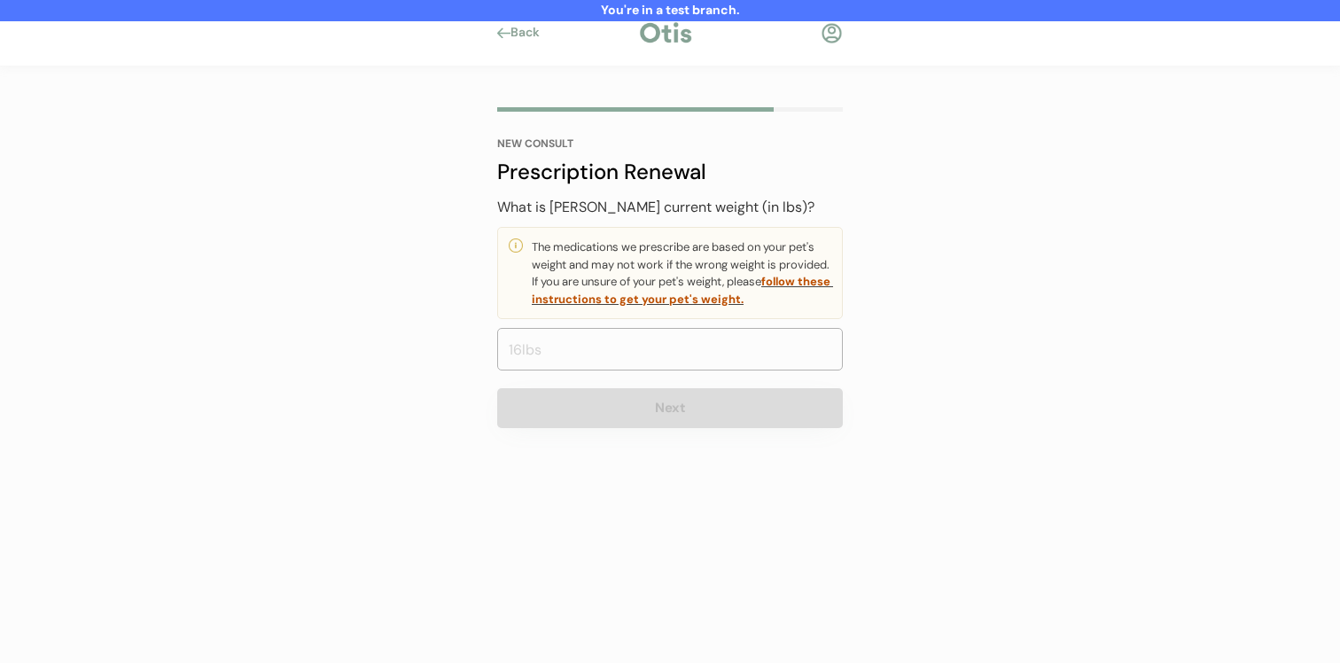
click at [709, 358] on input "input" at bounding box center [670, 349] width 346 height 43
type input "50.0"
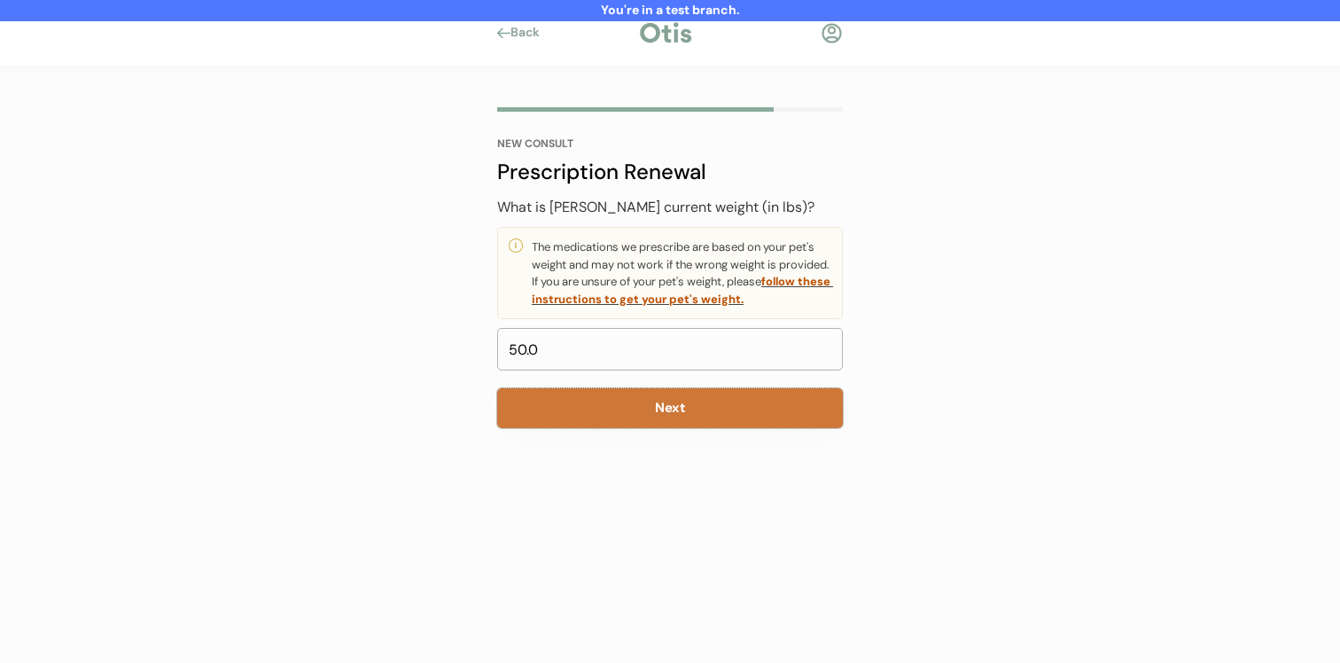
click at [693, 397] on button "Next" at bounding box center [670, 408] width 346 height 40
click at [686, 411] on button "Next" at bounding box center [670, 408] width 346 height 40
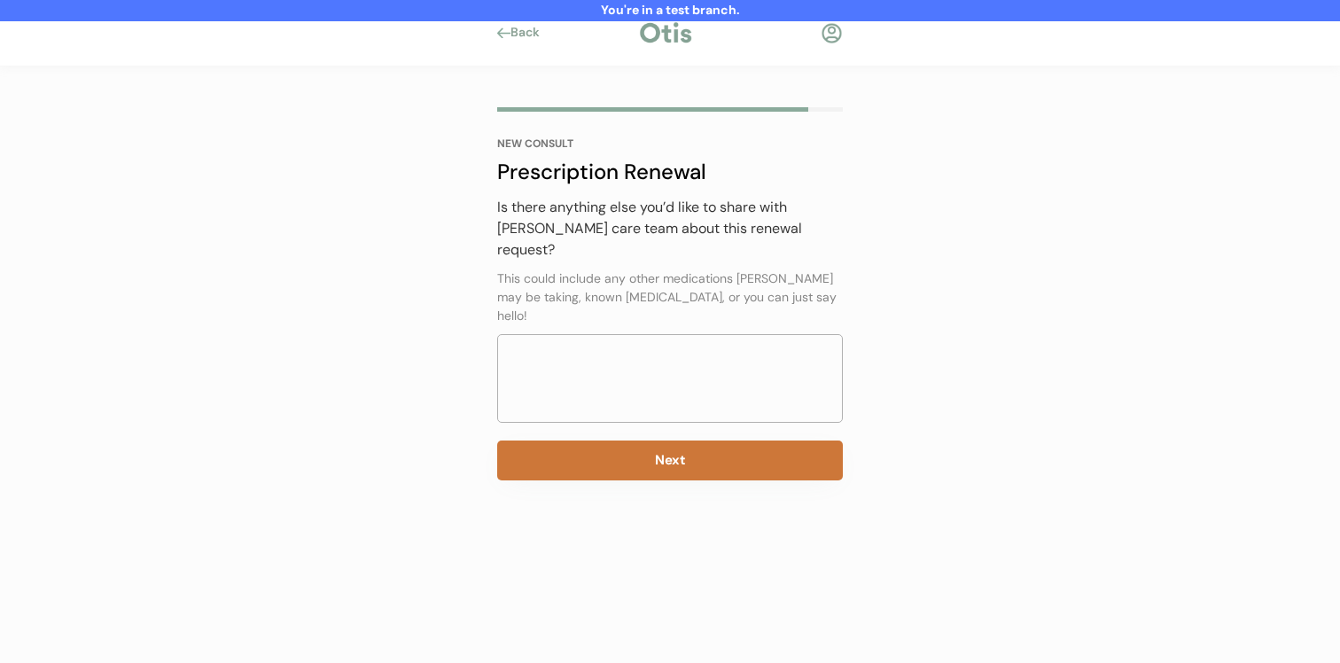
click at [690, 441] on button "Next" at bounding box center [670, 461] width 346 height 40
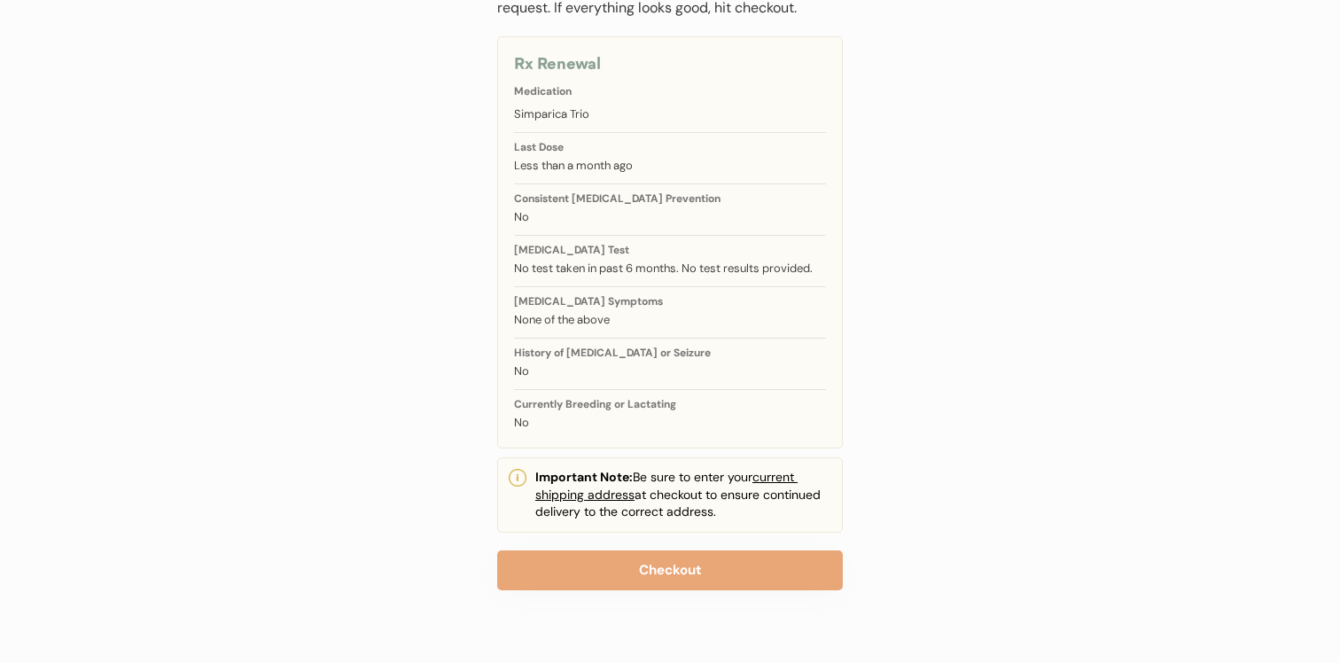
scroll to position [182, 0]
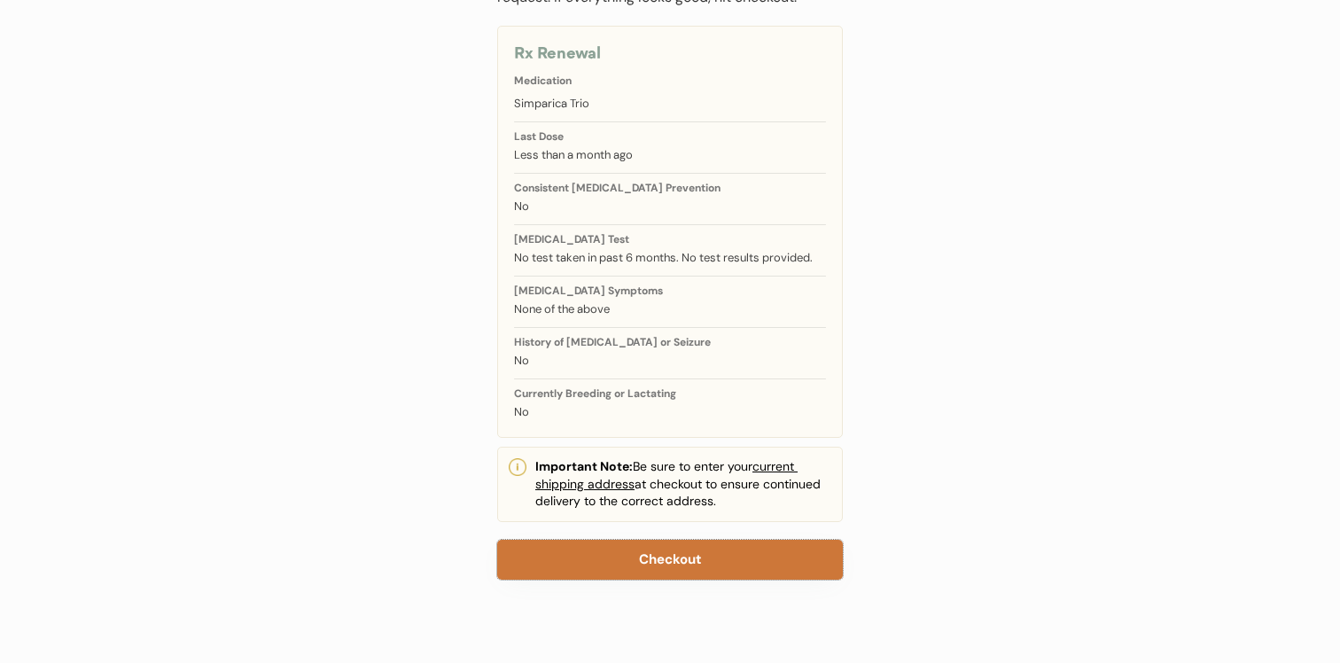
click at [671, 561] on button "Checkout" at bounding box center [670, 560] width 346 height 40
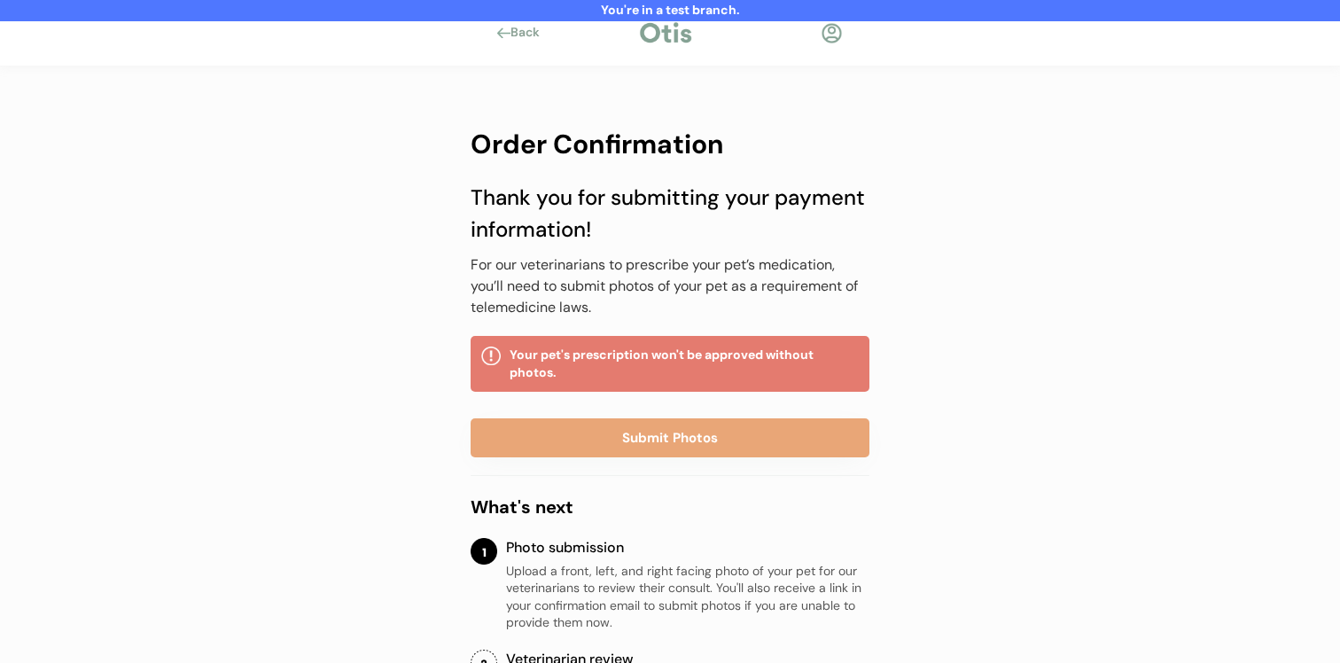
click at [834, 39] on div at bounding box center [832, 33] width 22 height 22
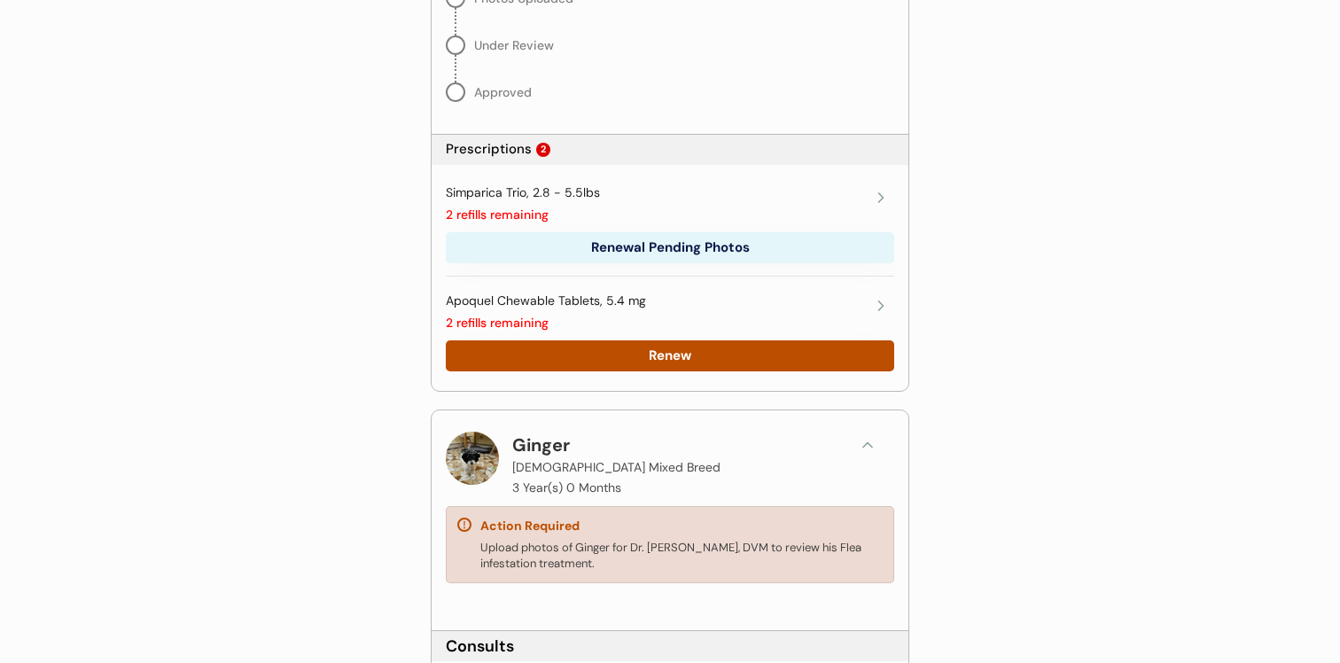
scroll to position [1027, 0]
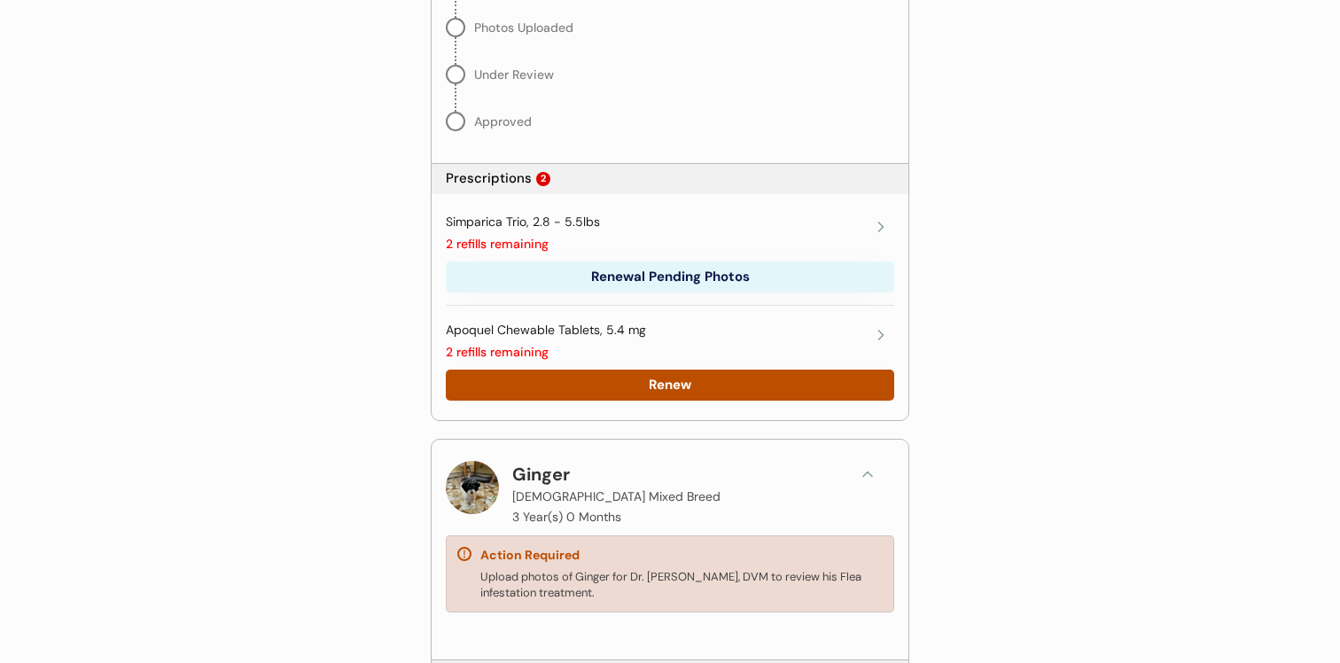
click at [699, 237] on div "Simparica Trio, 2.8 - 5.5lbs 2 refills remaining" at bounding box center [657, 233] width 422 height 39
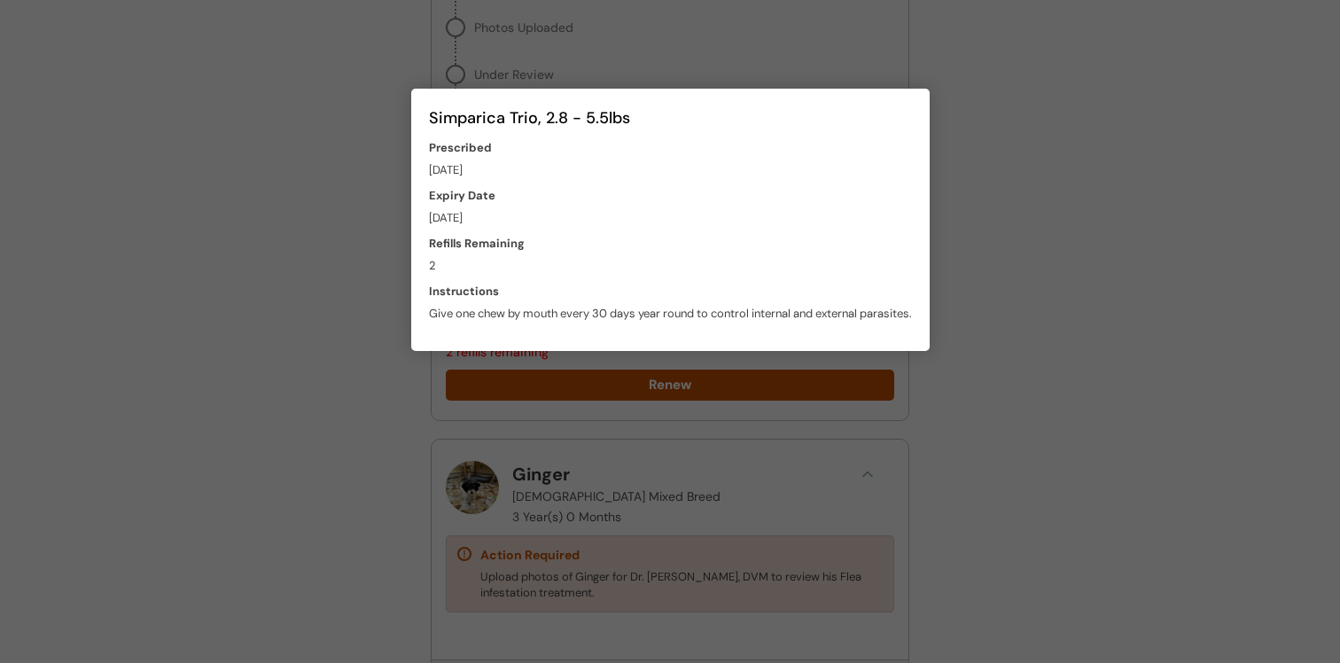
click at [980, 299] on div at bounding box center [670, 331] width 1340 height 663
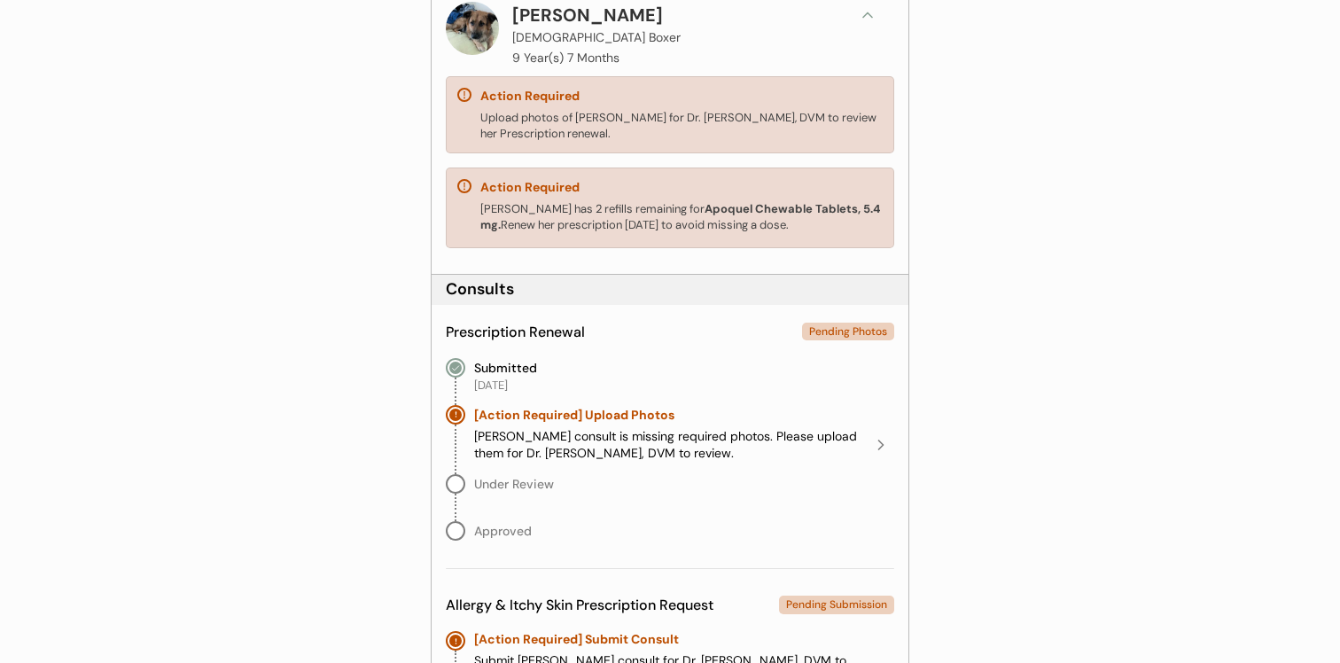
scroll to position [262, 0]
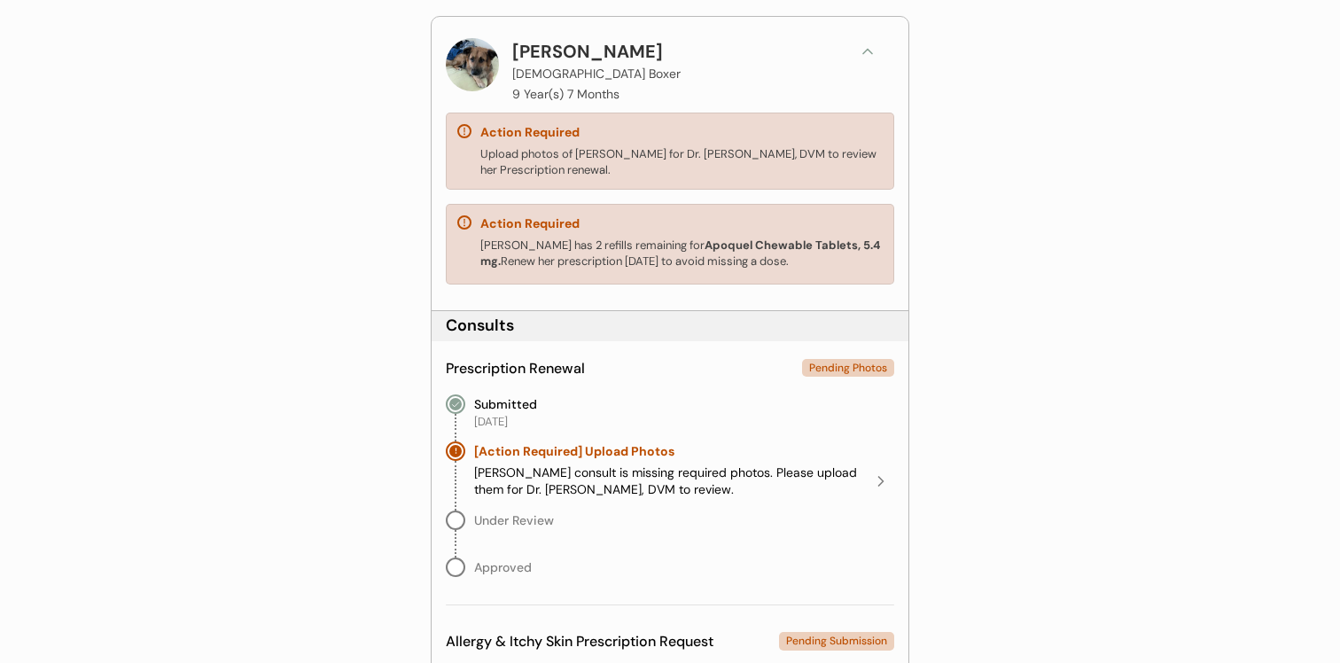
click at [680, 154] on div "Upload photos of Mingo for Dr. James Harriet, DVM to review her Prescription re…" at bounding box center [681, 162] width 402 height 32
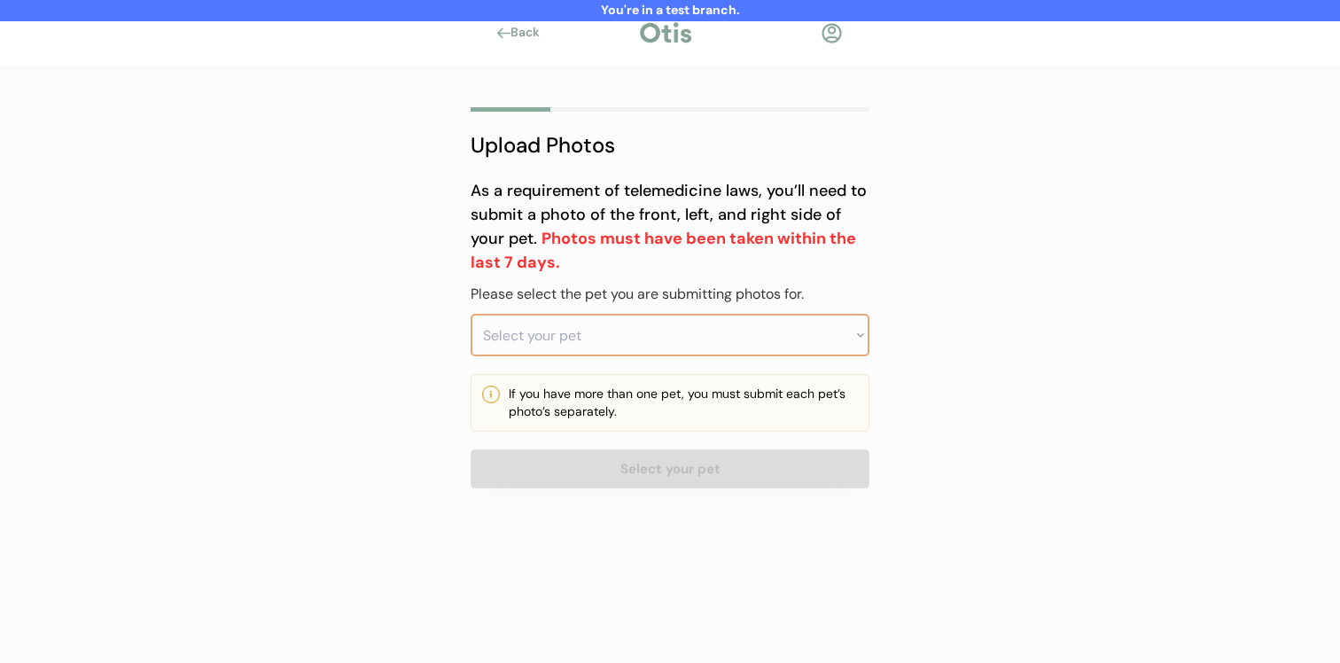
click at [657, 329] on select "Select your pet [PERSON_NAME] [PERSON_NAME] Momo [PERSON_NAME]" at bounding box center [670, 335] width 399 height 43
select select ""1348695171700984260__LOOKUP__1721235026234x489904585100492800""
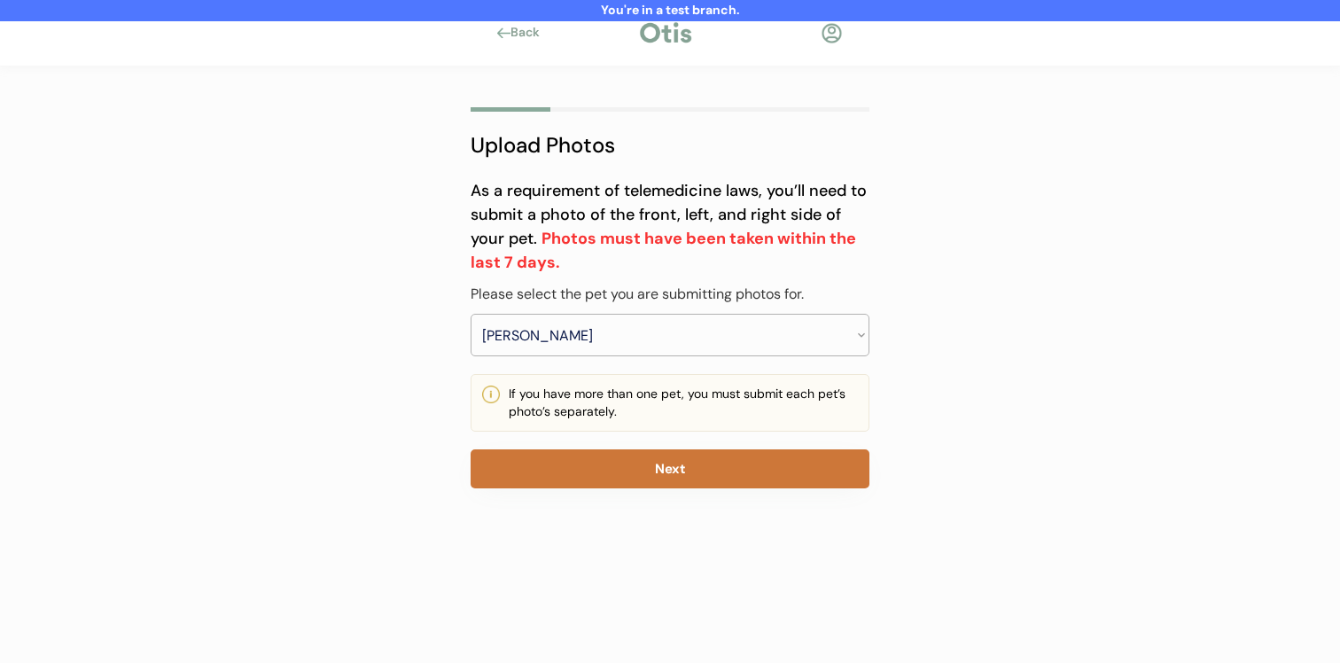
click at [650, 454] on button "Next" at bounding box center [670, 468] width 399 height 39
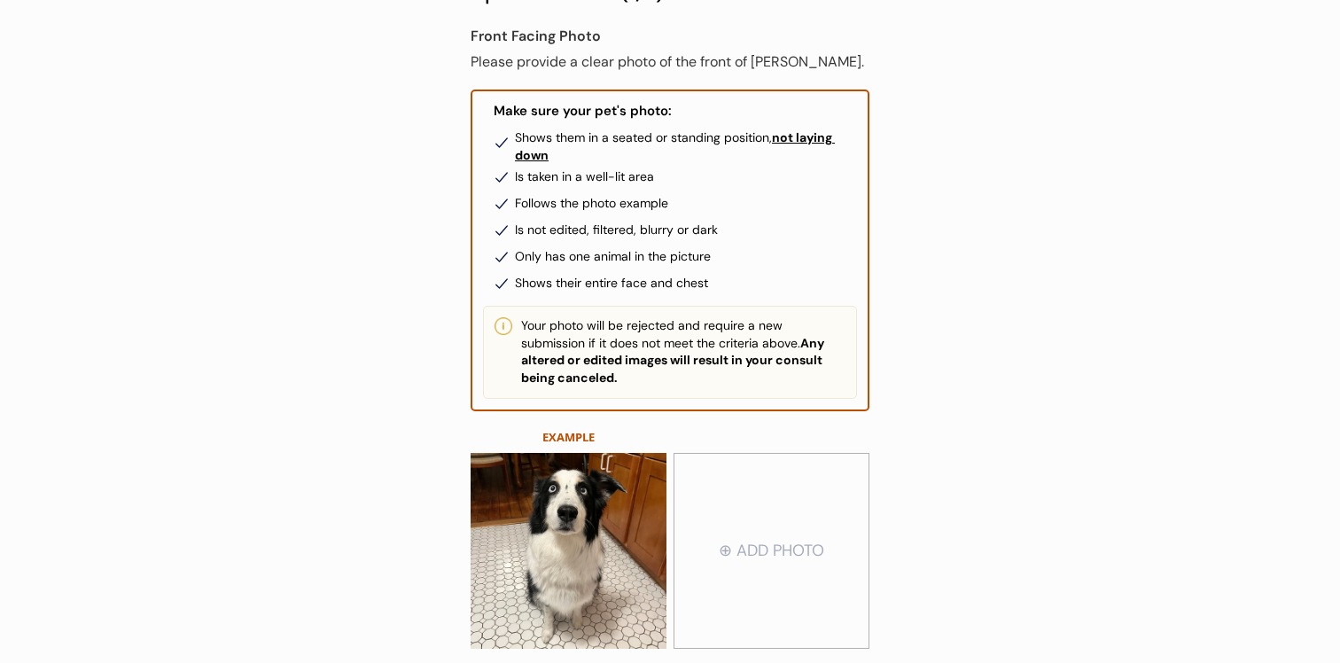
scroll to position [303, 0]
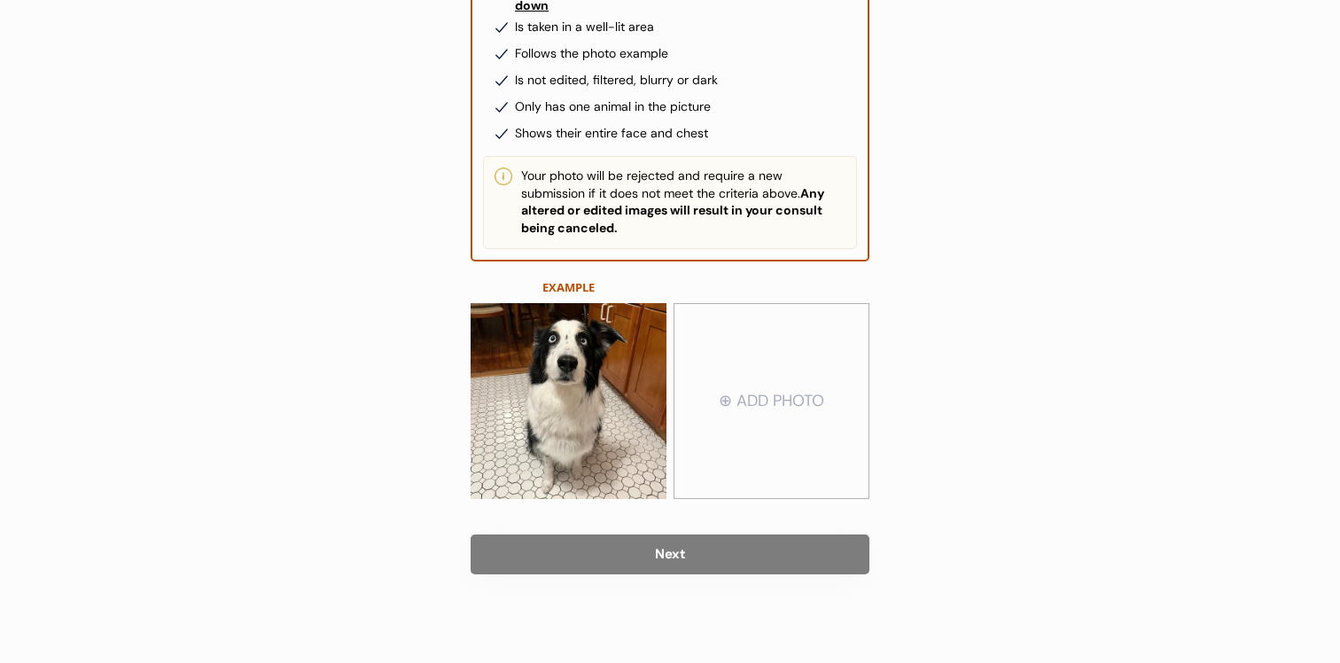
click at [737, 374] on input "file" at bounding box center [772, 401] width 194 height 193
type input "C:\fakepath\Snickers Front.jpeg"
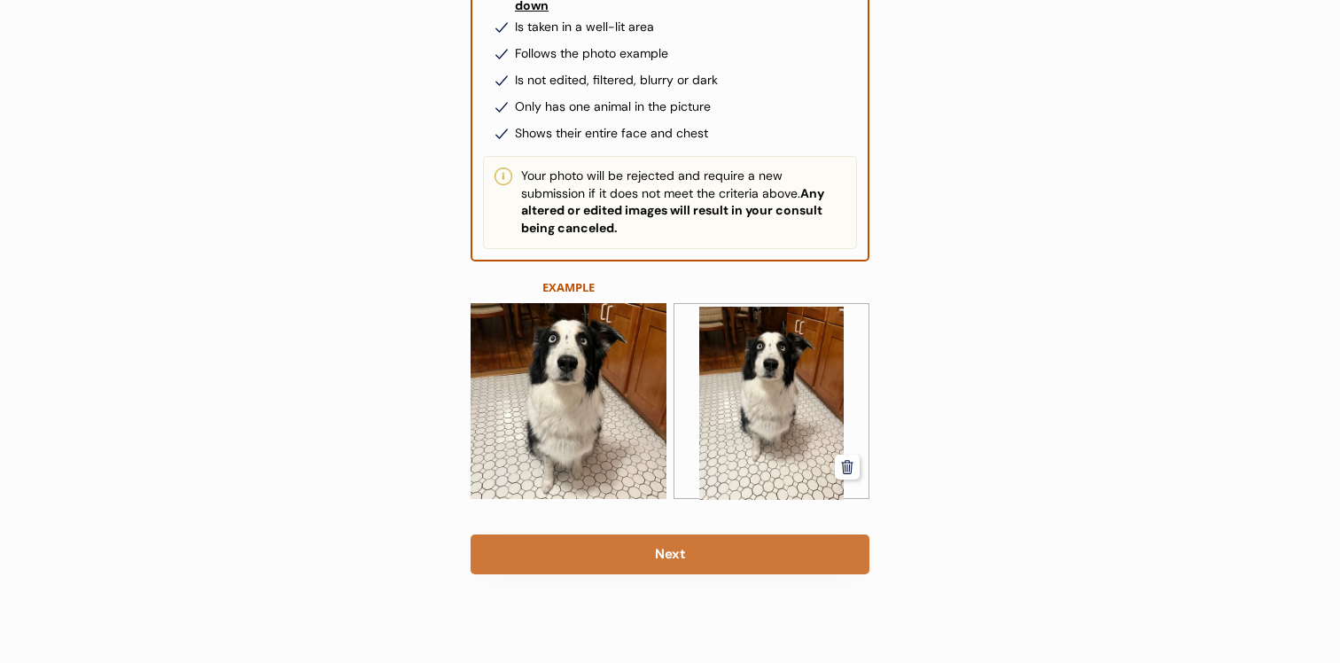
click at [722, 550] on button "Next" at bounding box center [670, 555] width 399 height 40
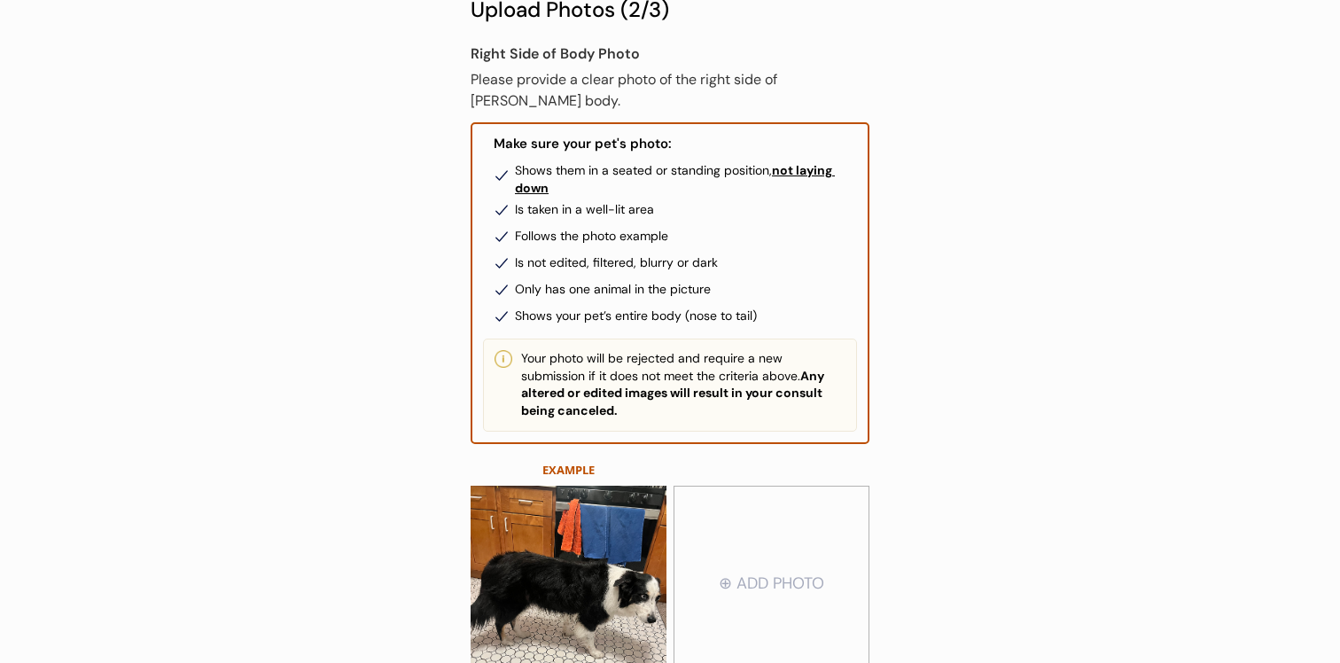
scroll to position [264, 0]
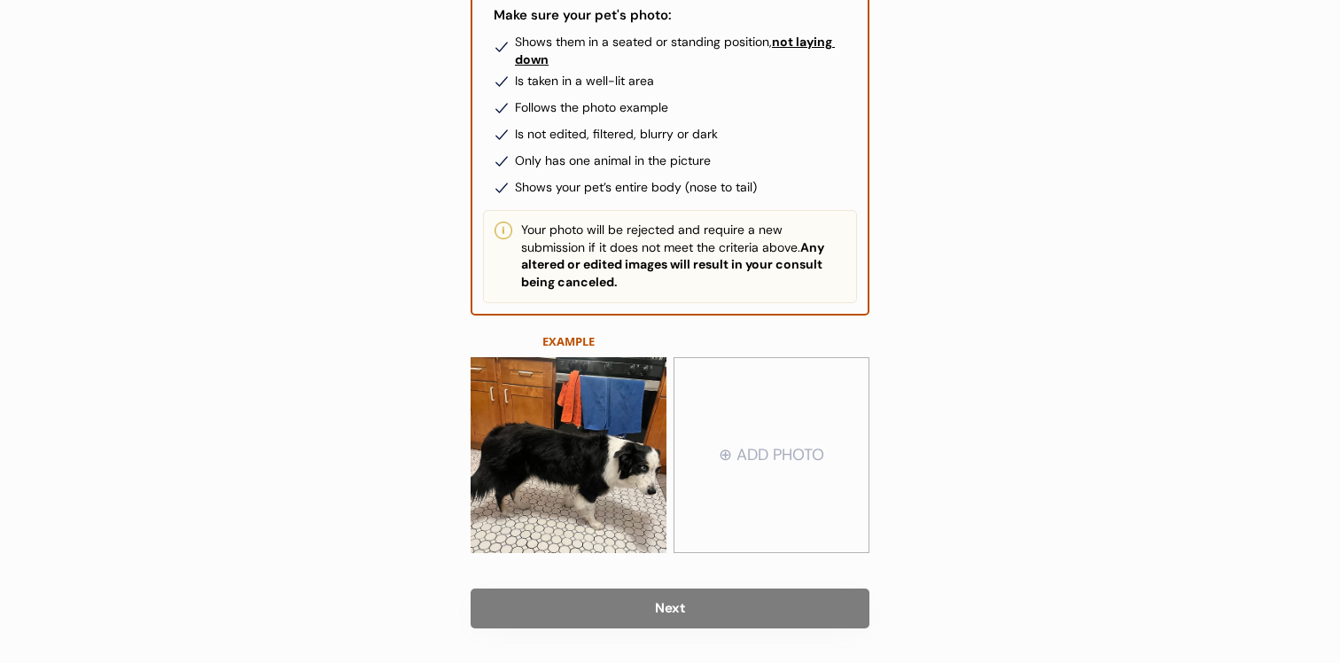
click at [748, 457] on input "file" at bounding box center [772, 455] width 194 height 193
type input "C:\fakepath\Snickers Side 1.jpeg"
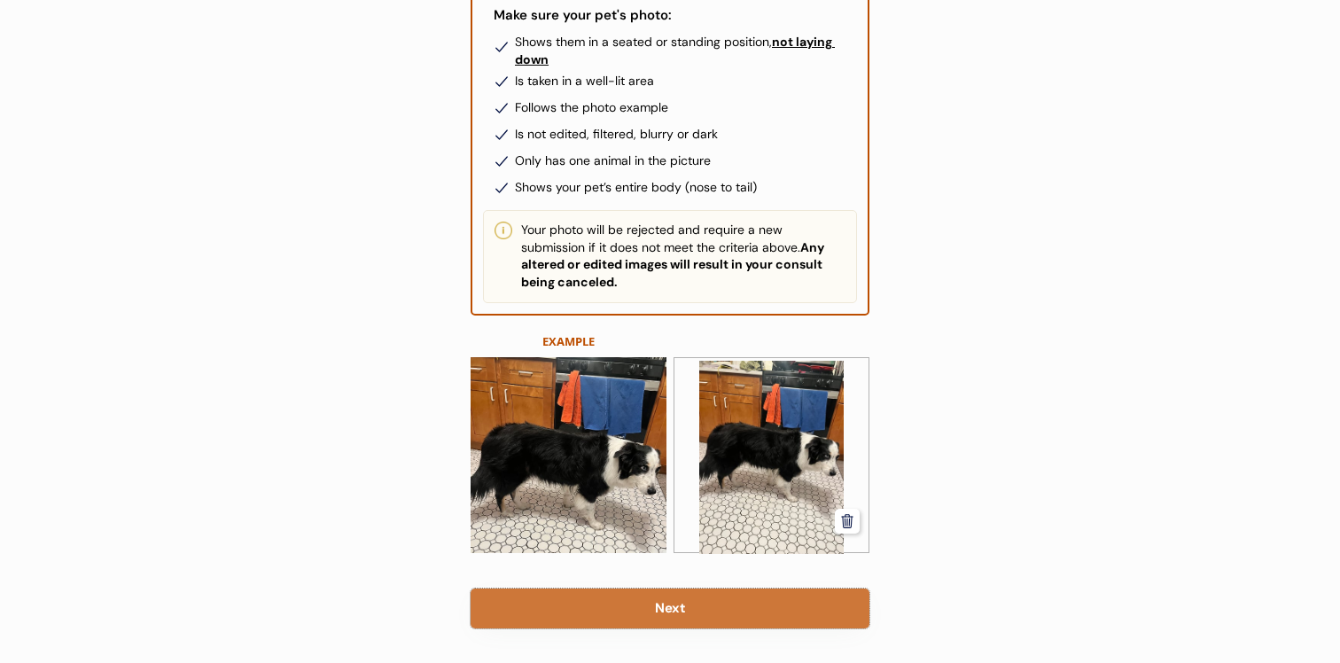
click at [736, 597] on button "Next" at bounding box center [670, 609] width 399 height 40
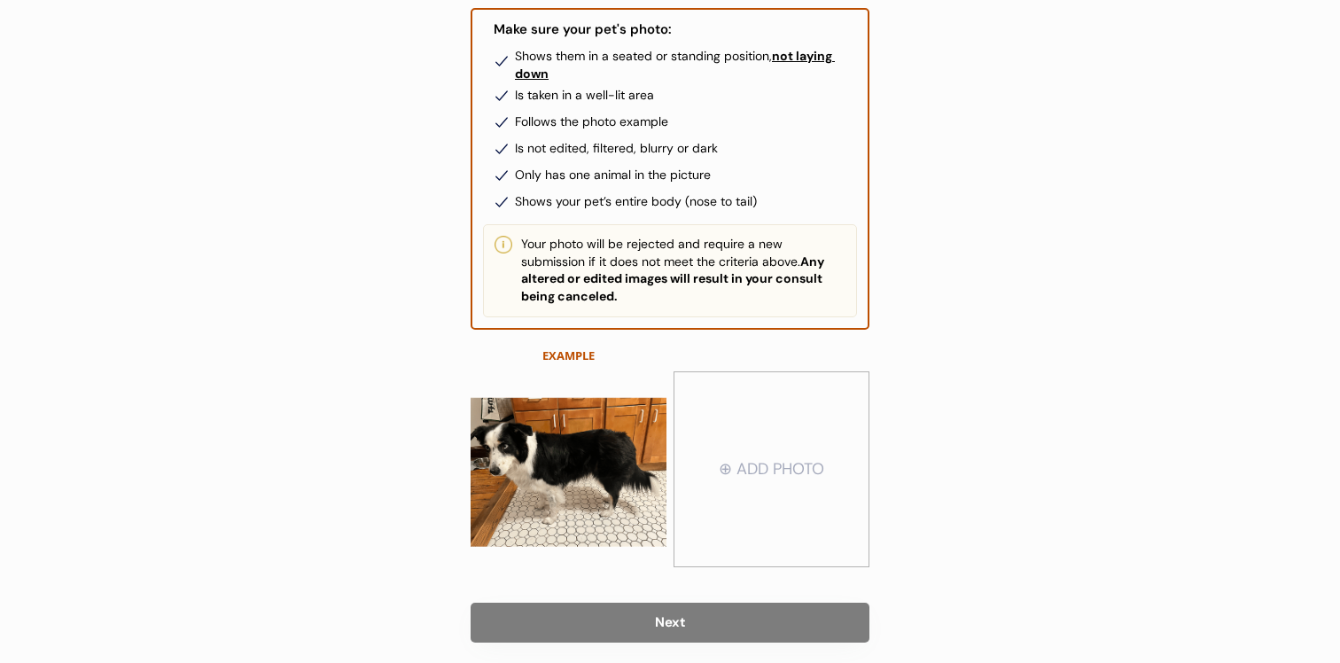
scroll to position [256, 0]
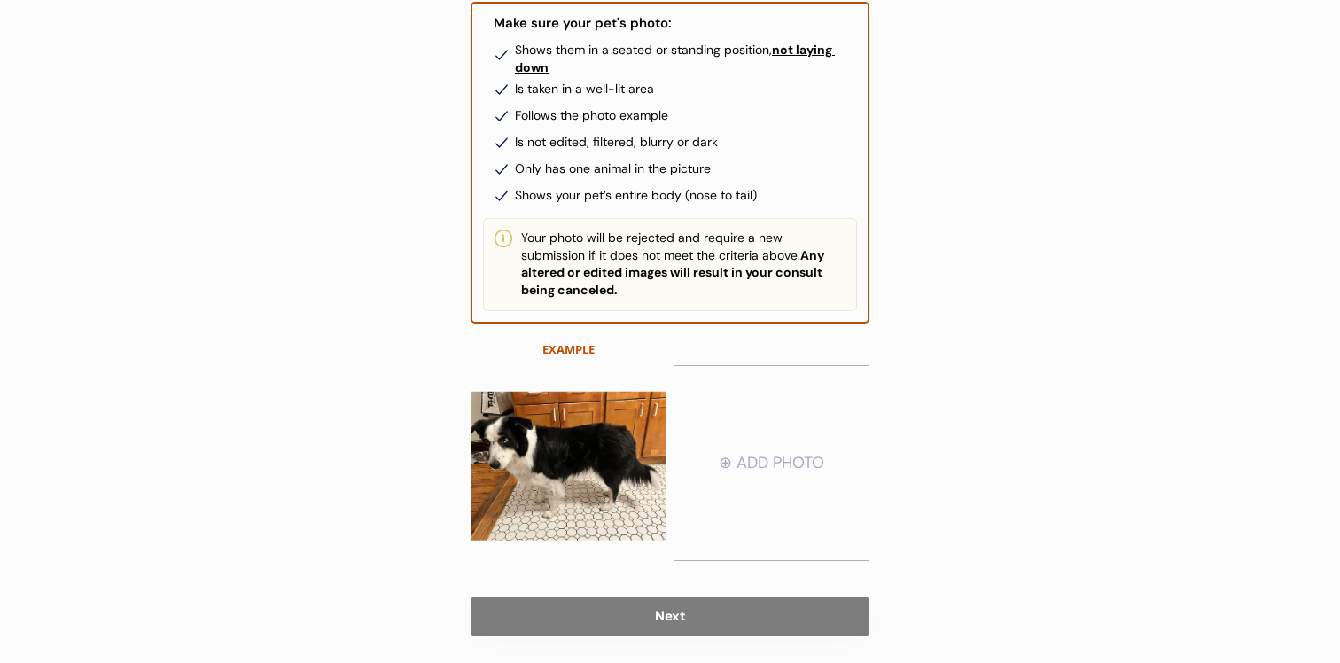
click at [751, 457] on input "file" at bounding box center [772, 463] width 194 height 193
type input "C:\fakepath\Snickers Side 2.jpeg"
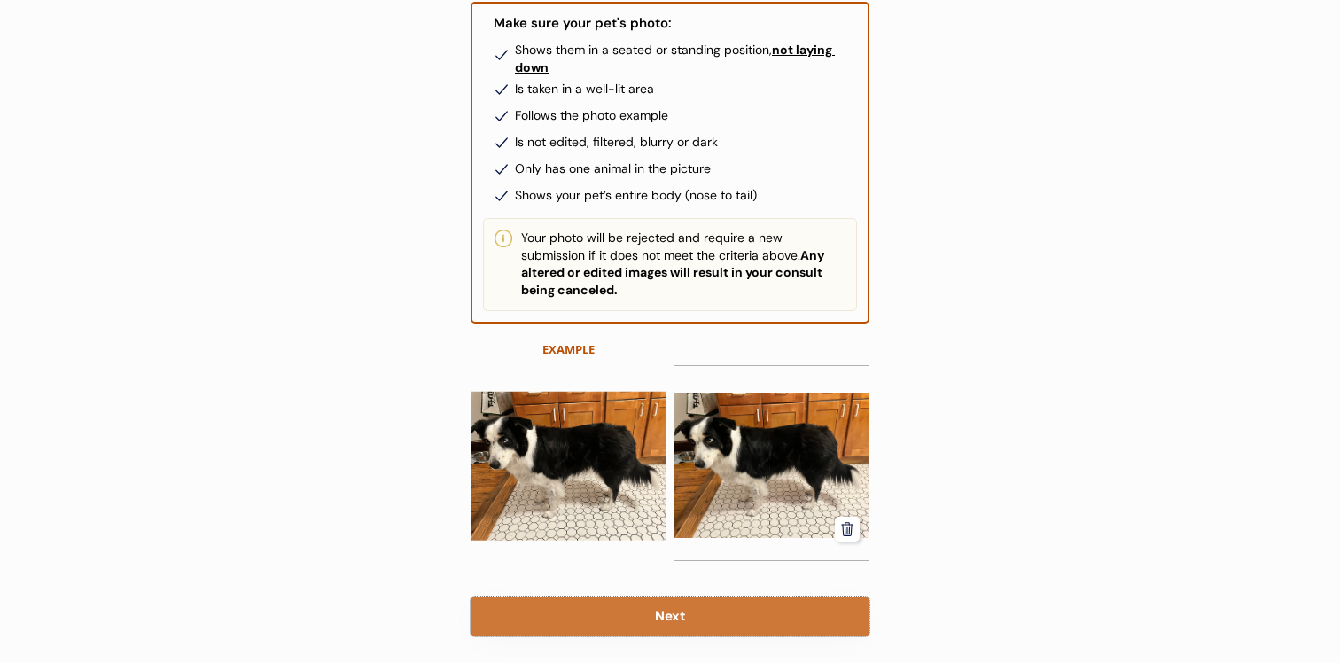
click at [728, 597] on button "Next" at bounding box center [670, 617] width 399 height 40
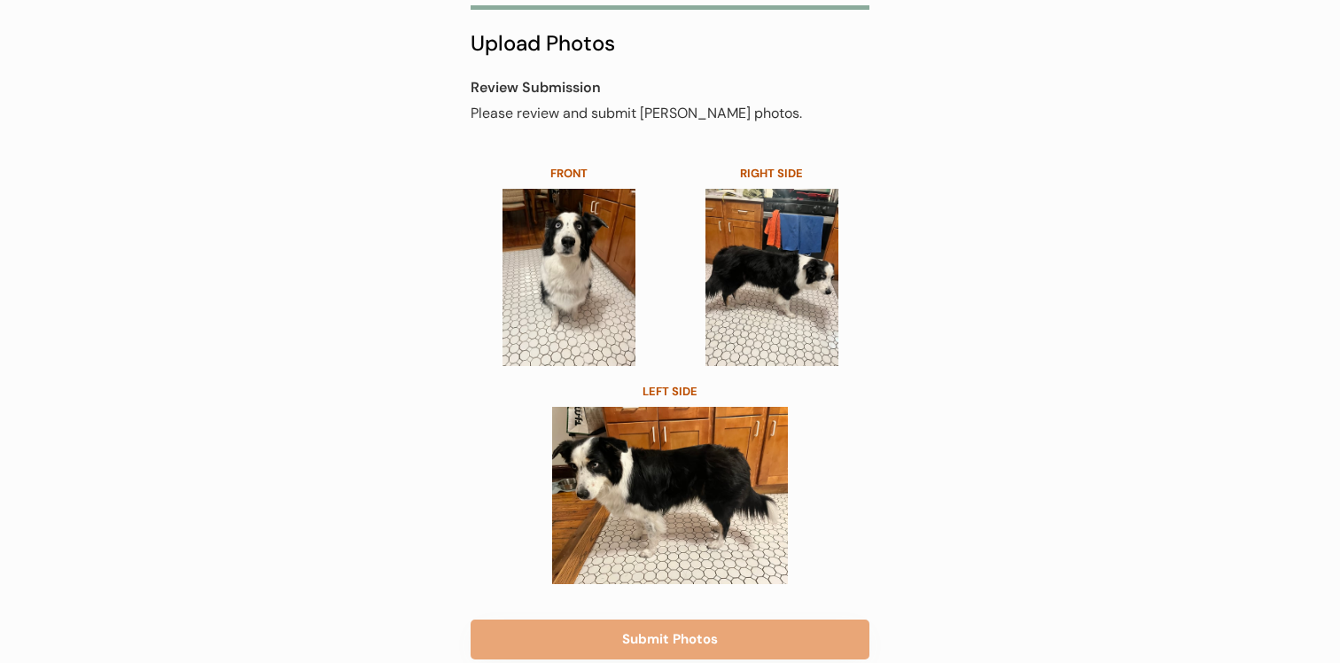
scroll to position [169, 0]
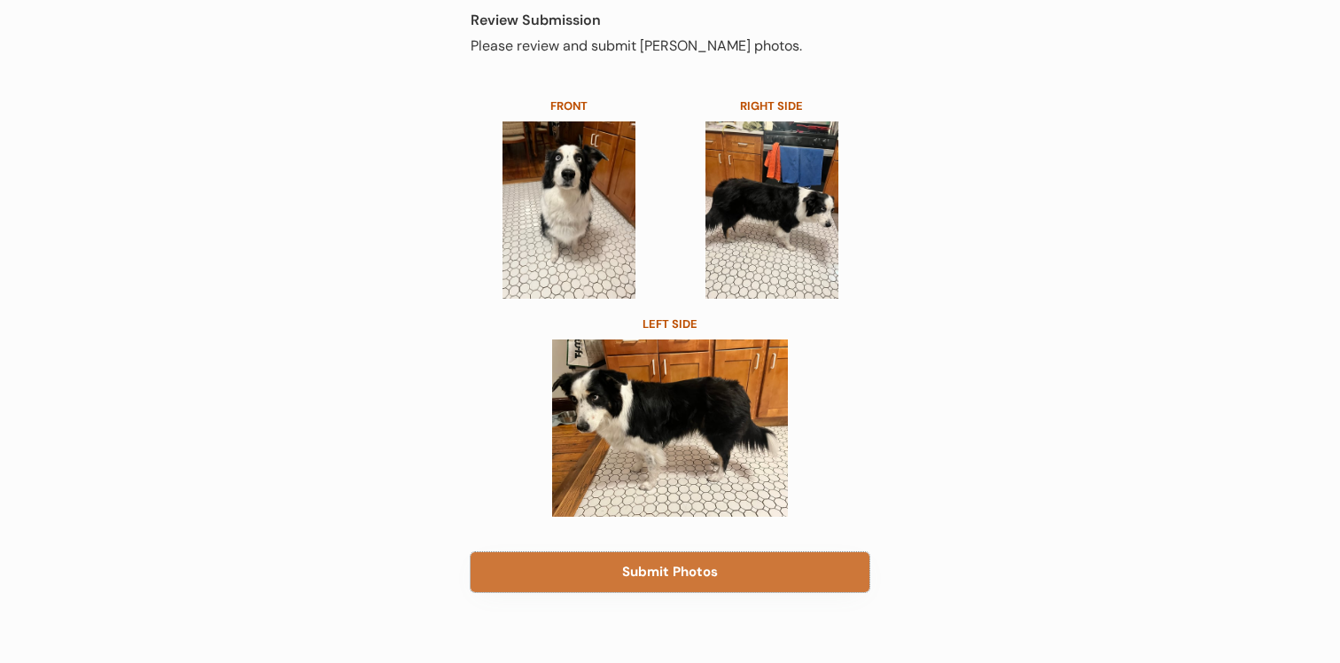
click at [711, 568] on button "Submit Photos" at bounding box center [670, 572] width 399 height 40
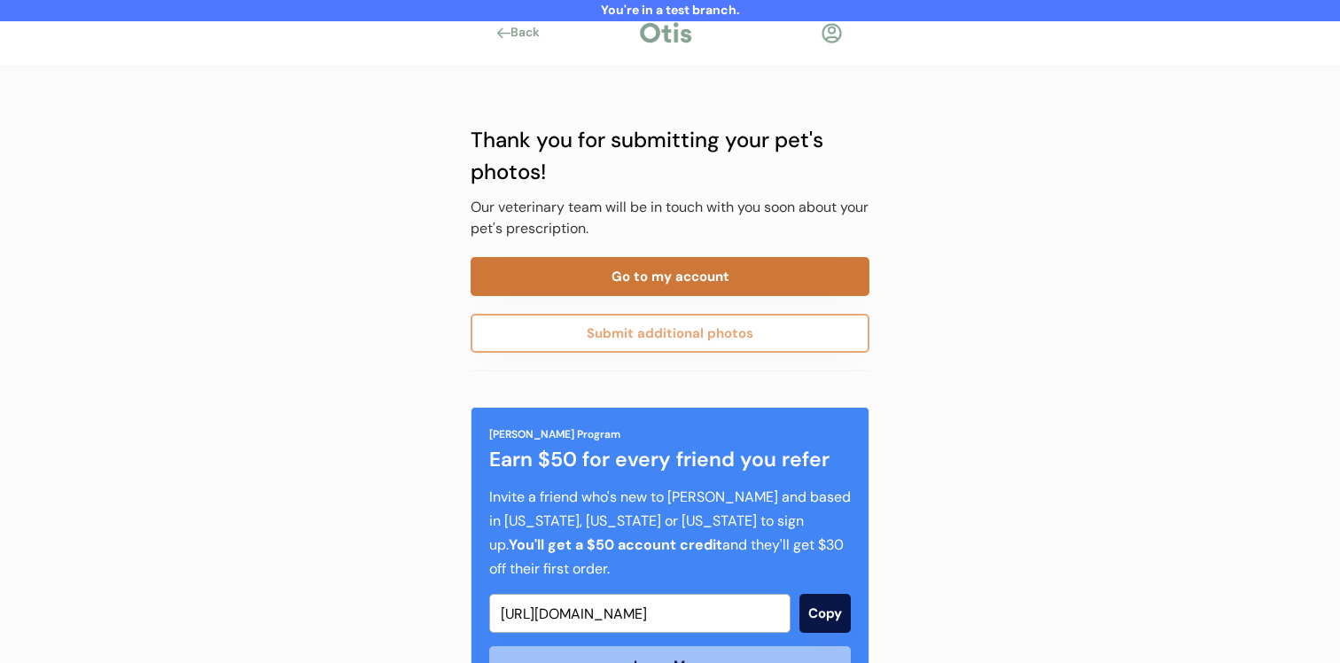
click at [664, 277] on button "Go to my account" at bounding box center [670, 276] width 399 height 39
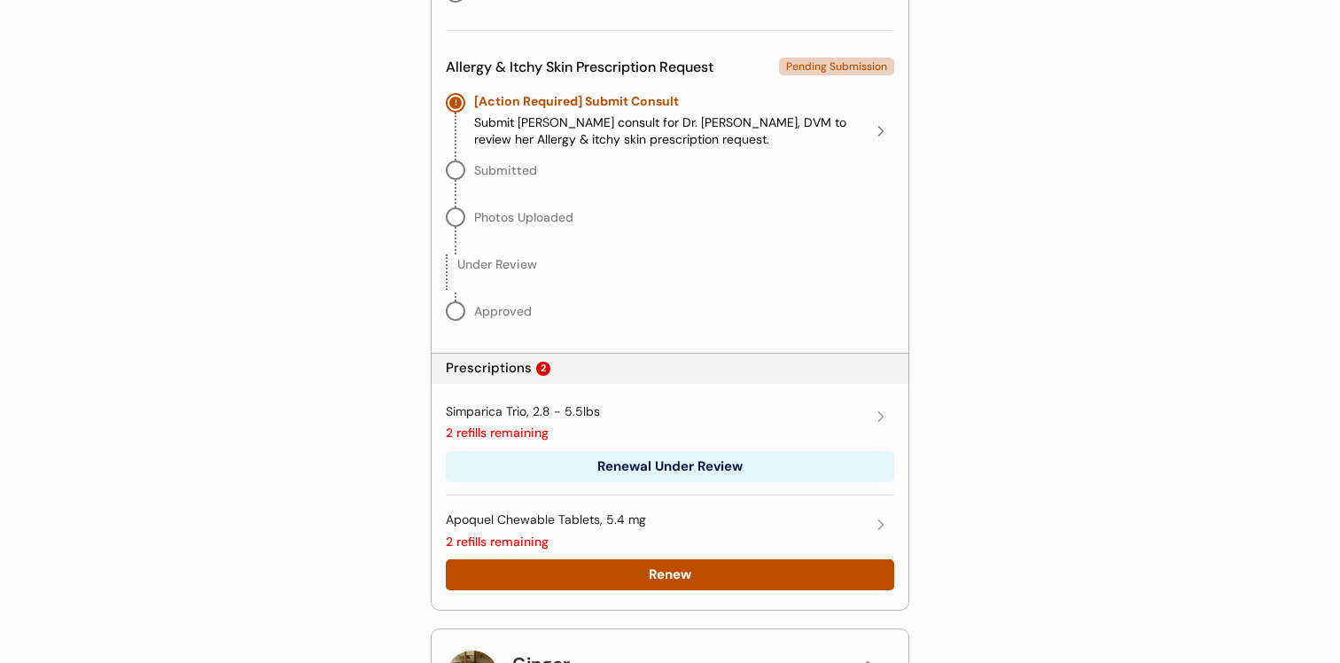
scroll to position [790, 0]
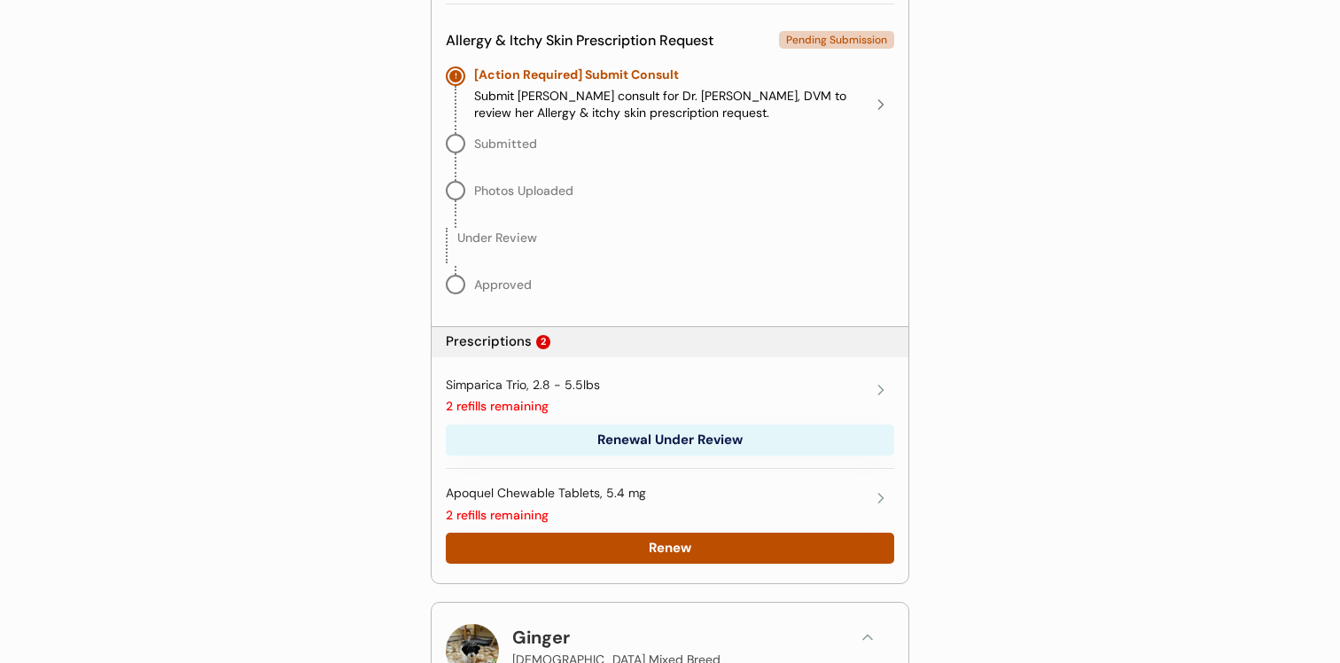
click at [675, 448] on button "Renewal Under Review" at bounding box center [670, 440] width 449 height 31
click at [658, 409] on div "Simparica Trio, 2.8 - 5.5lbs 2 refills remaining" at bounding box center [657, 396] width 422 height 39
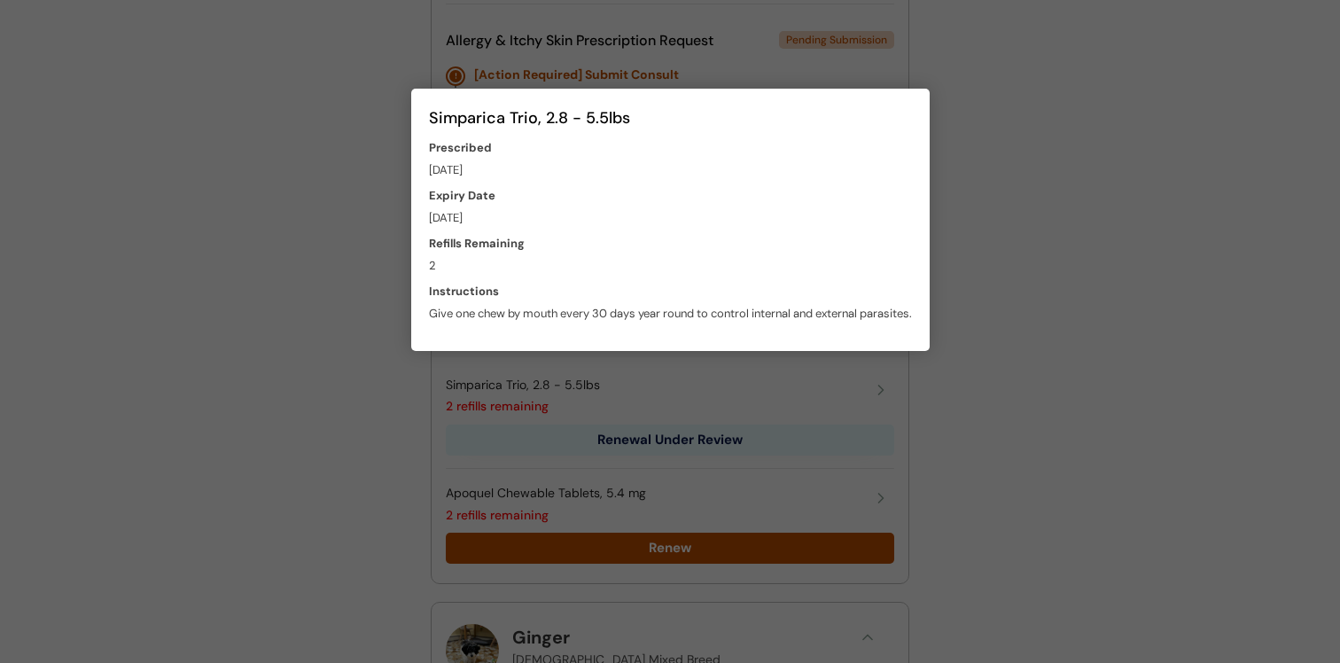
click at [660, 377] on div at bounding box center [670, 331] width 1340 height 663
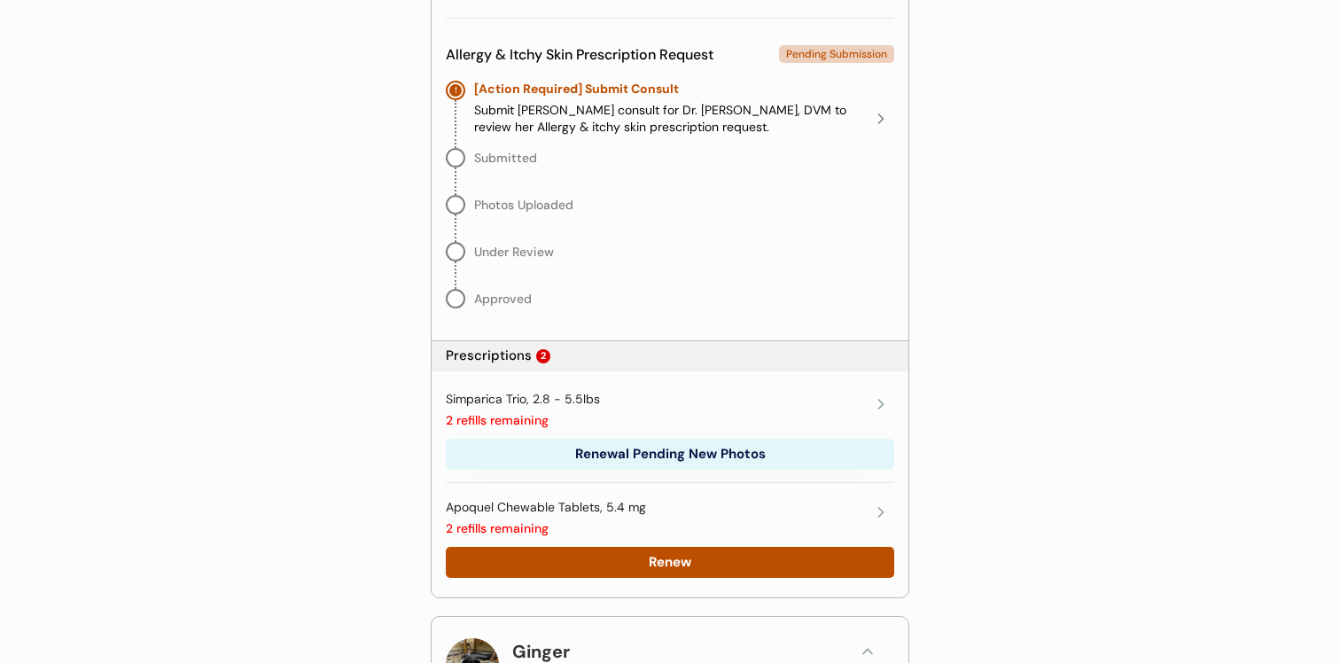
scroll to position [977, 0]
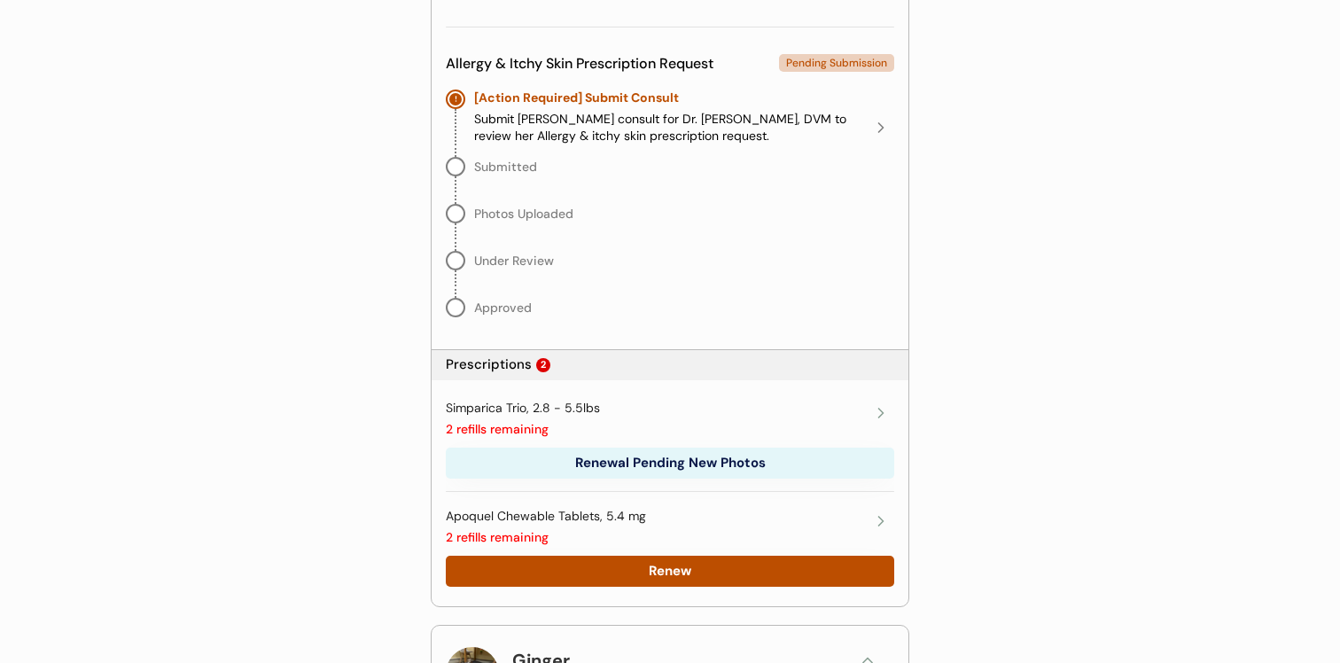
click at [722, 415] on div "Simparica Trio, 2.8 - 5.5lbs 2 refills remaining" at bounding box center [657, 419] width 422 height 39
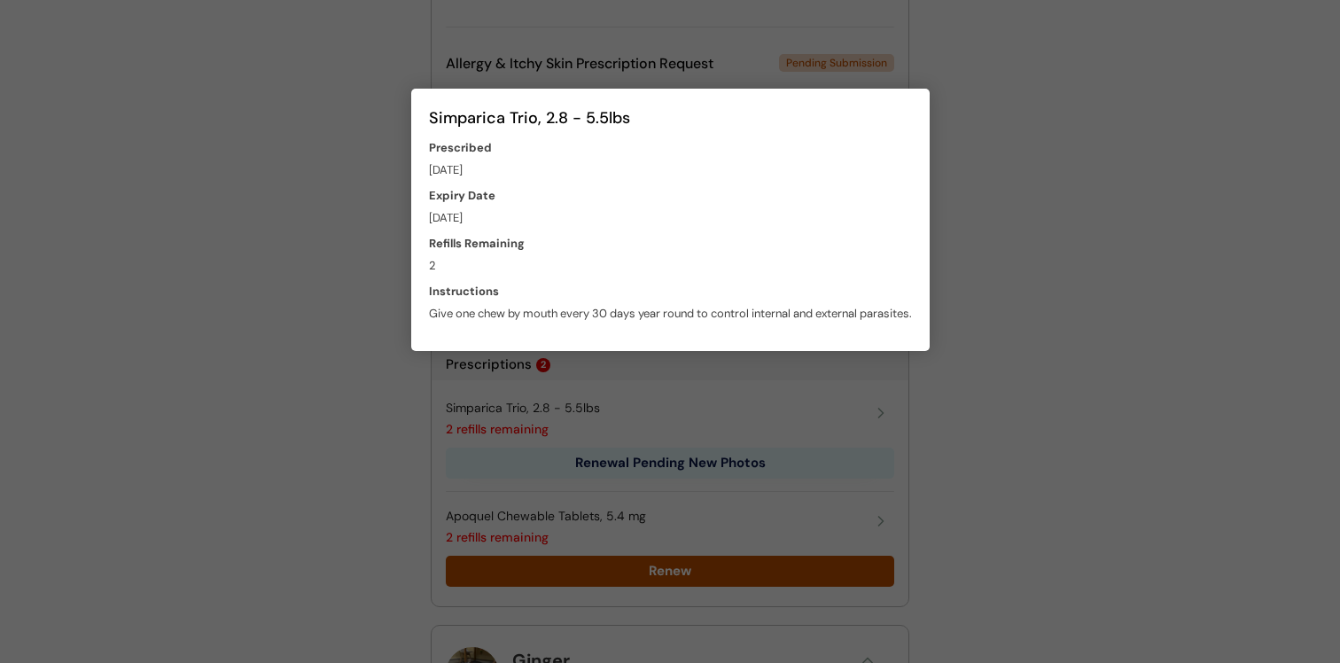
click at [716, 409] on div at bounding box center [670, 331] width 1340 height 663
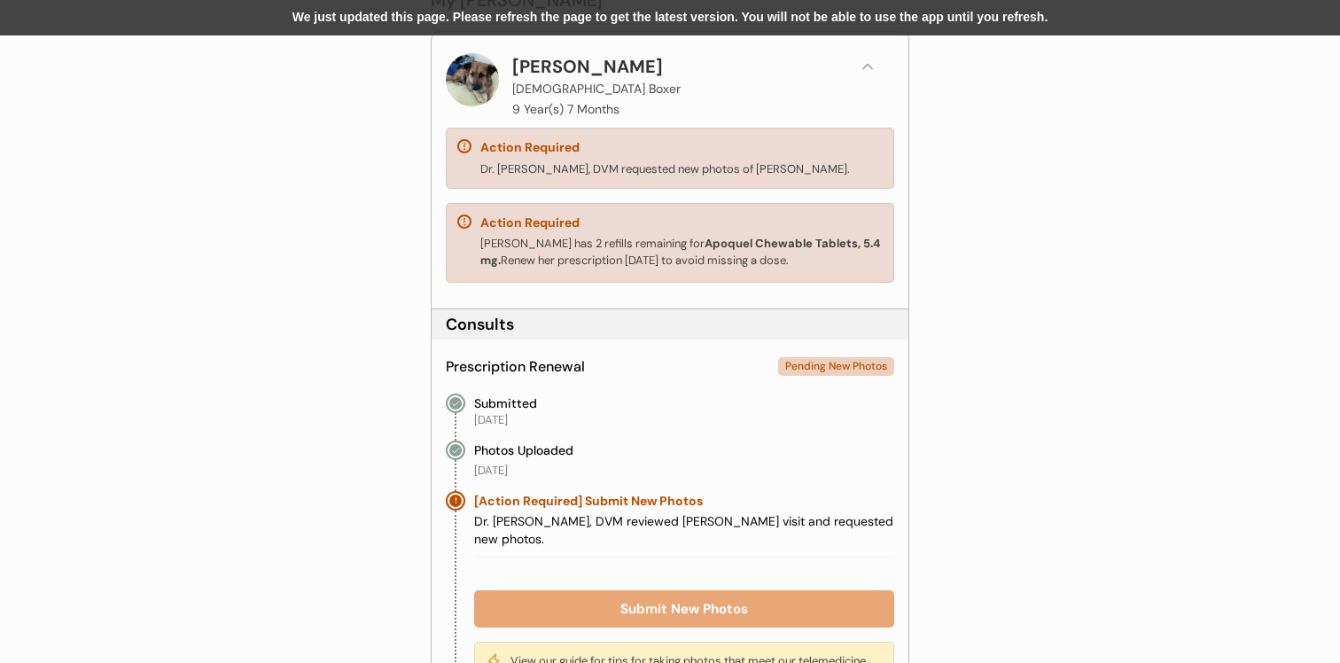
scroll to position [314, 0]
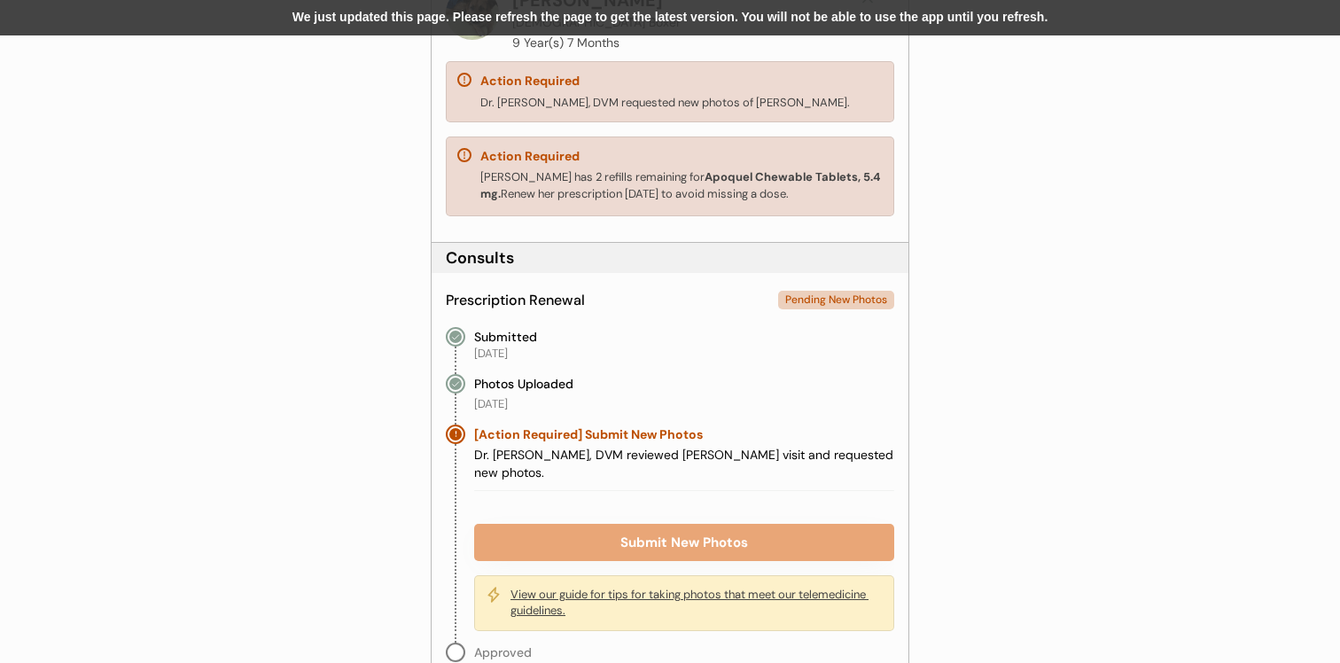
click at [718, 18] on div "We just updated this page. Please refresh the page to get the latest version. Y…" at bounding box center [670, 17] width 1340 height 35
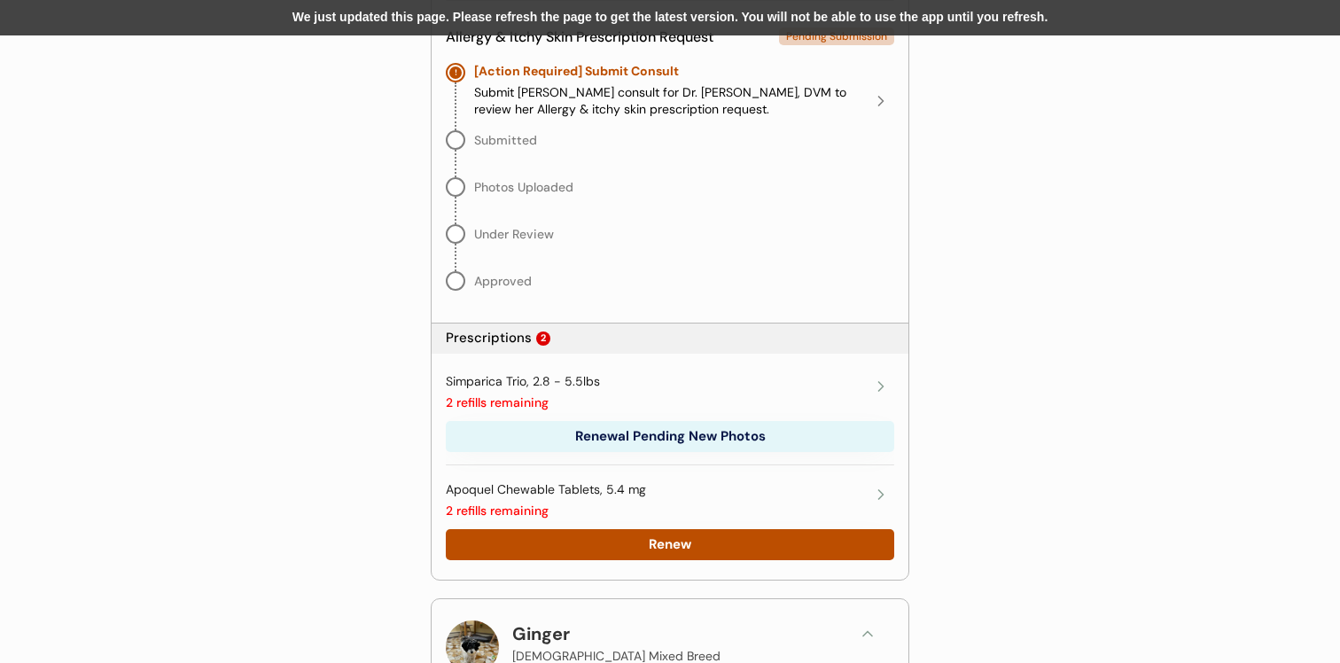
scroll to position [1073, 0]
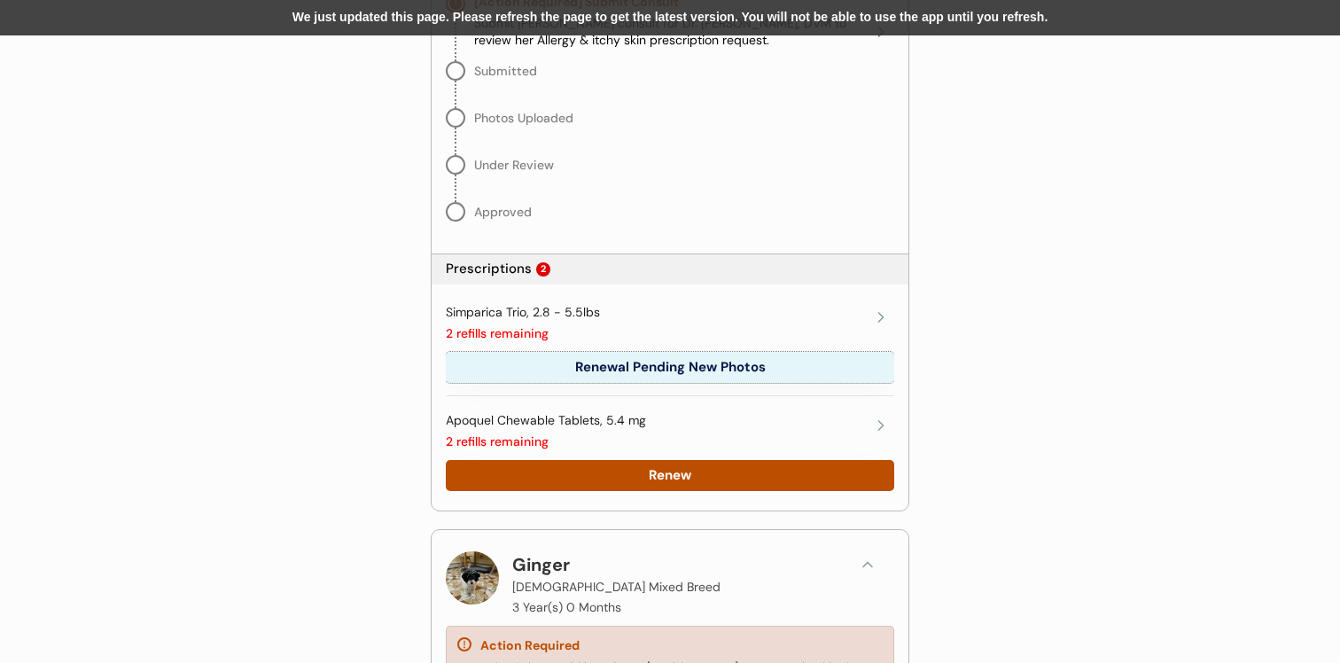
click at [641, 376] on button "Renewal Pending New Photos" at bounding box center [670, 367] width 449 height 31
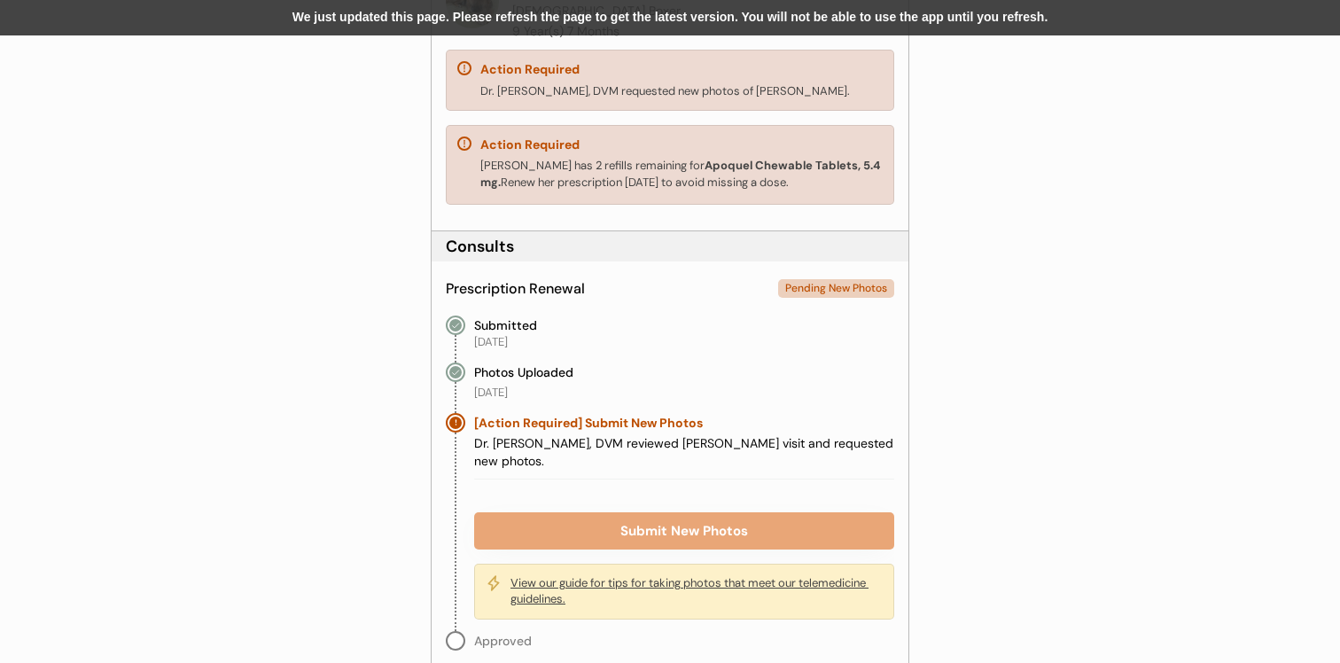
scroll to position [335, 0]
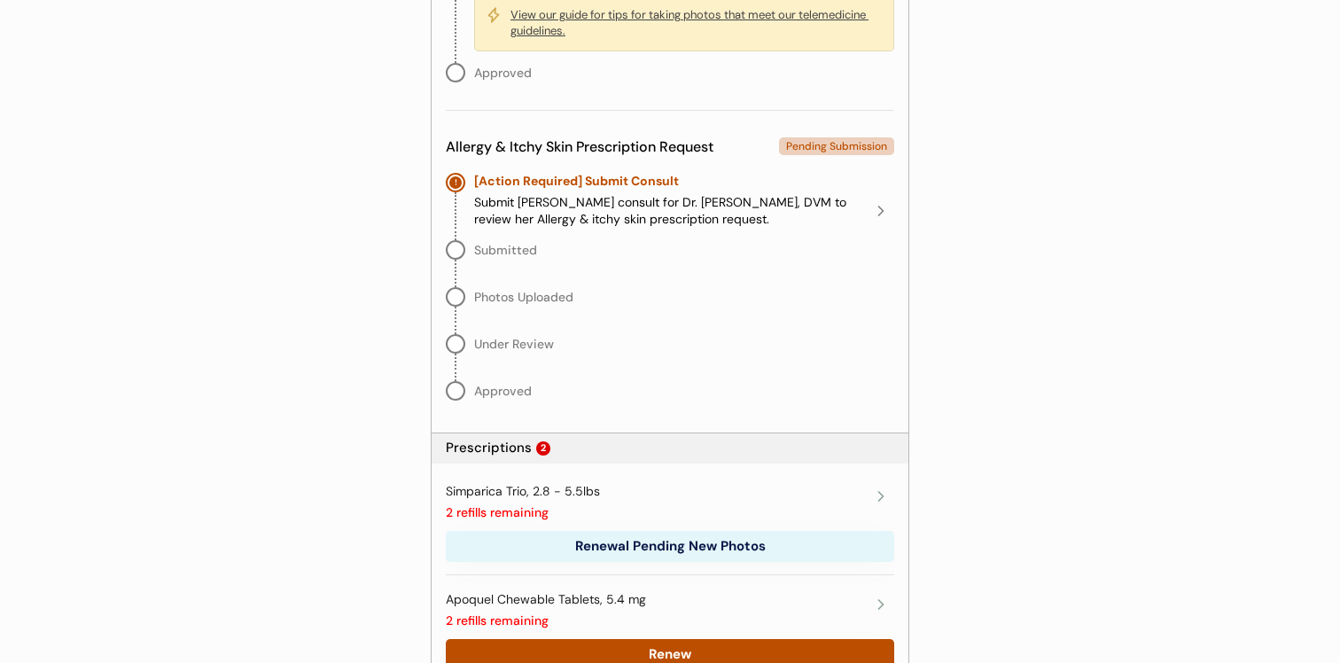
scroll to position [900, 0]
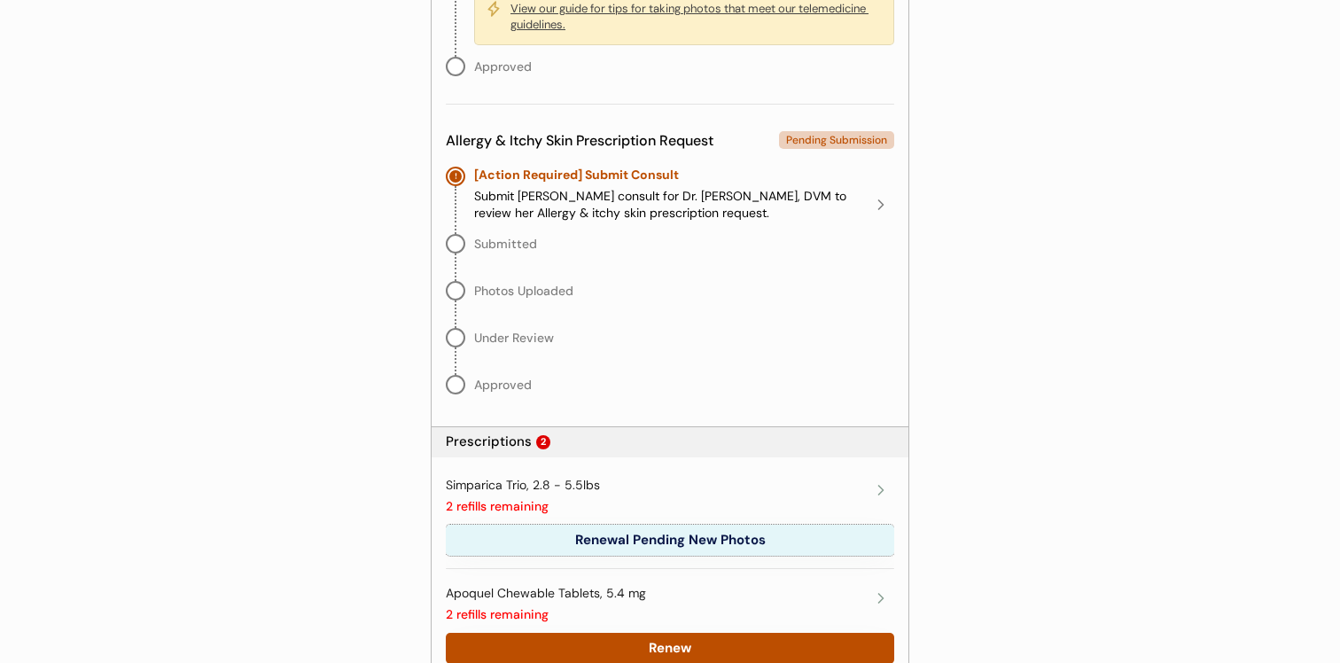
click at [600, 540] on button "Renewal Pending New Photos" at bounding box center [670, 540] width 449 height 31
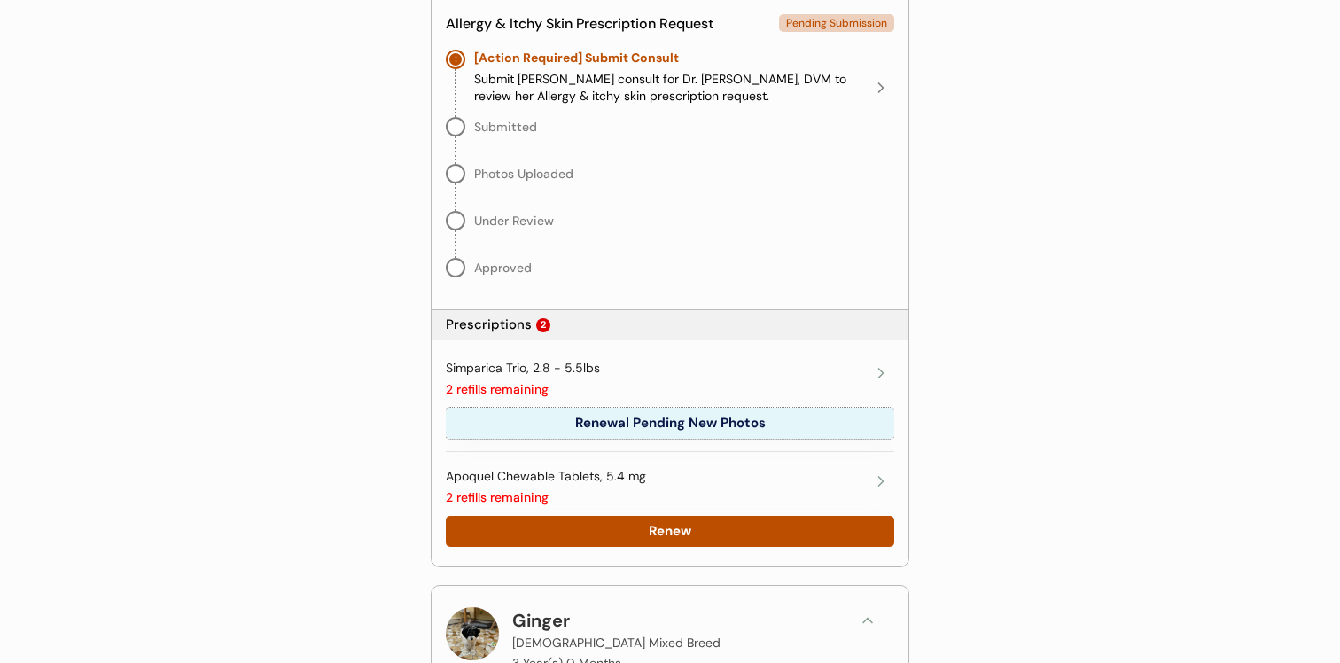
scroll to position [1029, 0]
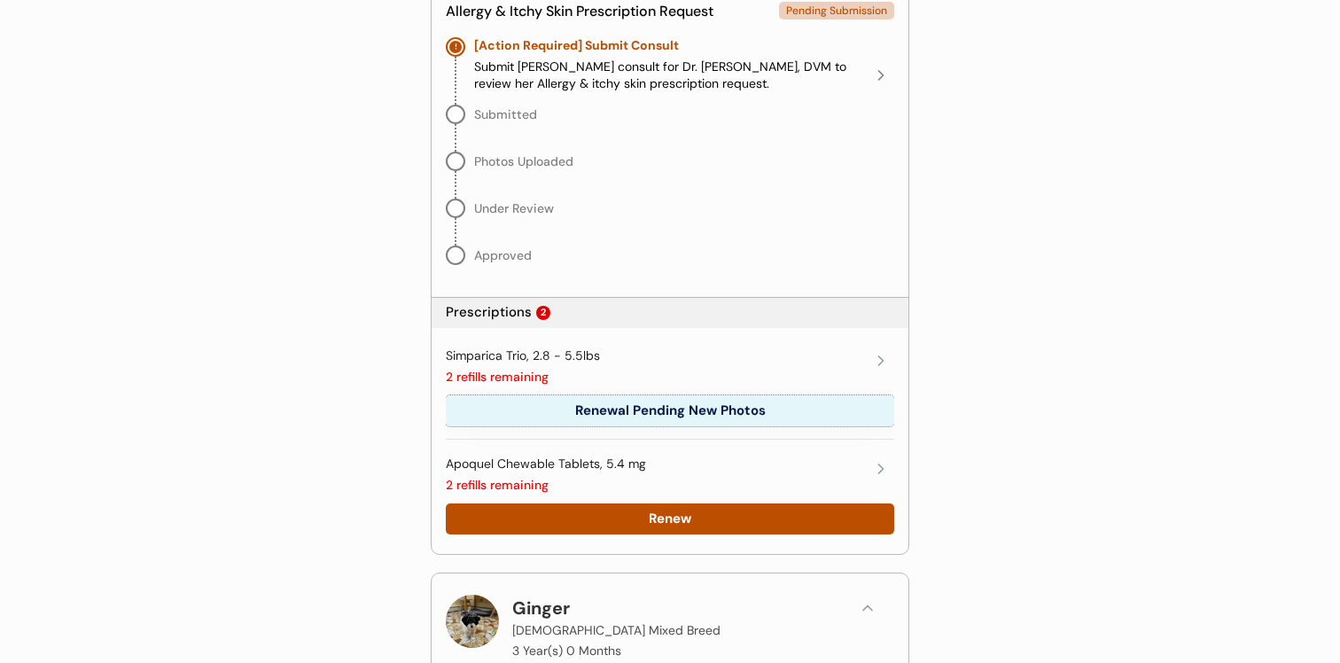
click at [587, 390] on div "Simparica Trio, 2.8 - 5.5lbs 2 refills remaining Renewal Pending New Photos" at bounding box center [670, 393] width 449 height 108
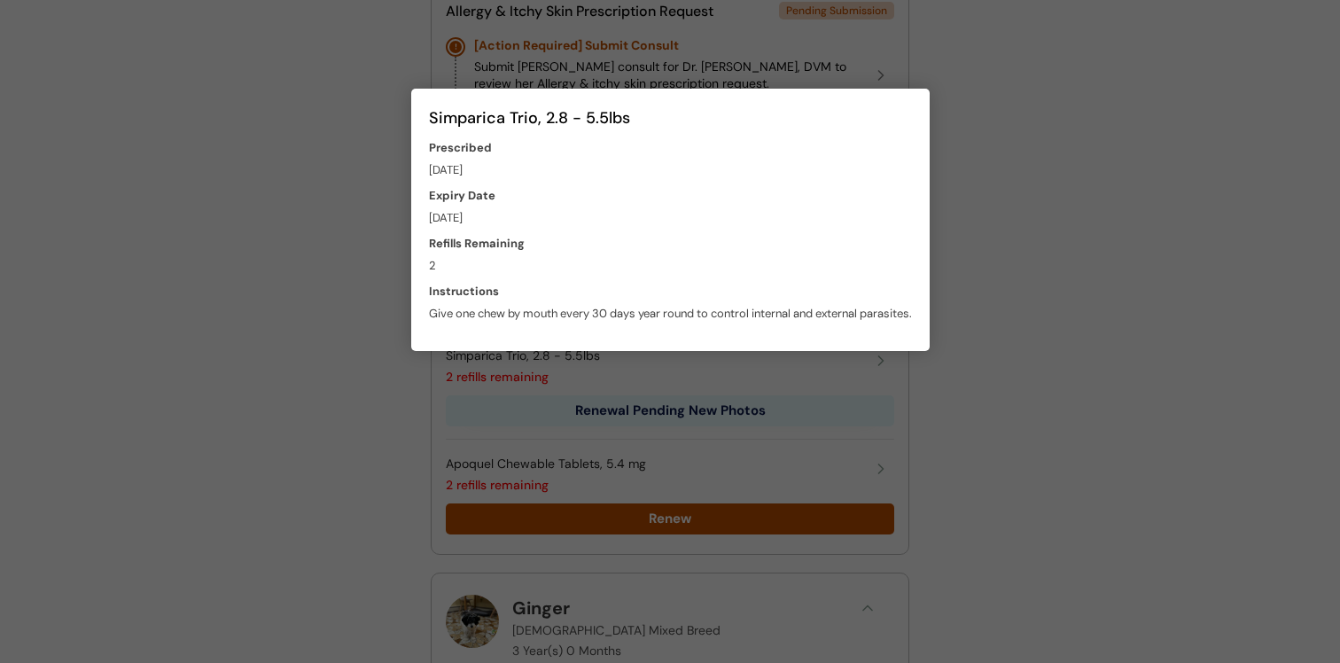
click at [573, 411] on div at bounding box center [670, 331] width 1340 height 663
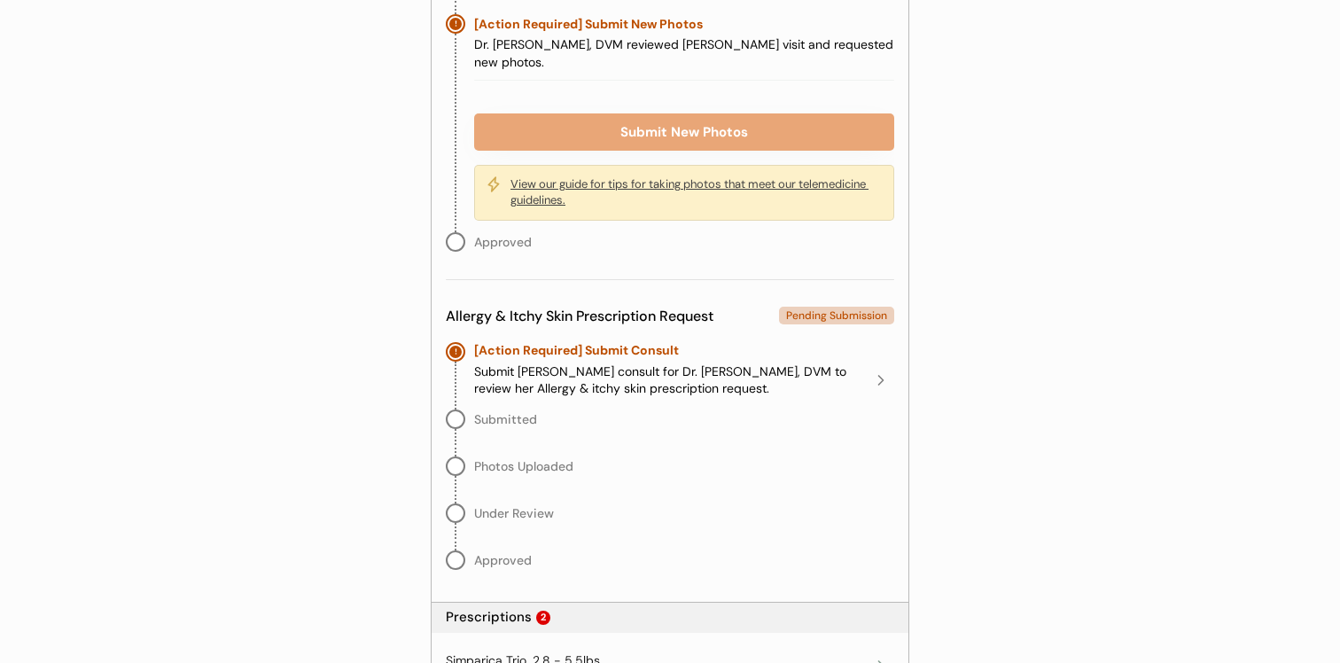
scroll to position [754, 0]
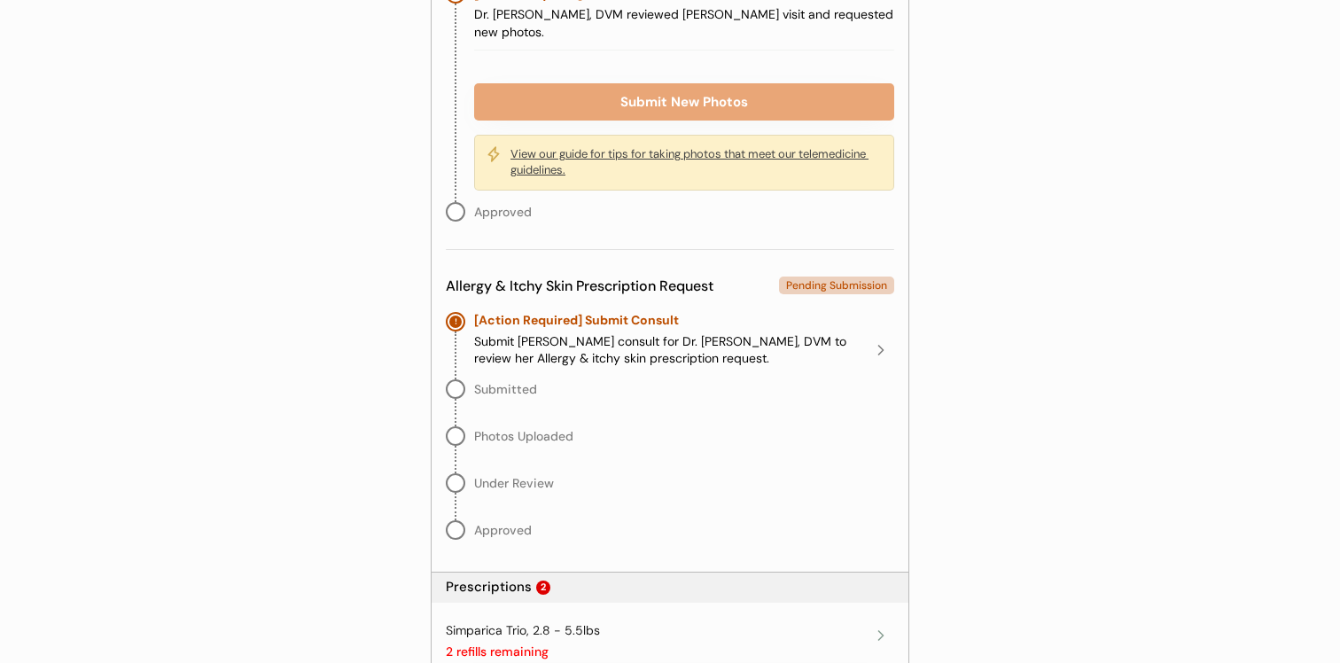
click at [624, 159] on div "View our guide for tips for taking photos that meet our telemedicine guidelines." at bounding box center [697, 162] width 372 height 32
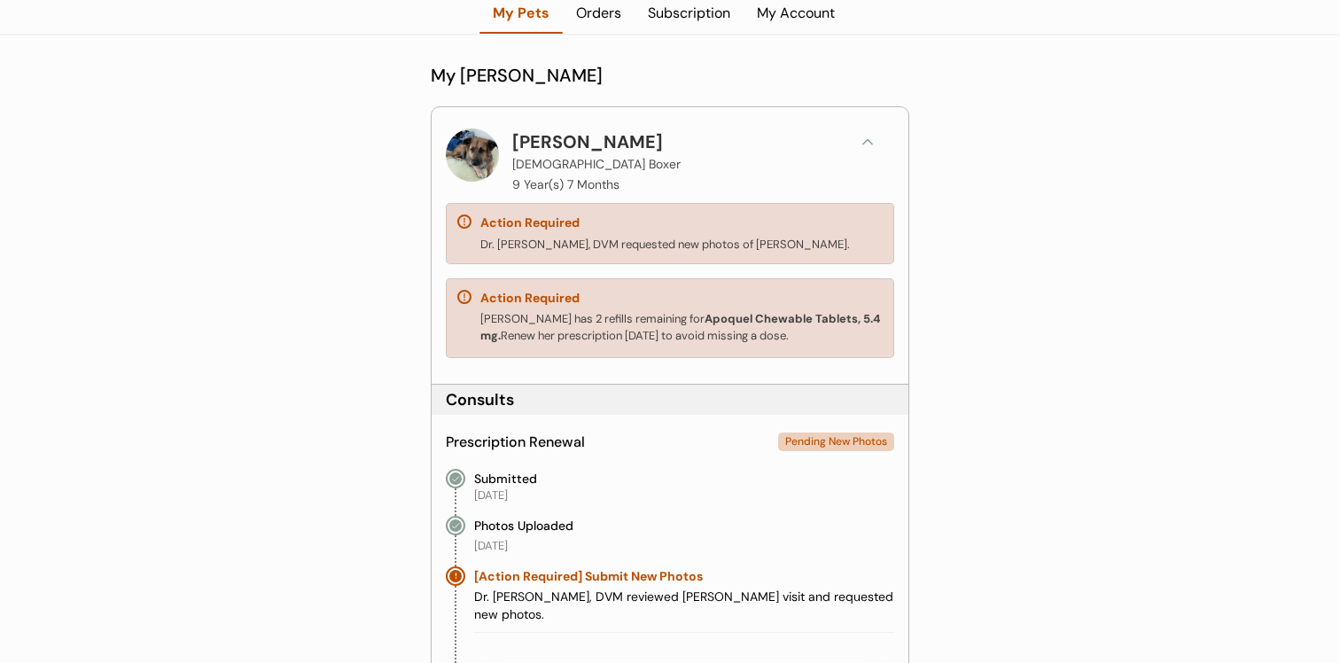
scroll to position [0, 0]
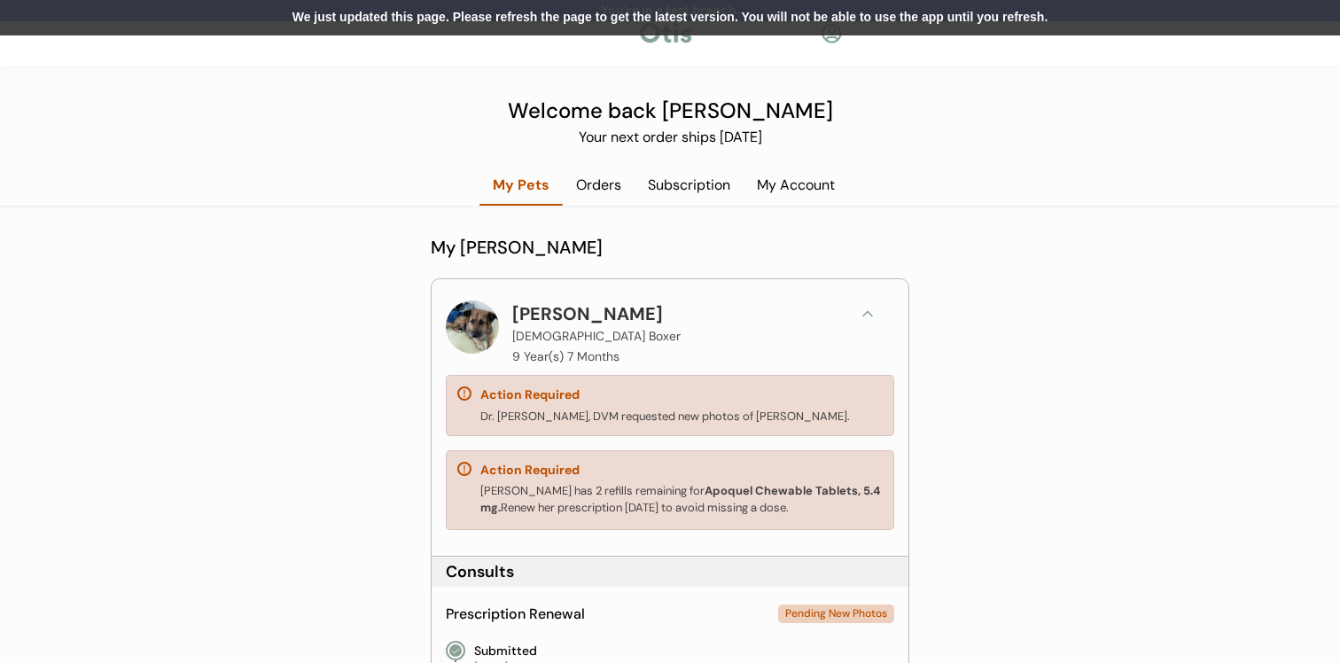
click at [902, 13] on div "We just updated this page. Please refresh the page to get the latest version. Y…" at bounding box center [670, 17] width 1340 height 35
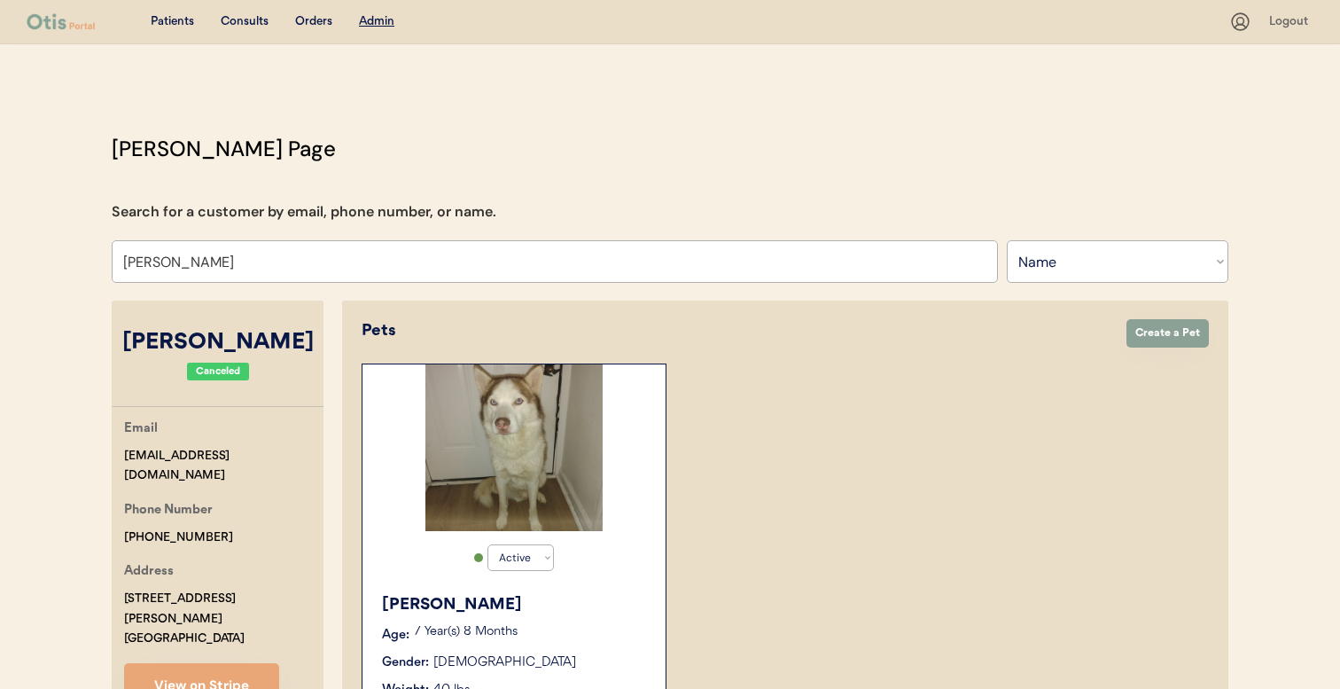
select select ""Name""
select select "true"
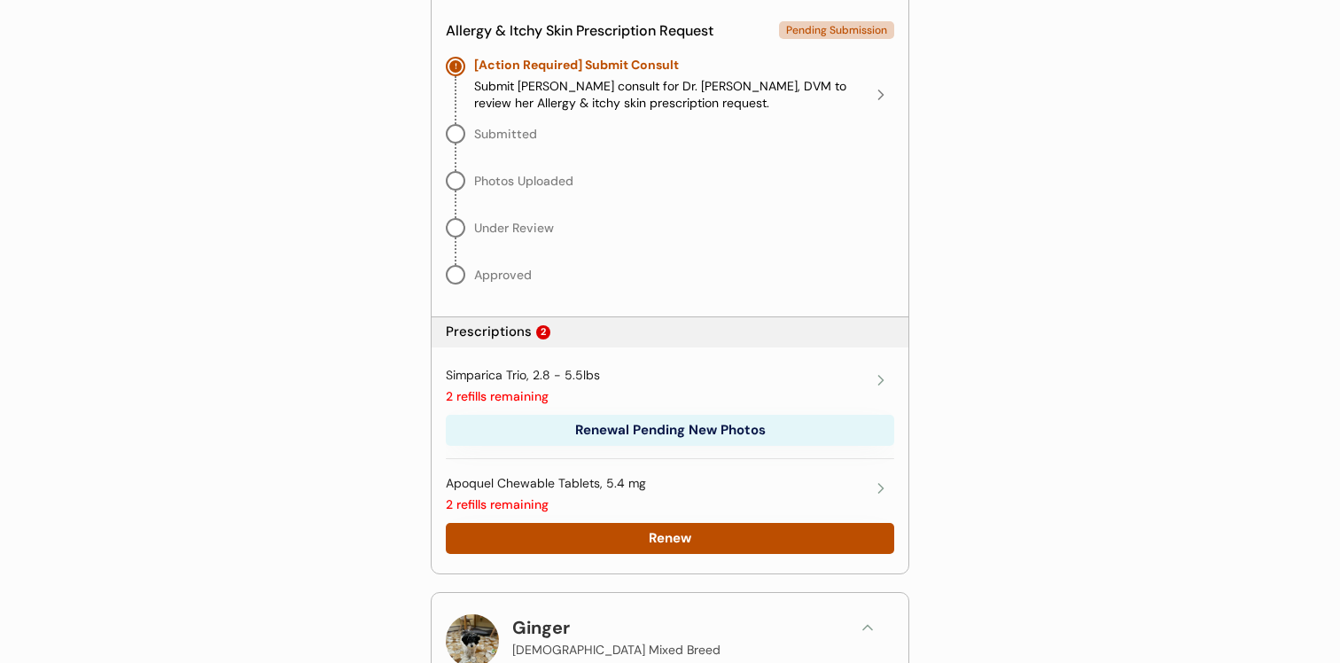
scroll to position [1017, 0]
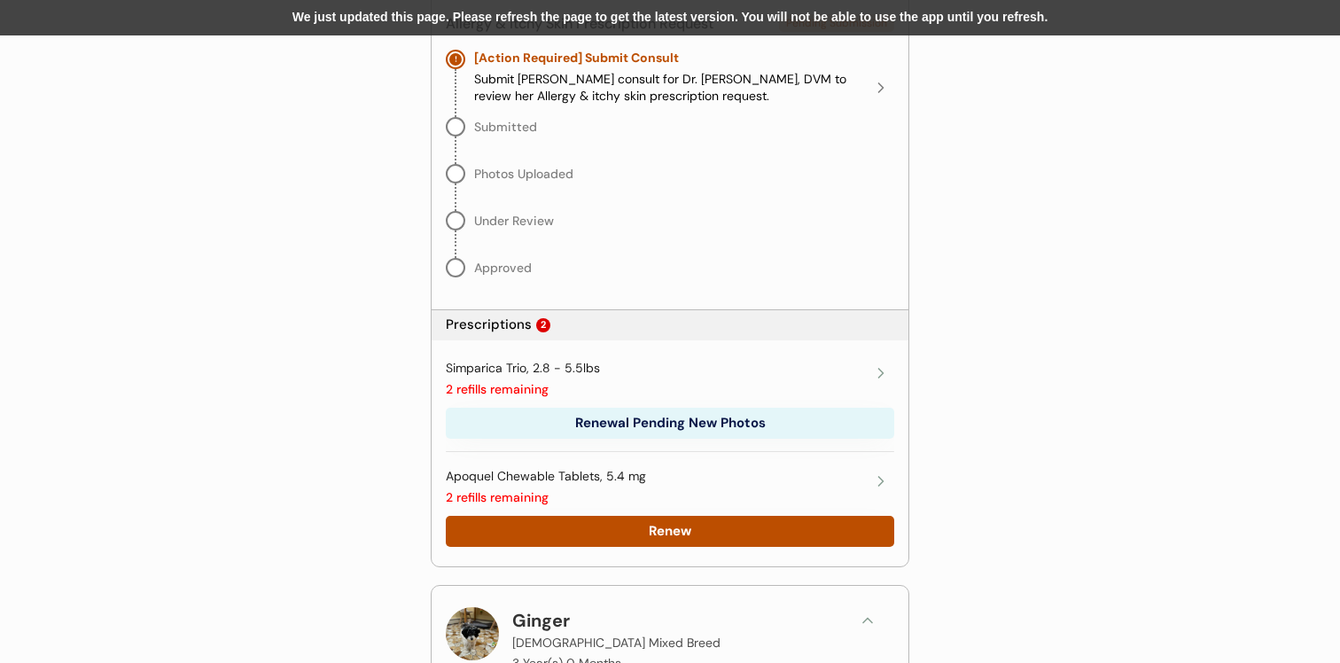
click at [430, 17] on div "We just updated this page. Please refresh the page to get the latest version. Y…" at bounding box center [670, 17] width 1340 height 35
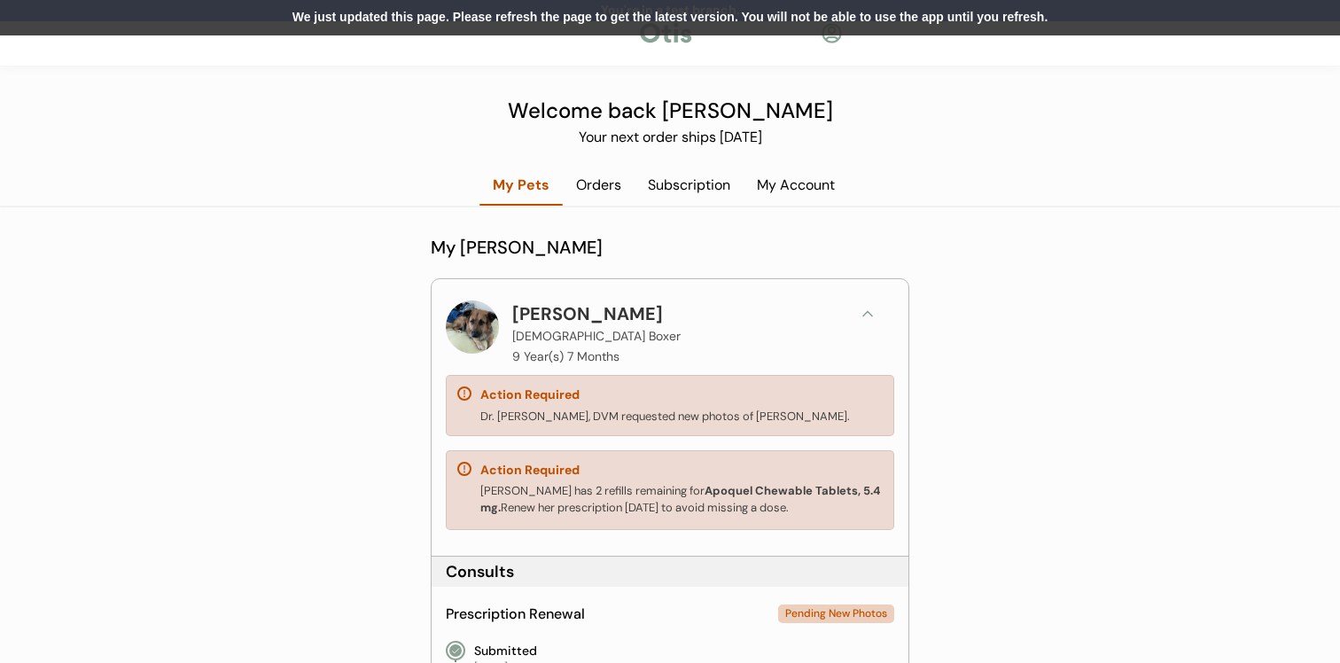
click at [555, 27] on div "We just updated this page. Please refresh the page to get the latest version. Y…" at bounding box center [670, 17] width 1340 height 35
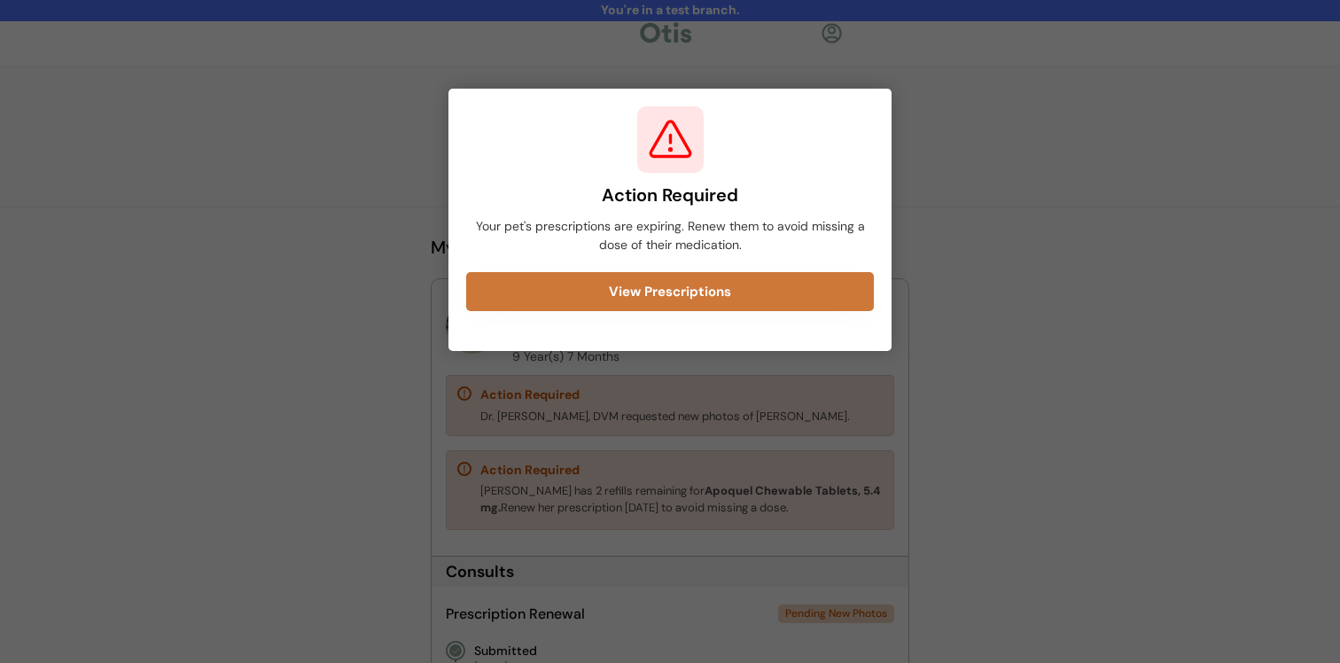
click at [590, 294] on button "View Prescriptions" at bounding box center [670, 291] width 408 height 39
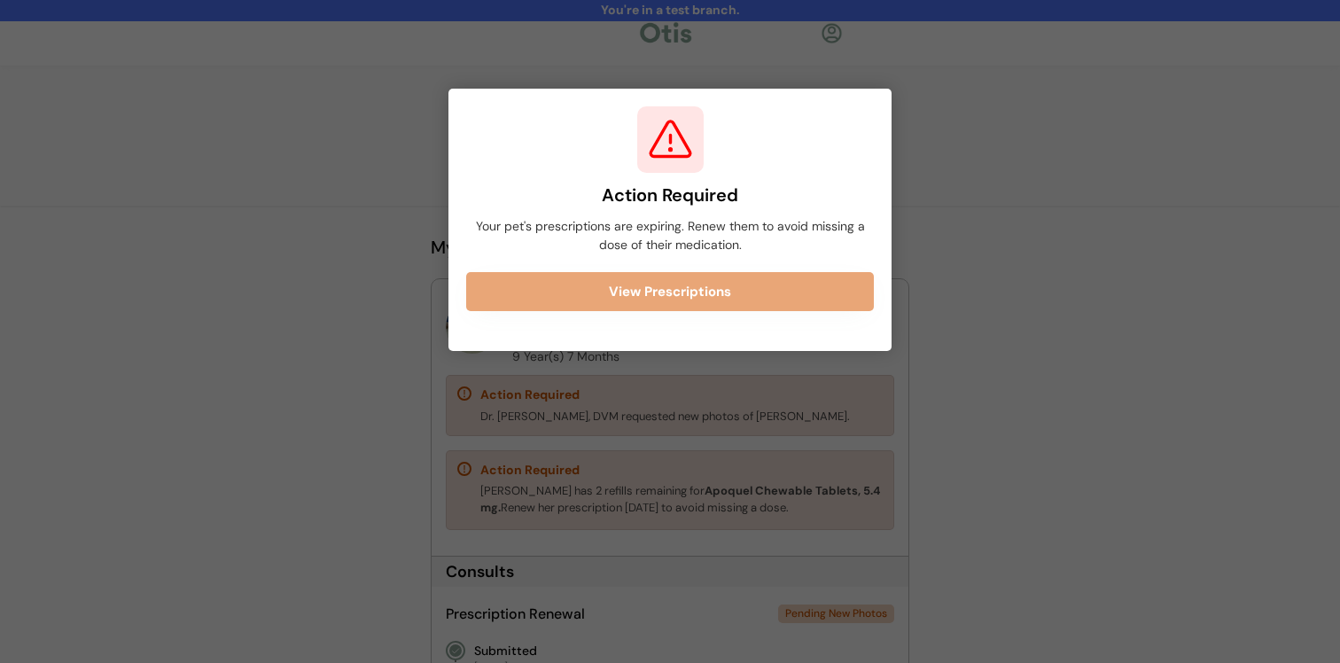
click at [595, 392] on div at bounding box center [670, 331] width 1340 height 663
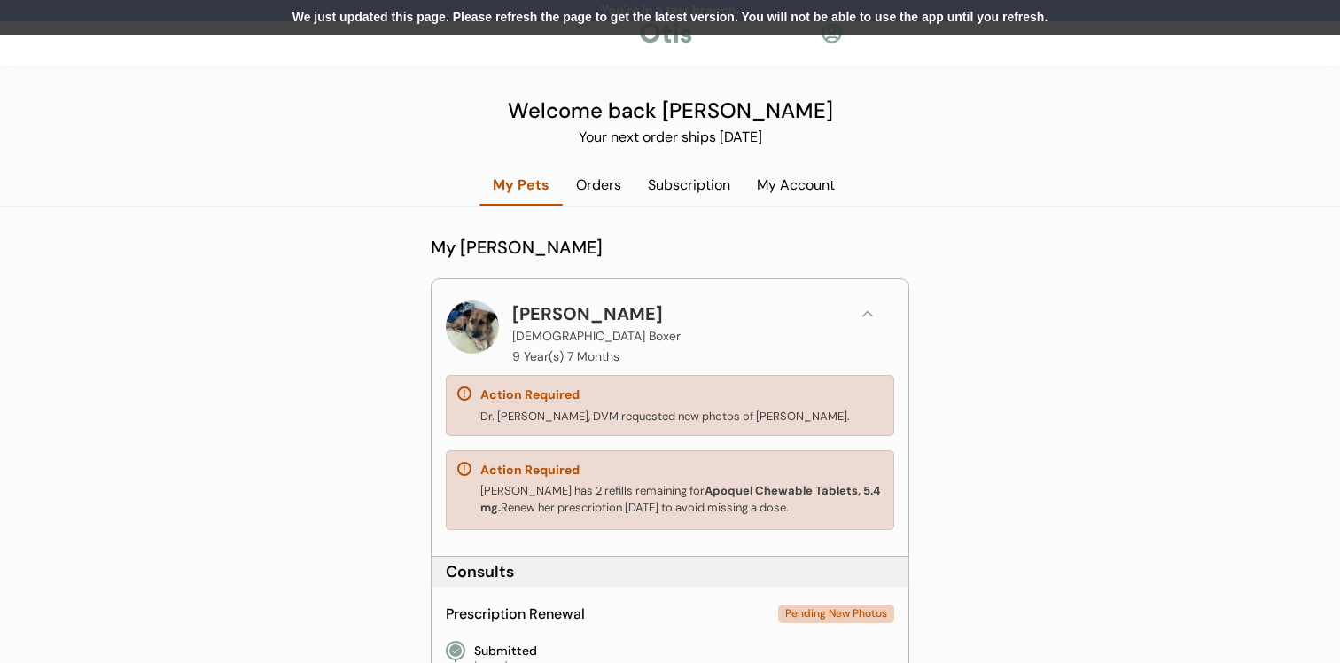
click at [561, 13] on div "We just updated this page. Please refresh the page to get the latest version. Y…" at bounding box center [670, 17] width 1340 height 35
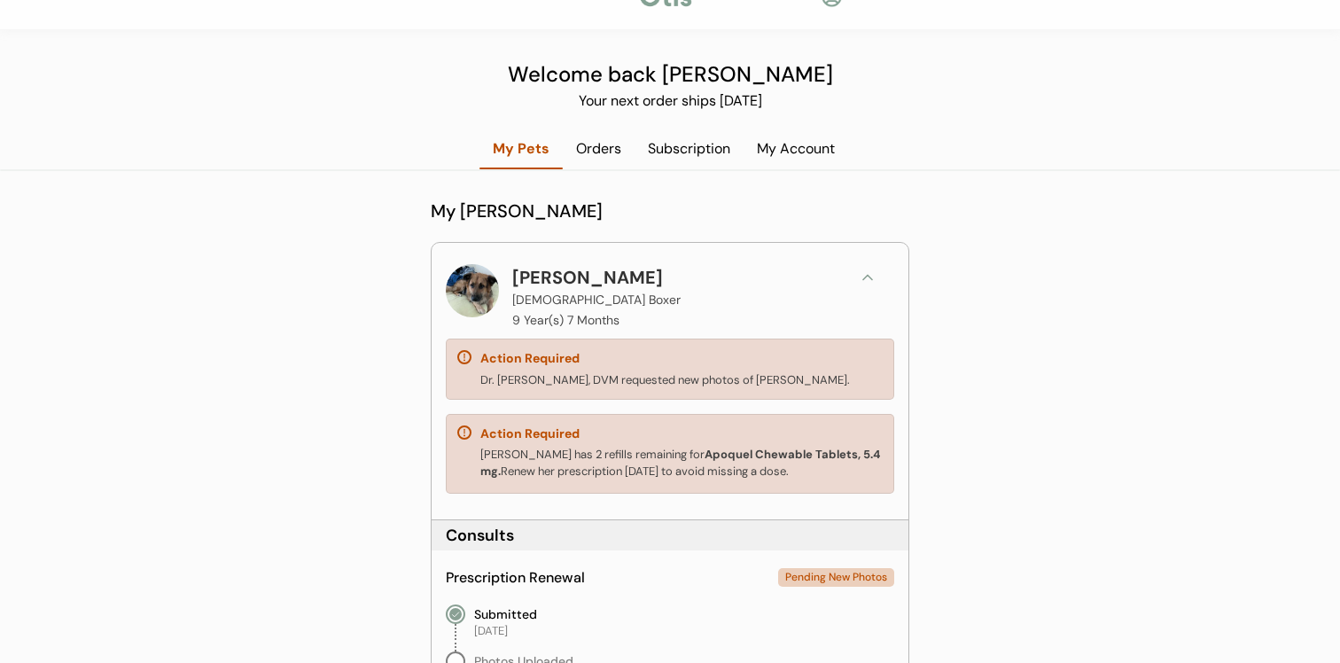
scroll to position [73, 0]
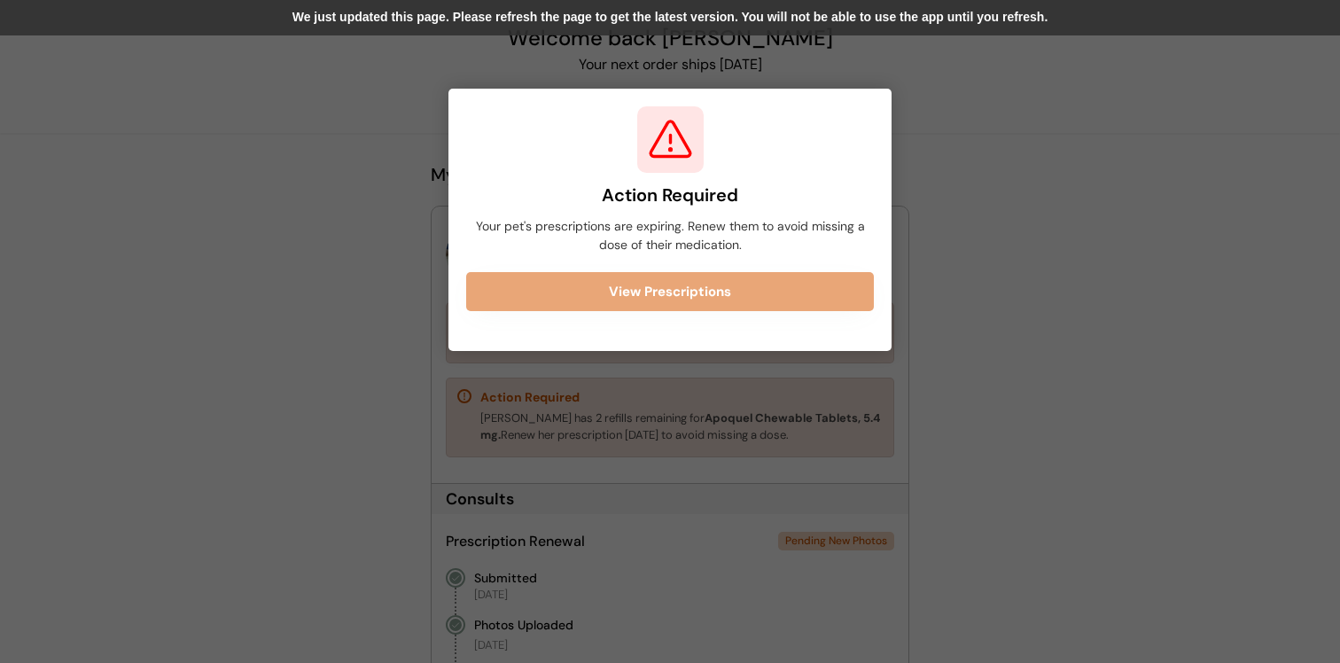
click at [387, 144] on div at bounding box center [670, 331] width 1340 height 663
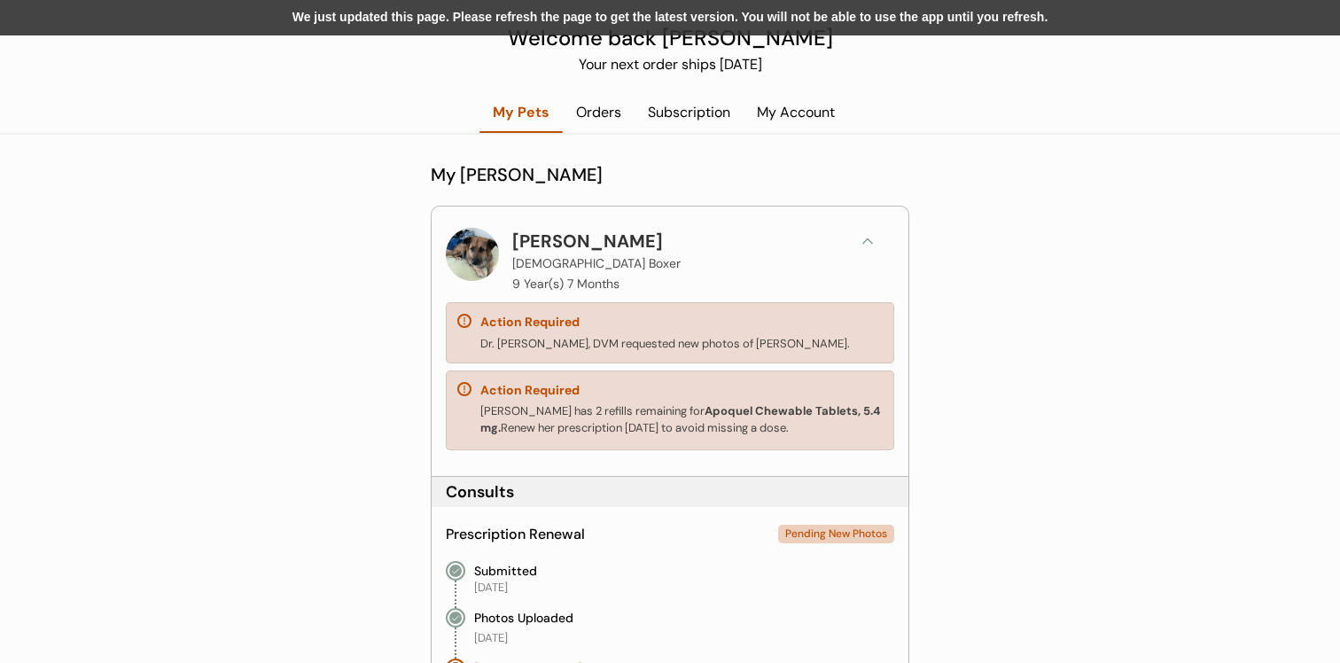
click at [537, 21] on div "We just updated this page. Please refresh the page to get the latest version. Y…" at bounding box center [670, 17] width 1340 height 35
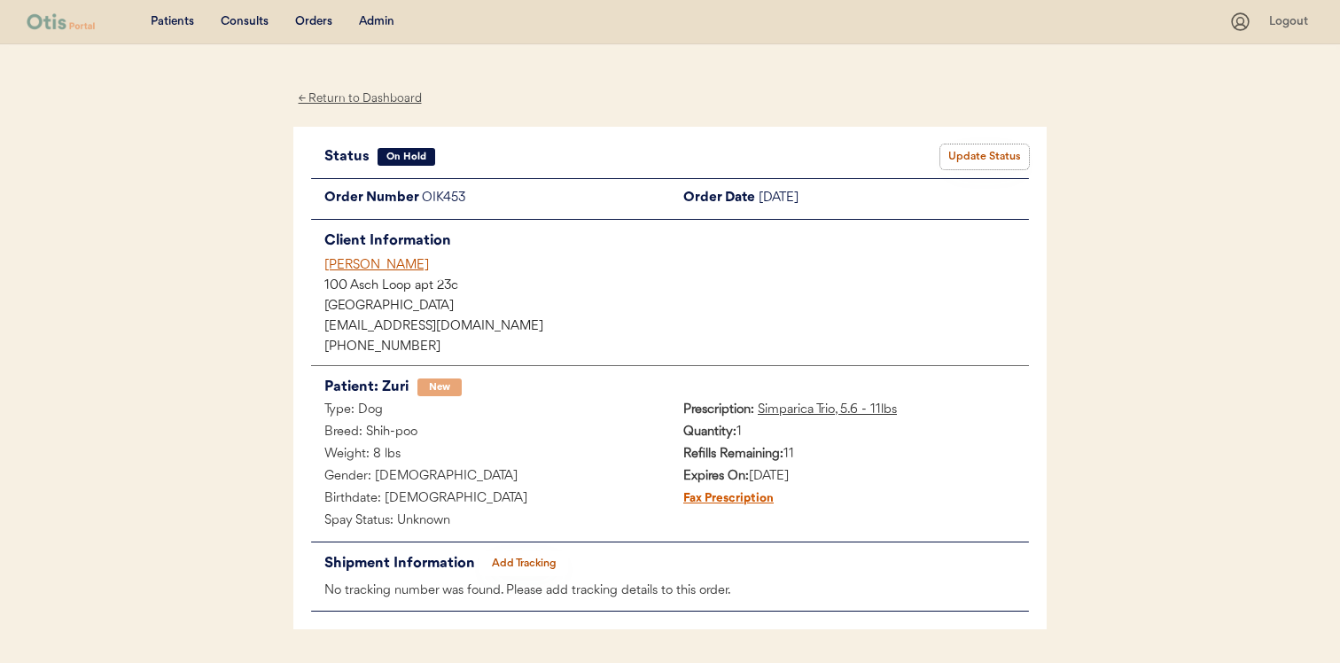
click at [965, 157] on button "Update Status" at bounding box center [985, 156] width 89 height 25
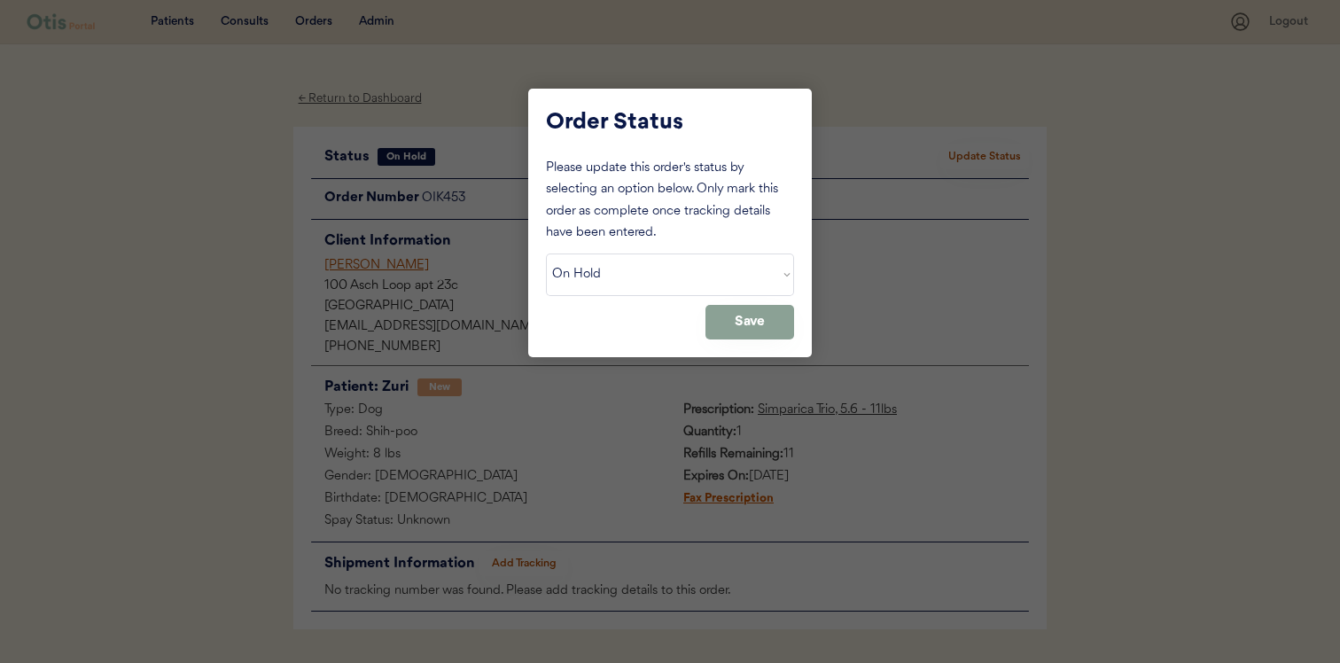
click at [716, 269] on select "Status On Hold New In Progress Complete Pending HW Consent Cancelled" at bounding box center [670, 275] width 248 height 43
select select ""new""
click at [748, 323] on button "Save" at bounding box center [750, 322] width 89 height 35
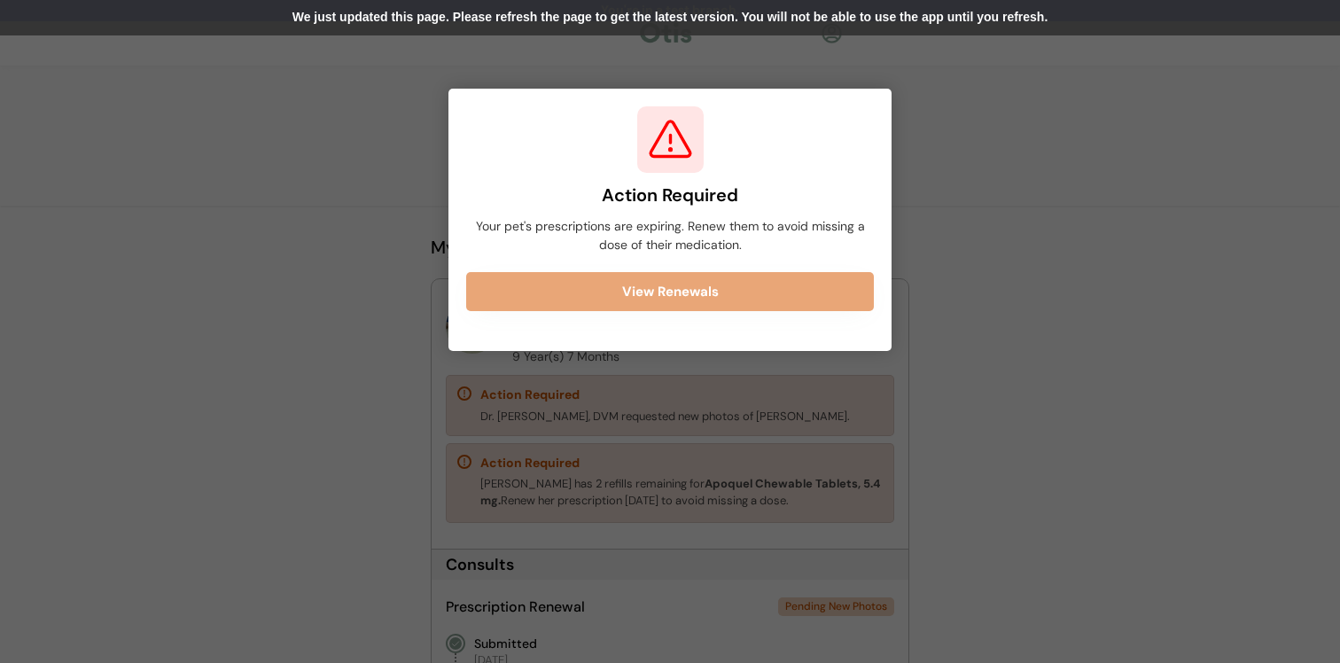
click at [601, 14] on div "We just updated this page. Please refresh the page to get the latest version. Y…" at bounding box center [670, 17] width 1340 height 35
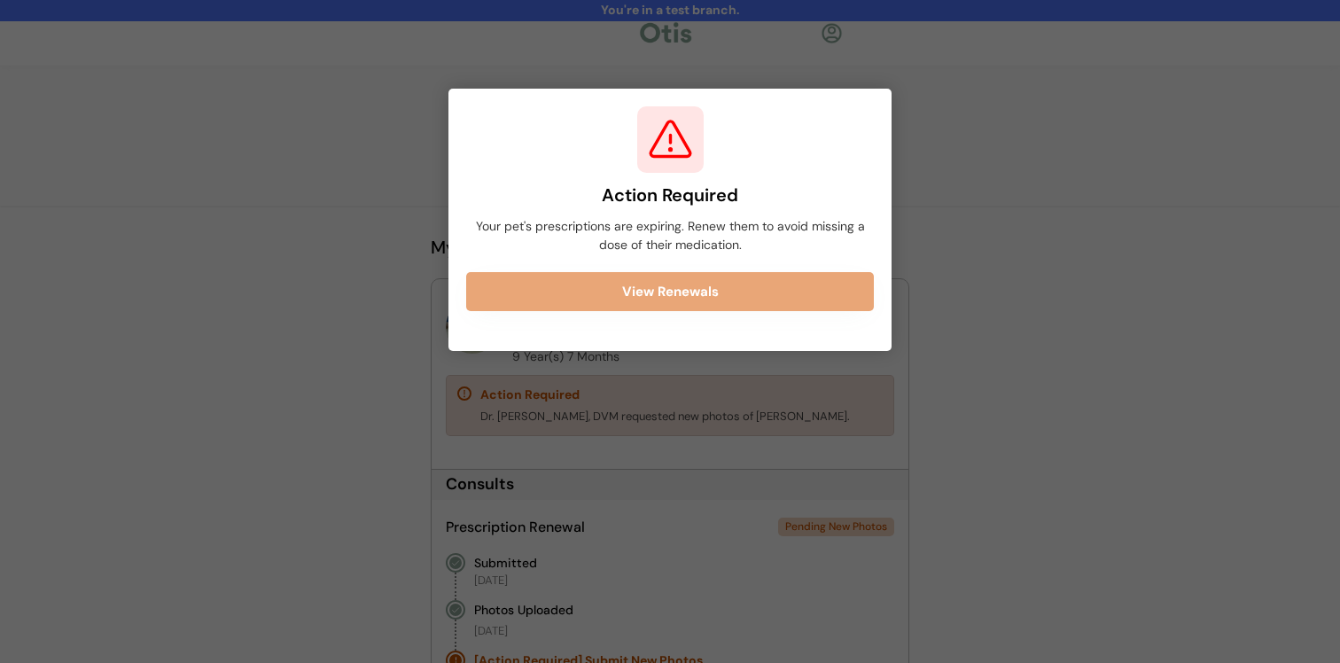
click at [759, 432] on div at bounding box center [670, 331] width 1340 height 663
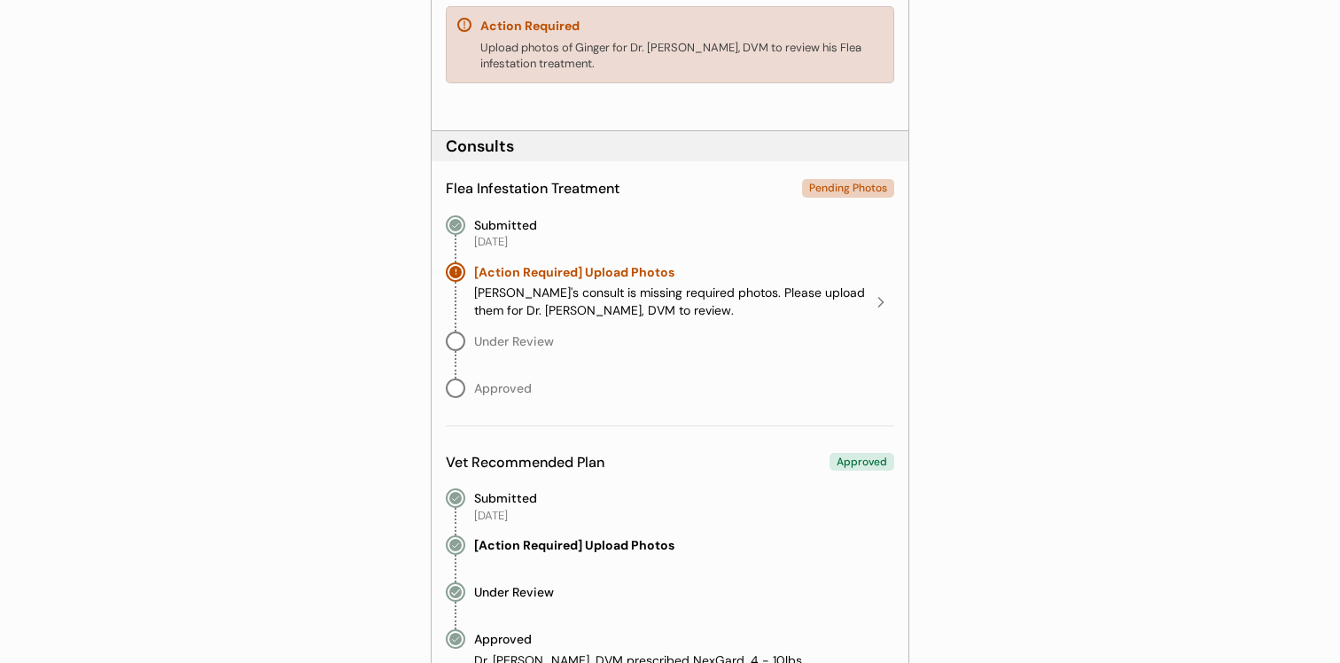
scroll to position [1230, 0]
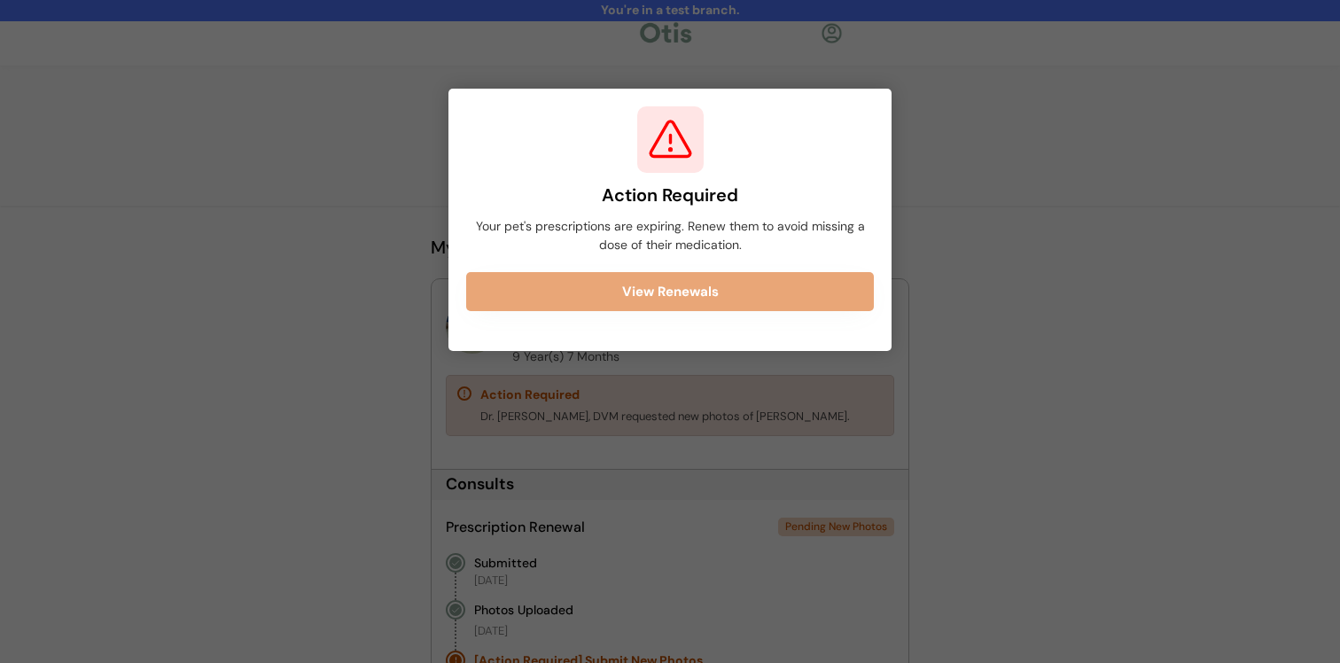
click at [322, 463] on div at bounding box center [670, 331] width 1340 height 663
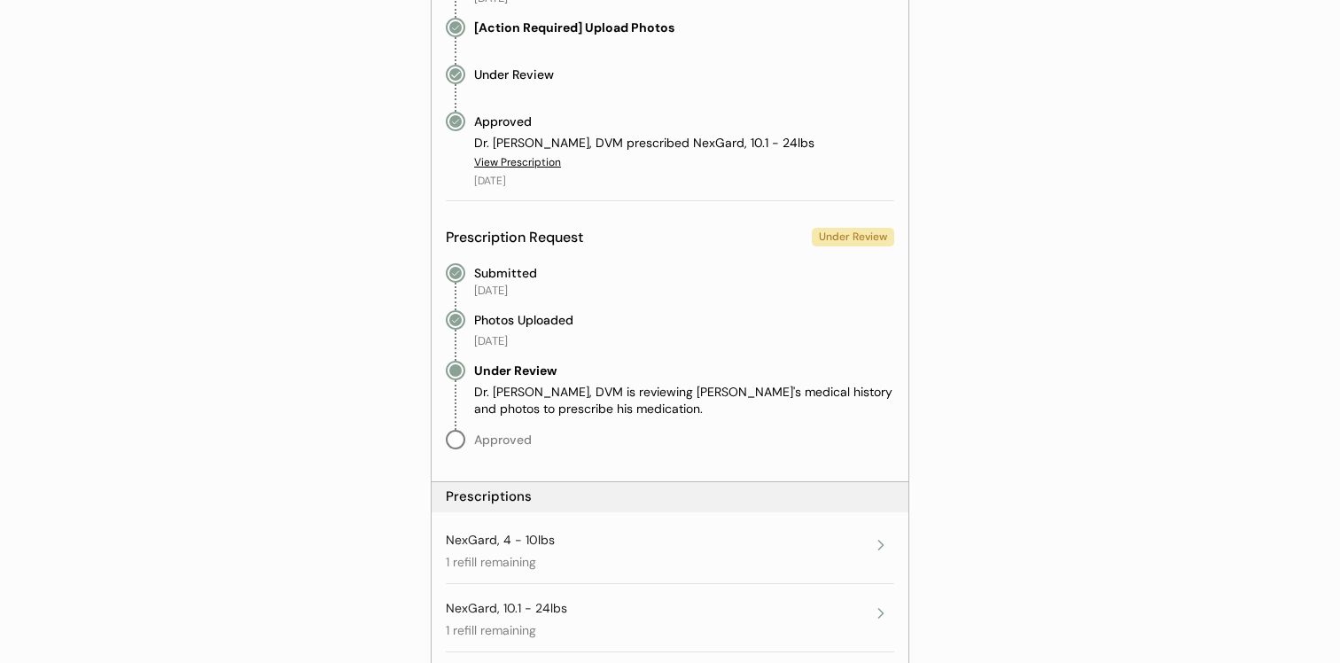
scroll to position [2164, 0]
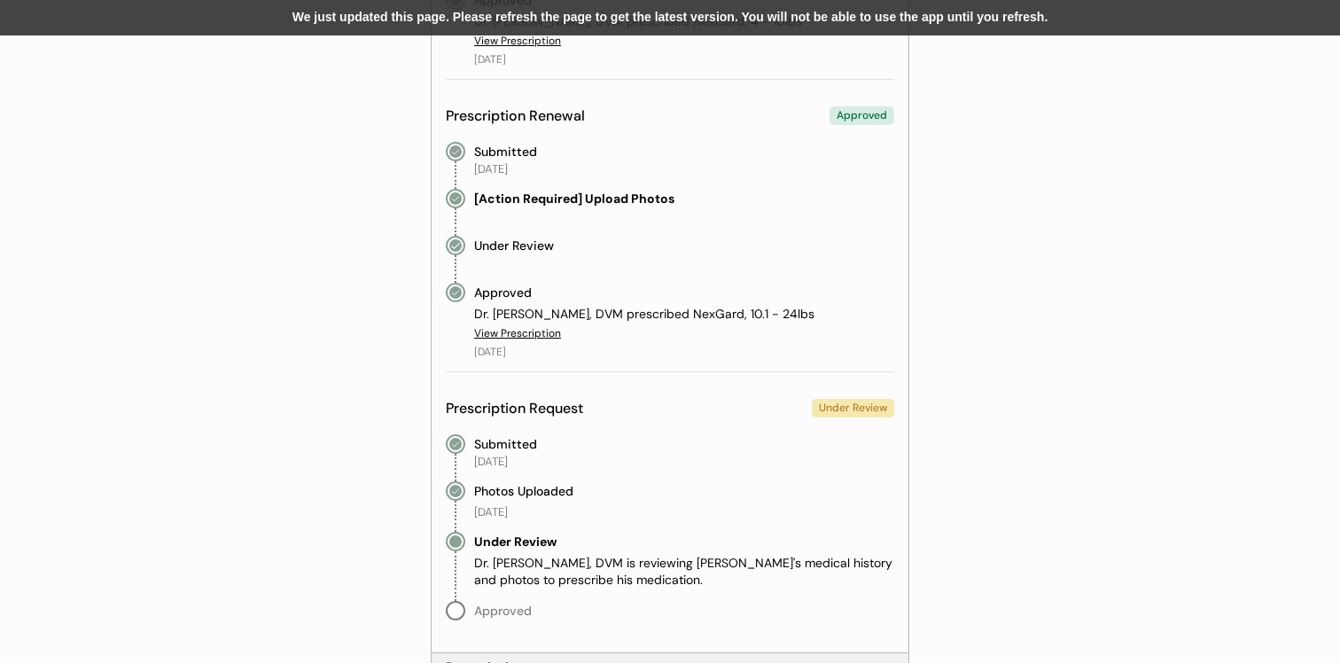
click at [710, 15] on div "We just updated this page. Please refresh the page to get the latest version. Y…" at bounding box center [670, 17] width 1340 height 35
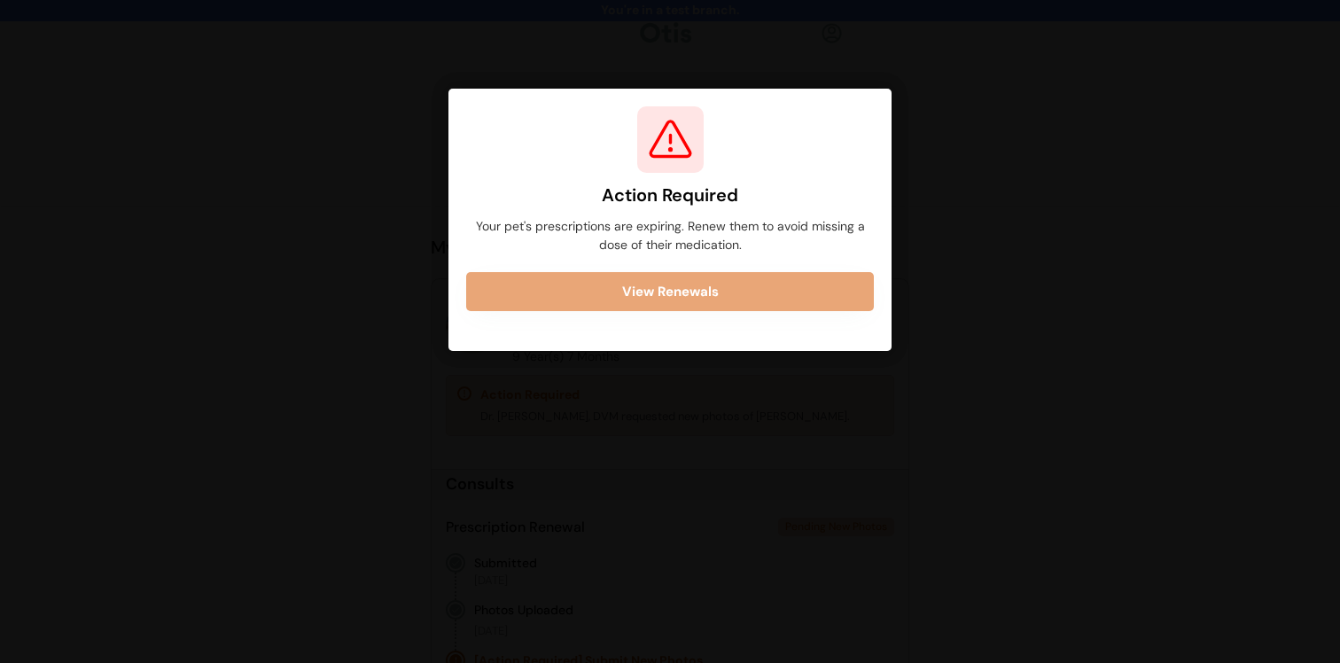
click at [710, 15] on div at bounding box center [670, 331] width 1340 height 663
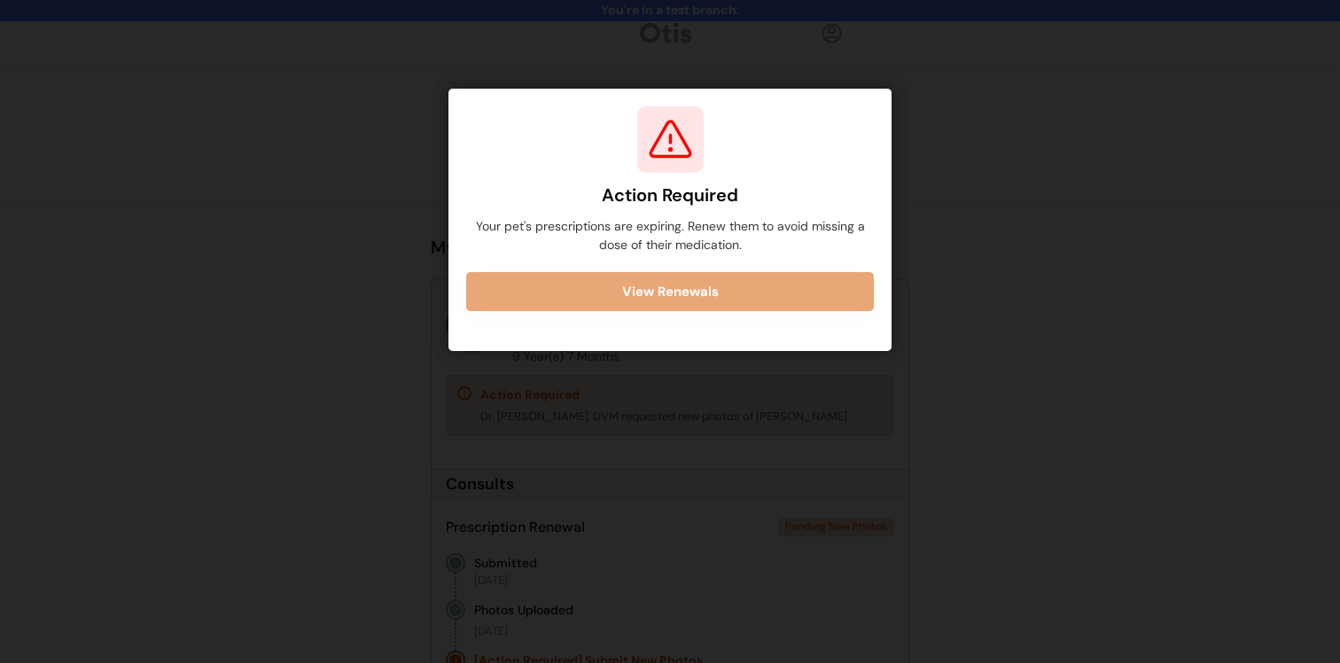
click at [710, 15] on div at bounding box center [670, 331] width 1340 height 663
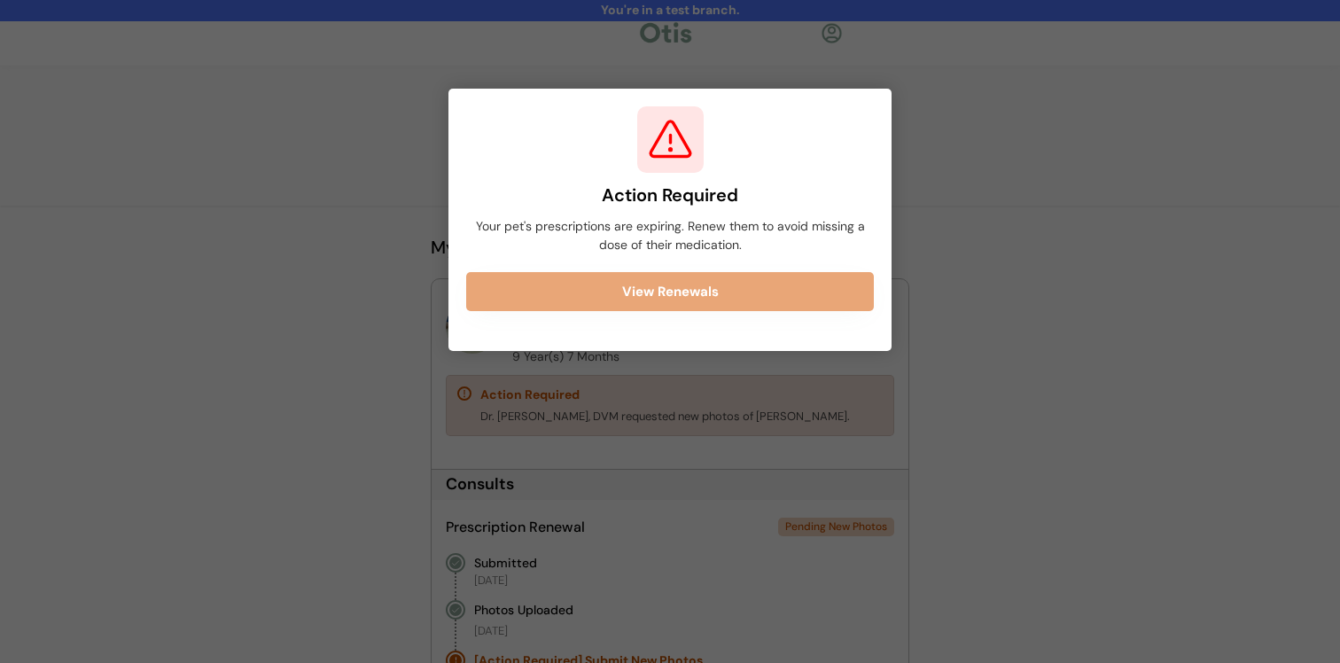
click at [710, 15] on div at bounding box center [670, 331] width 1340 height 663
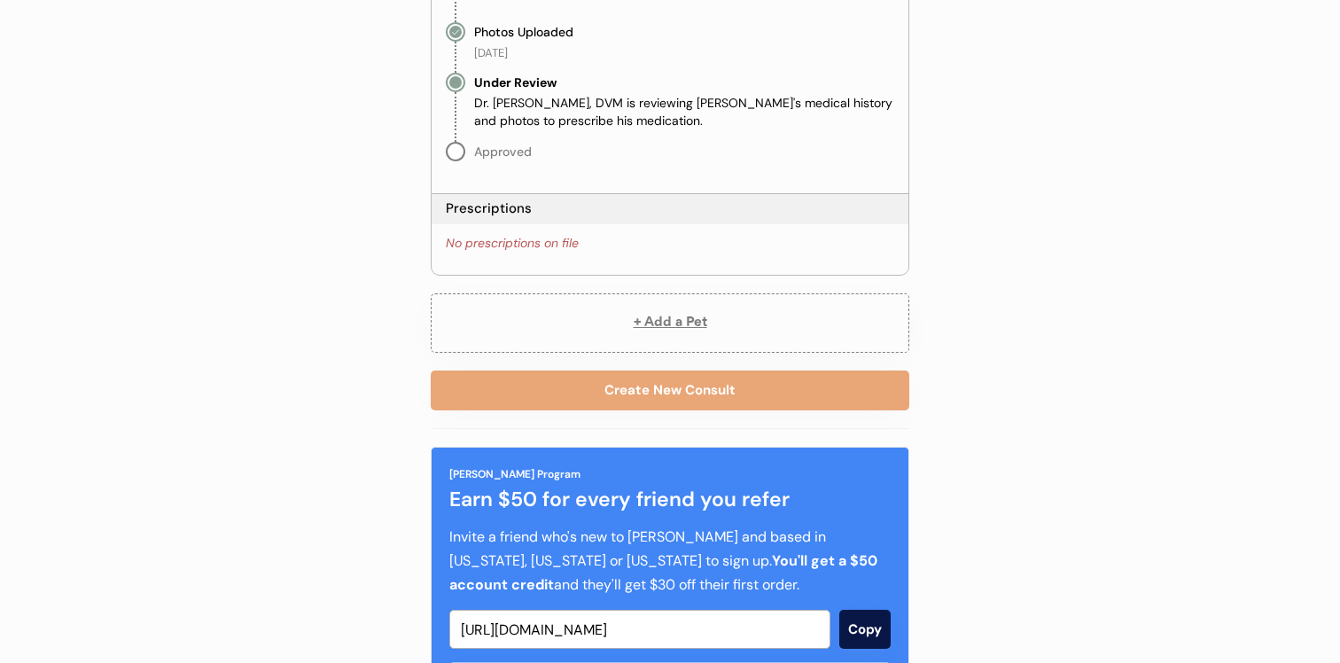
scroll to position [6415, 0]
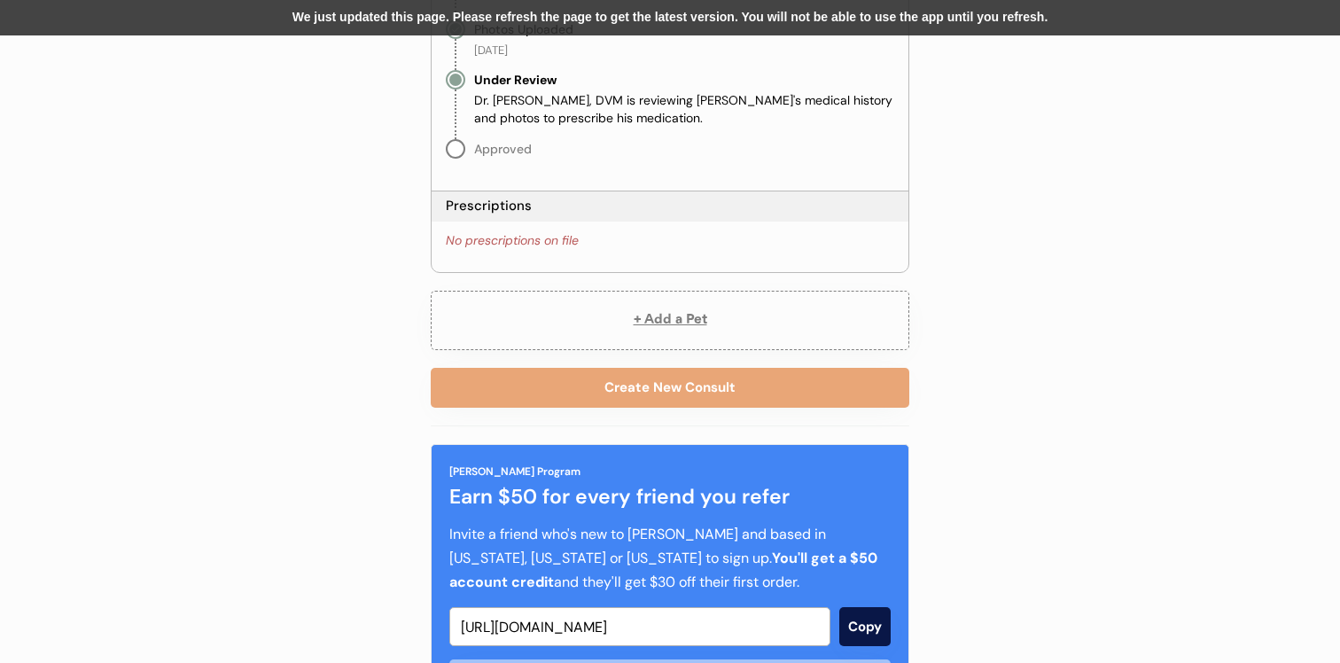
click at [659, 21] on div "We just updated this page. Please refresh the page to get the latest version. Y…" at bounding box center [670, 17] width 1340 height 35
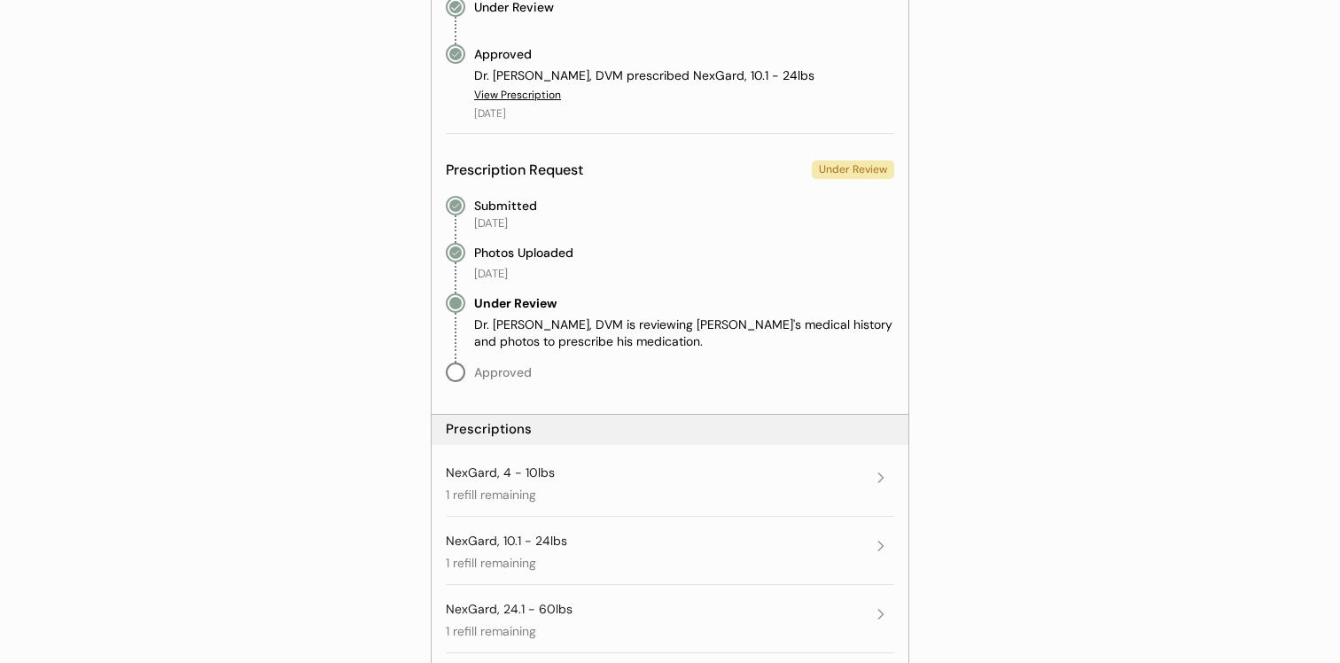
scroll to position [2403, 0]
